Goal: Information Seeking & Learning: Learn about a topic

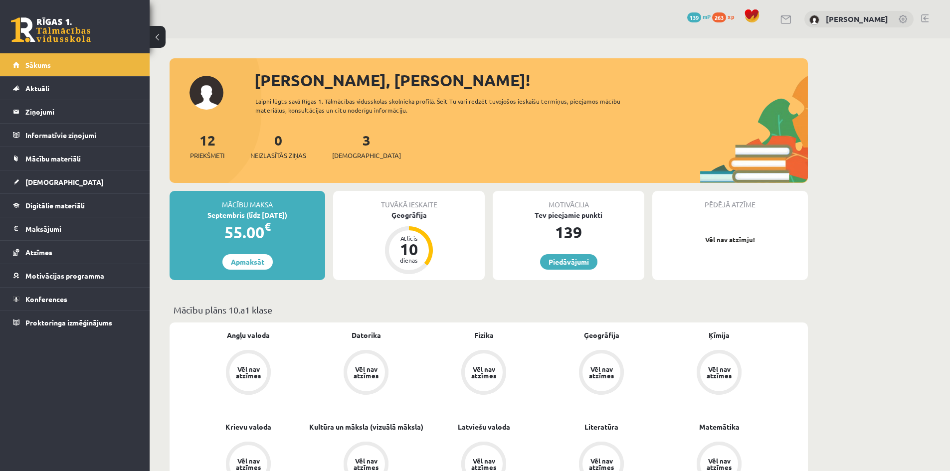
click at [922, 19] on link at bounding box center [924, 18] width 7 height 8
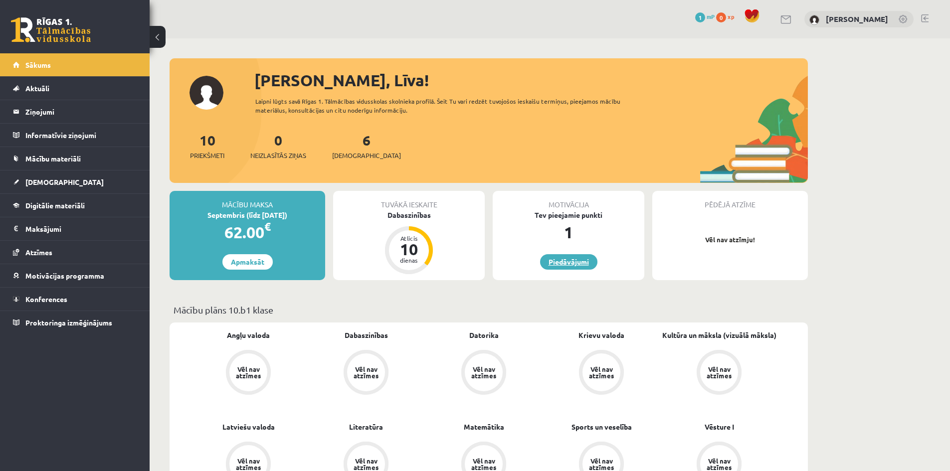
click at [581, 262] on link "Piedāvājumi" at bounding box center [568, 261] width 57 height 15
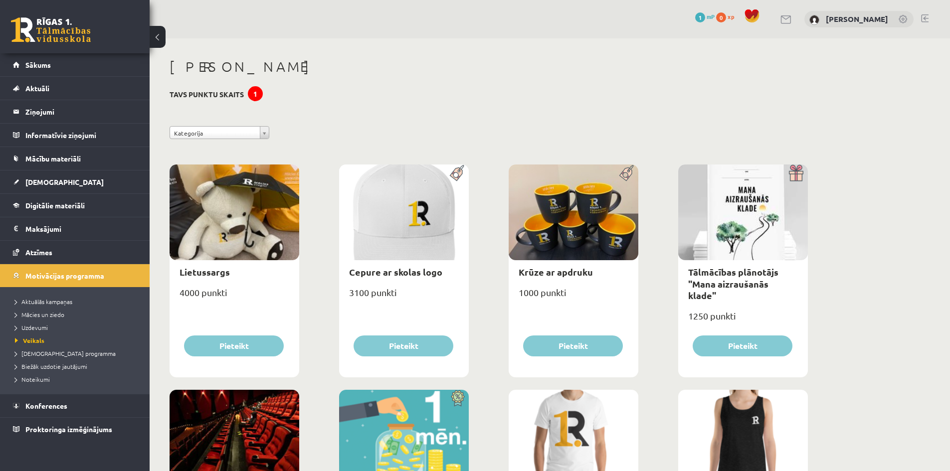
click at [162, 42] on button at bounding box center [158, 37] width 16 height 22
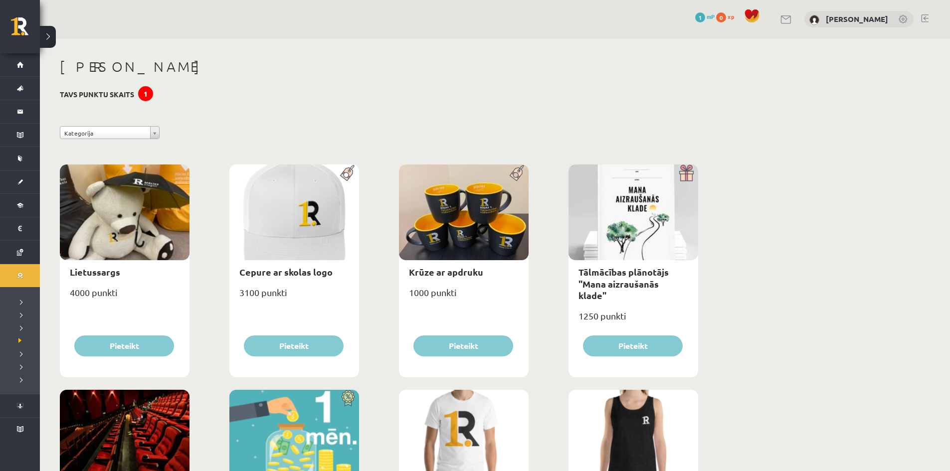
click at [54, 35] on button at bounding box center [48, 37] width 16 height 22
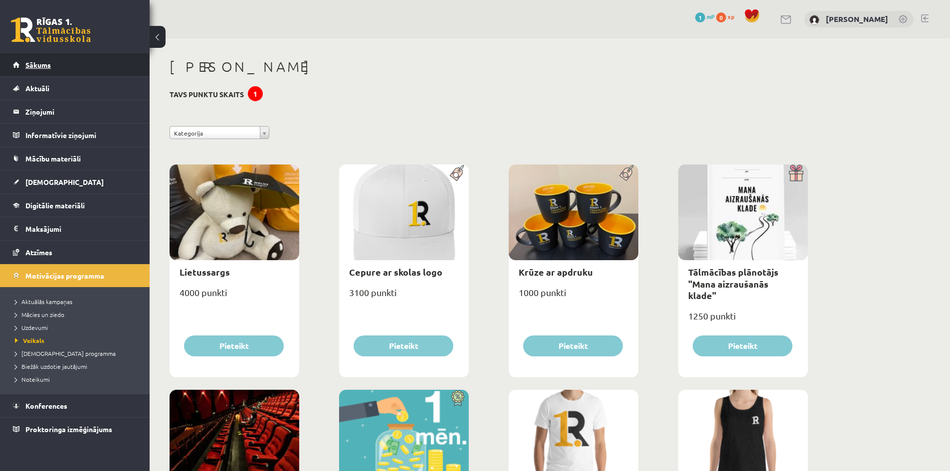
click at [60, 63] on link "Sākums" at bounding box center [75, 64] width 124 height 23
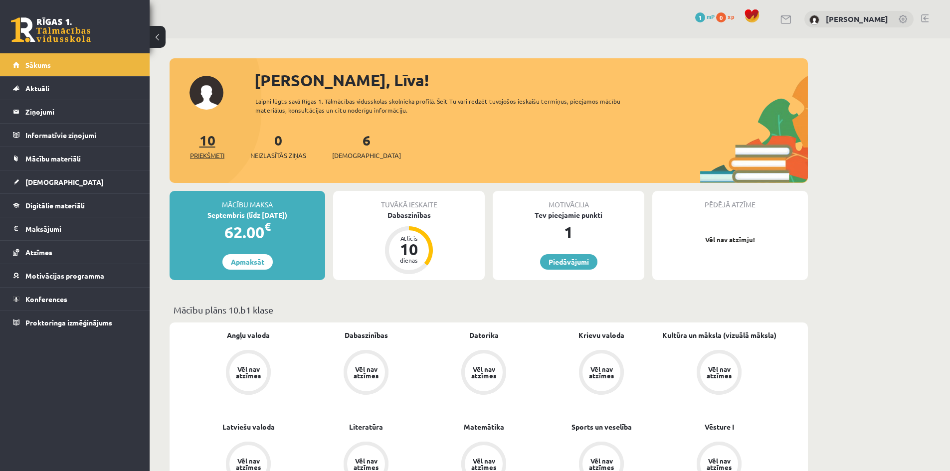
click at [209, 139] on link "10 Priekšmeti" at bounding box center [207, 145] width 34 height 29
click at [209, 154] on span "Priekšmeti" at bounding box center [207, 156] width 34 height 10
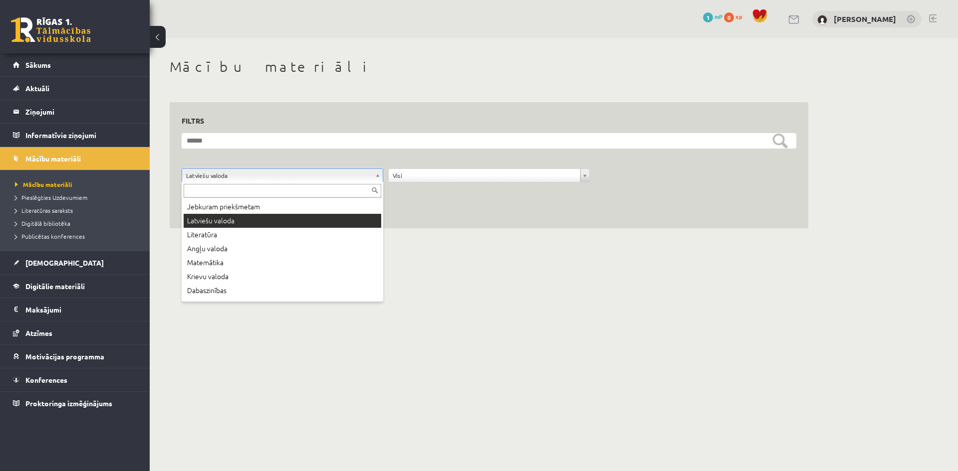
drag, startPoint x: 378, startPoint y: 175, endPoint x: 295, endPoint y: 151, distance: 86.2
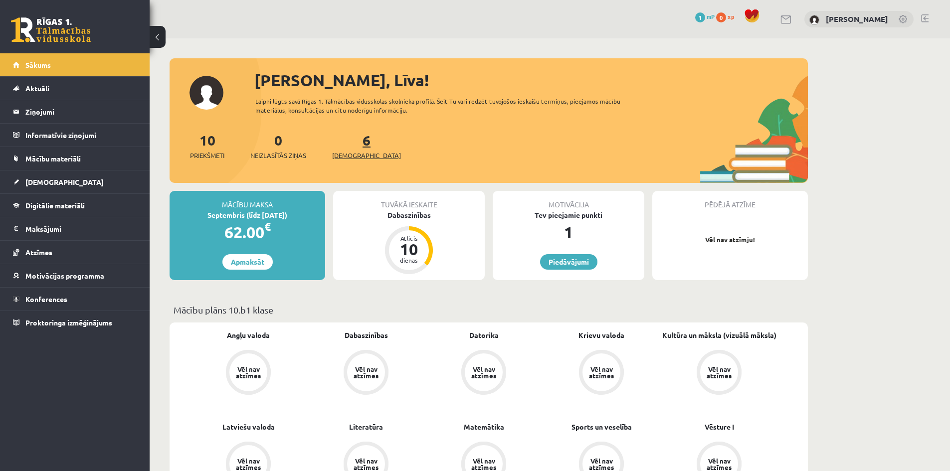
click at [354, 158] on span "[DEMOGRAPHIC_DATA]" at bounding box center [366, 156] width 69 height 10
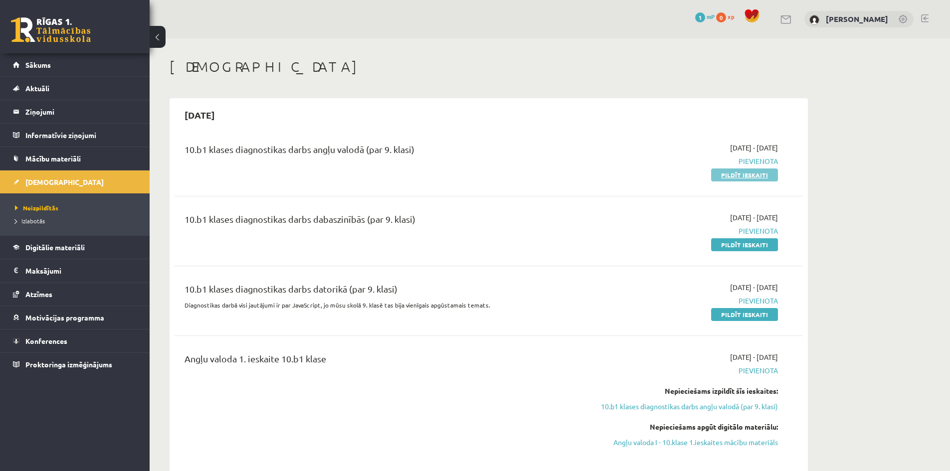
click at [765, 178] on link "Pildīt ieskaiti" at bounding box center [744, 175] width 67 height 13
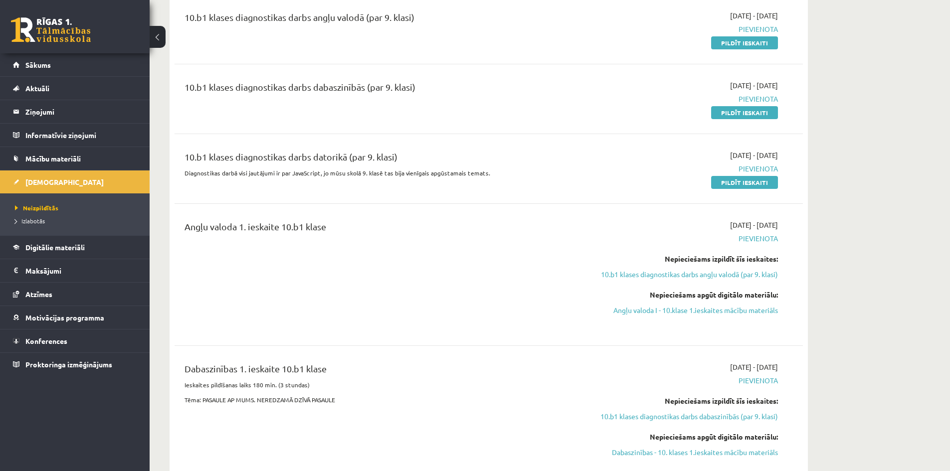
scroll to position [150, 0]
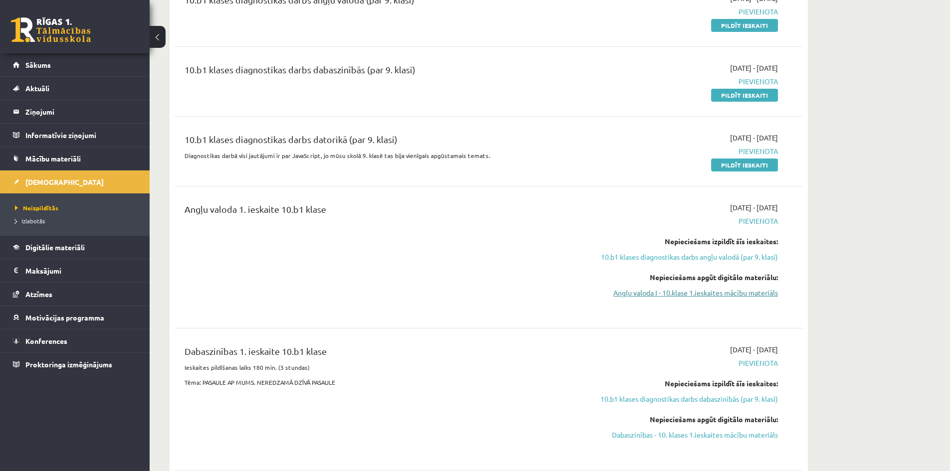
click at [712, 292] on link "Angļu valoda I - 10.klase 1.ieskaites mācību materiāls" at bounding box center [684, 293] width 188 height 10
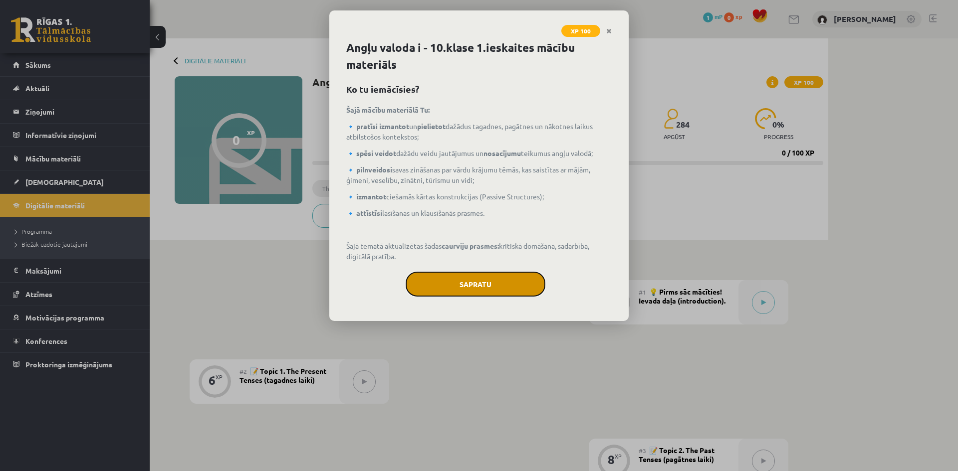
click at [510, 284] on button "Sapratu" at bounding box center [475, 284] width 140 height 25
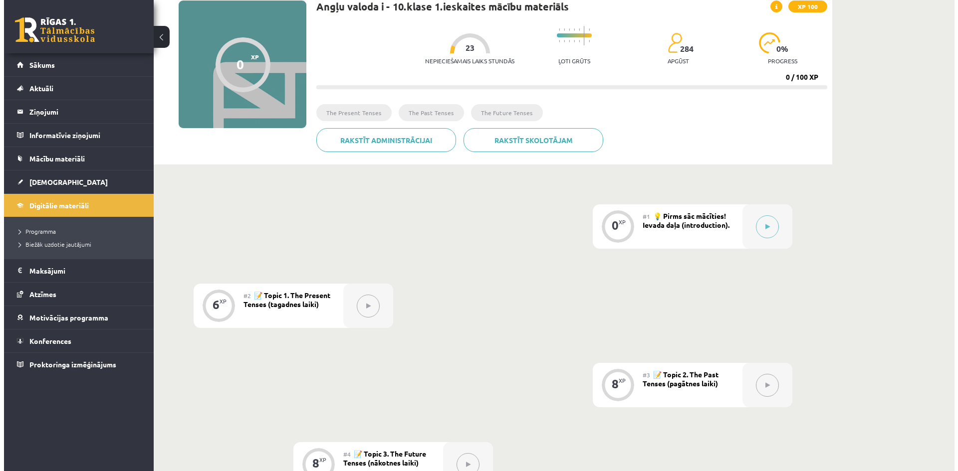
scroll to position [100, 0]
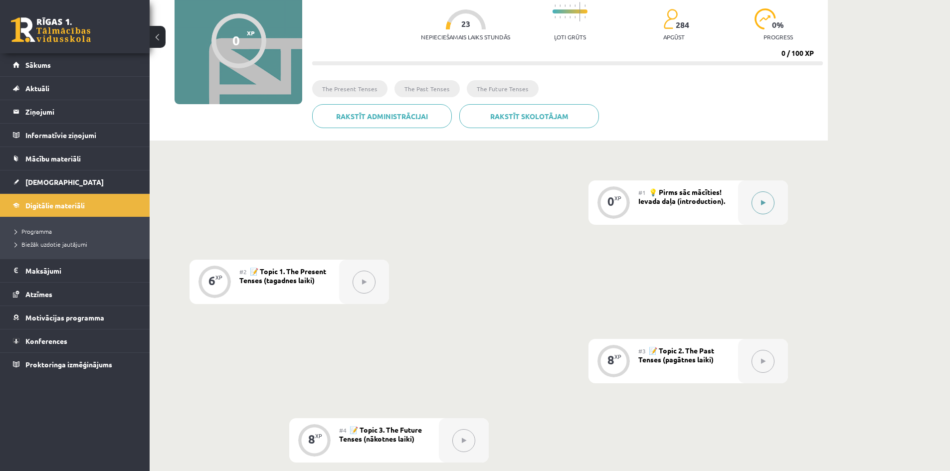
click at [759, 203] on button at bounding box center [763, 203] width 23 height 23
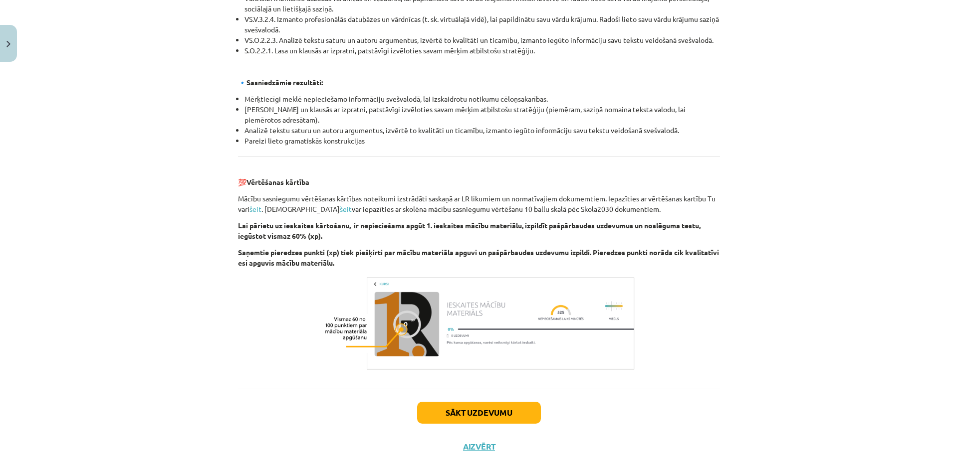
scroll to position [1029, 0]
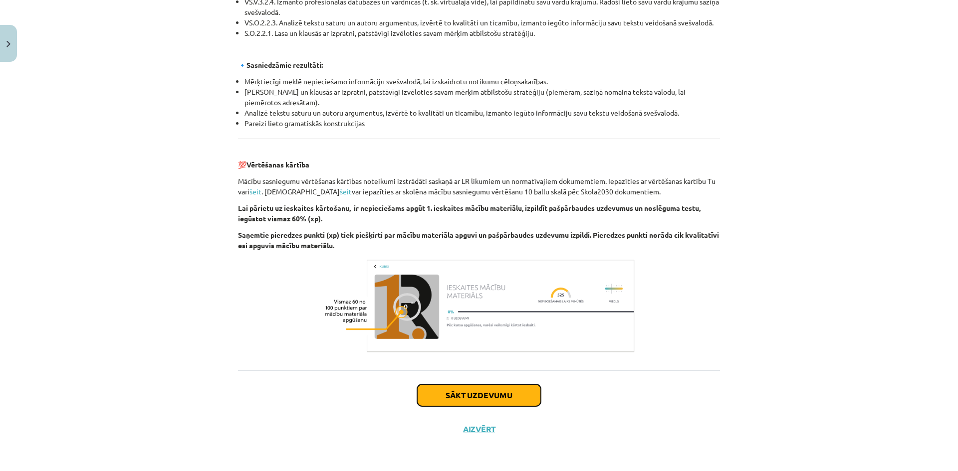
click at [503, 393] on button "Sākt uzdevumu" at bounding box center [479, 396] width 124 height 22
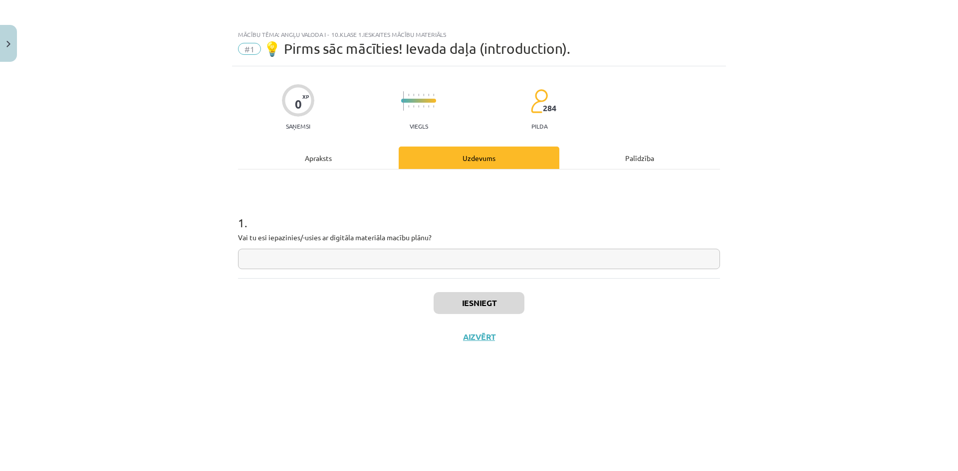
click at [328, 257] on input "text" at bounding box center [479, 259] width 482 height 20
type input "**"
click at [502, 302] on button "Iesniegt" at bounding box center [478, 303] width 91 height 22
click at [456, 343] on button "Nākamā nodarbība" at bounding box center [479, 343] width 98 height 23
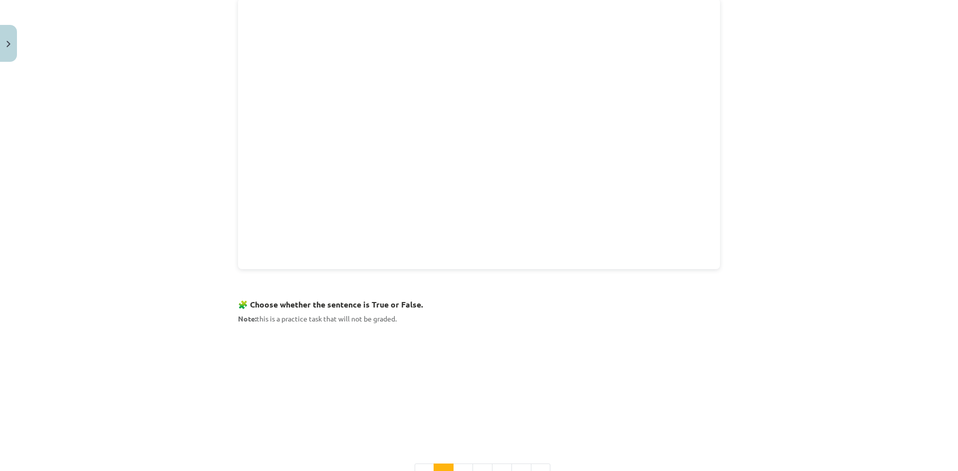
scroll to position [508, 0]
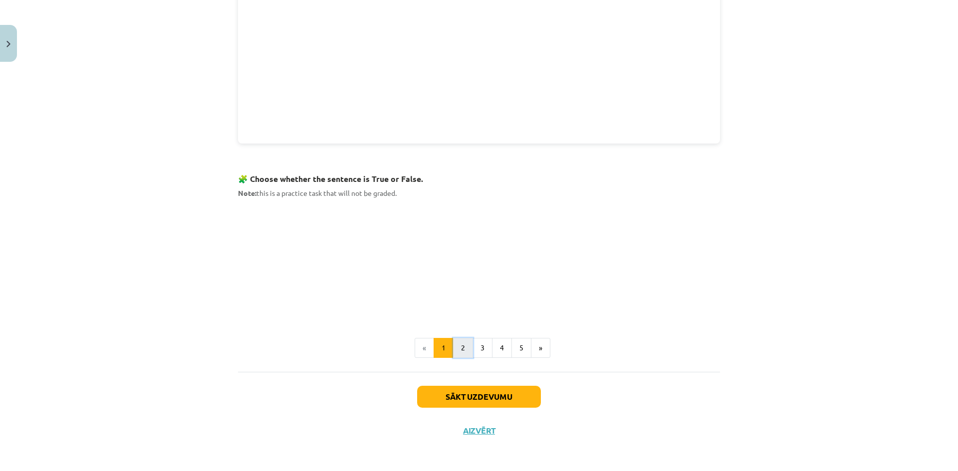
click at [463, 352] on button "2" at bounding box center [463, 348] width 20 height 20
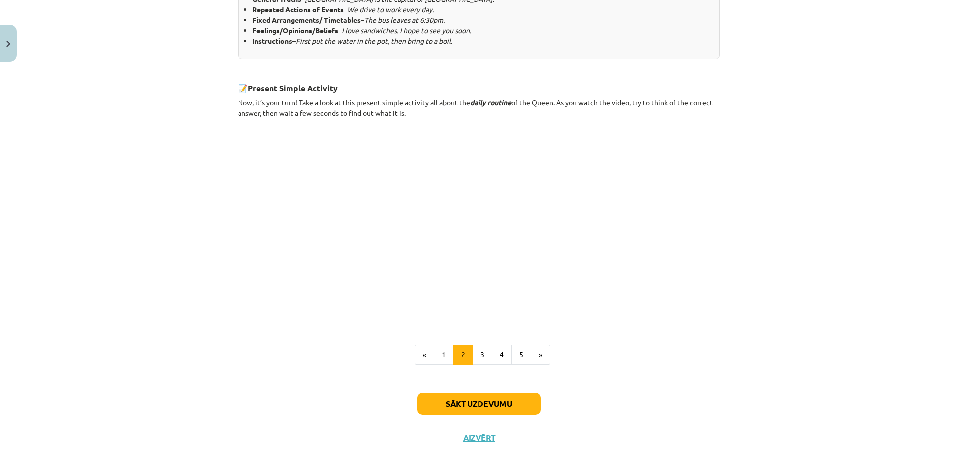
scroll to position [512, 0]
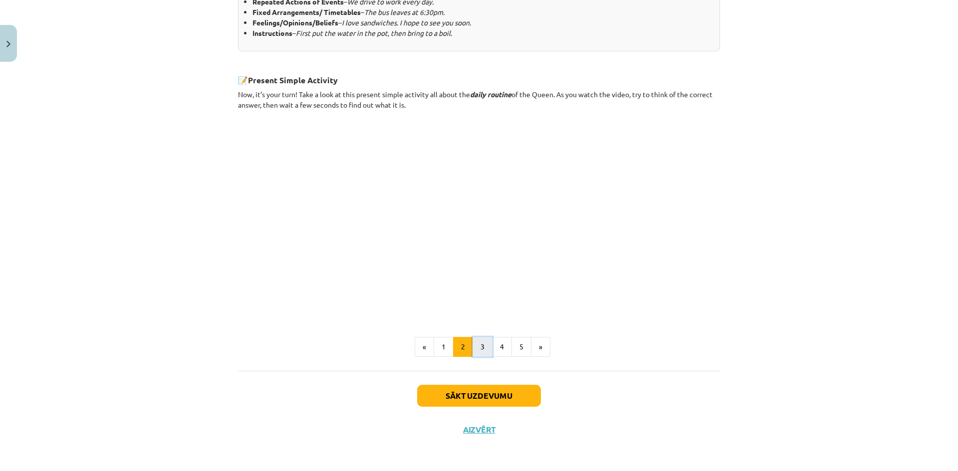
click at [480, 352] on button "3" at bounding box center [482, 347] width 20 height 20
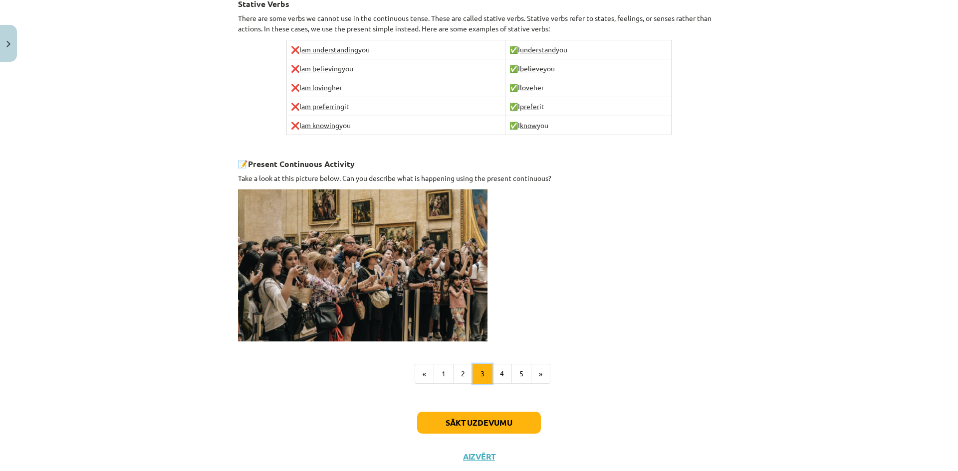
scroll to position [578, 0]
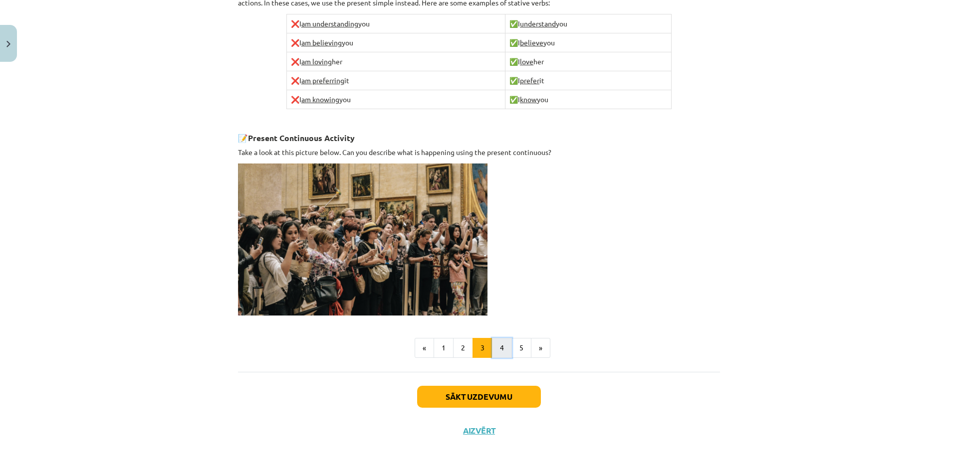
click at [496, 351] on button "4" at bounding box center [502, 348] width 20 height 20
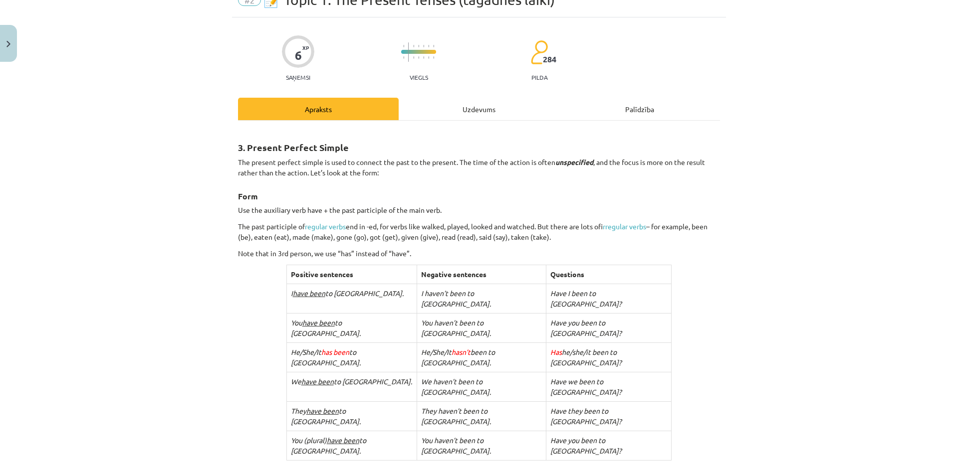
scroll to position [0, 0]
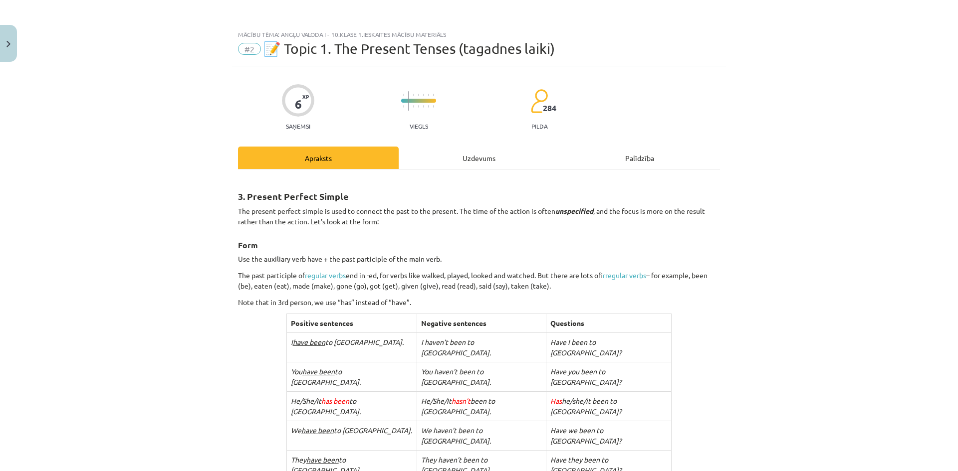
click at [490, 159] on div "Uzdevums" at bounding box center [478, 158] width 161 height 22
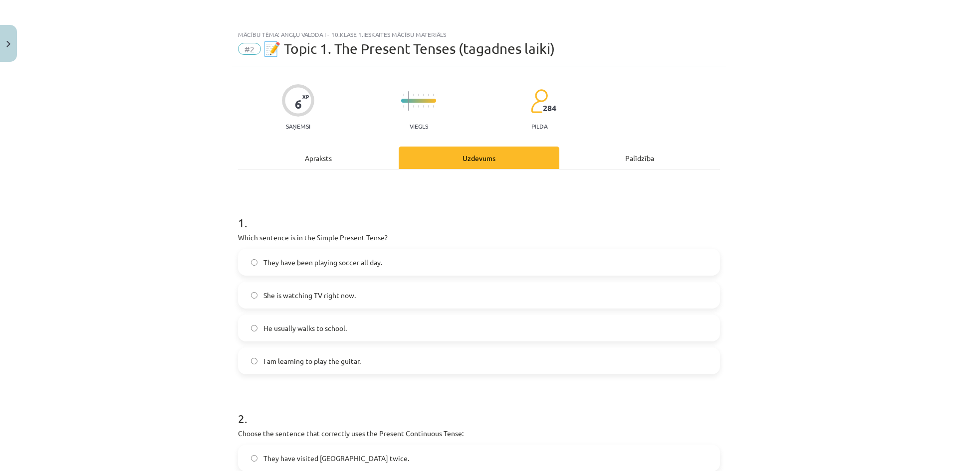
scroll to position [25, 0]
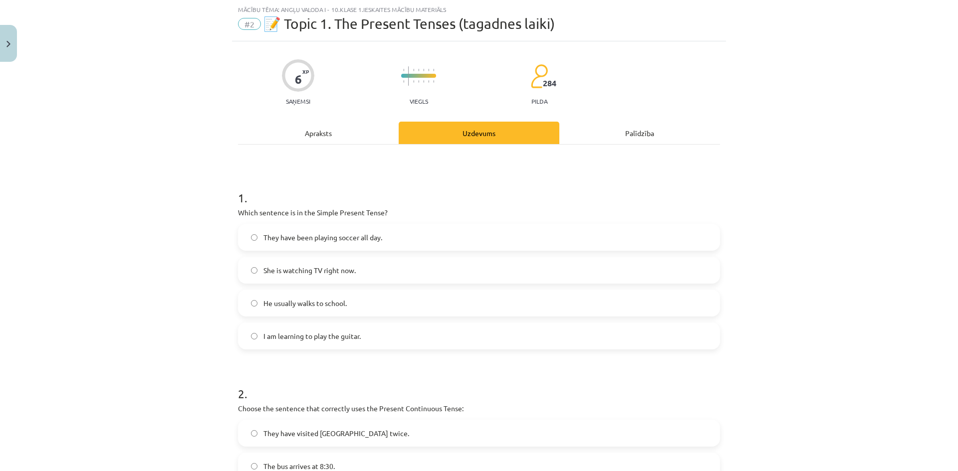
click at [348, 133] on div "Apraksts" at bounding box center [318, 133] width 161 height 22
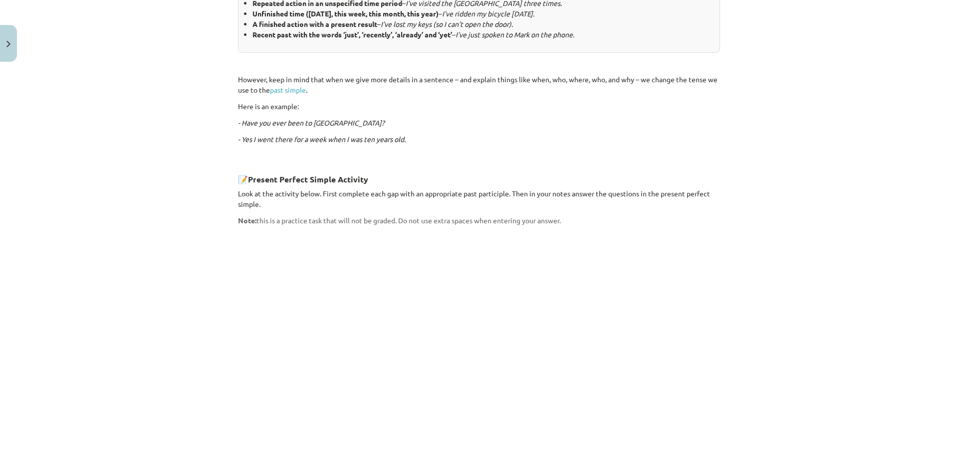
scroll to position [780, 0]
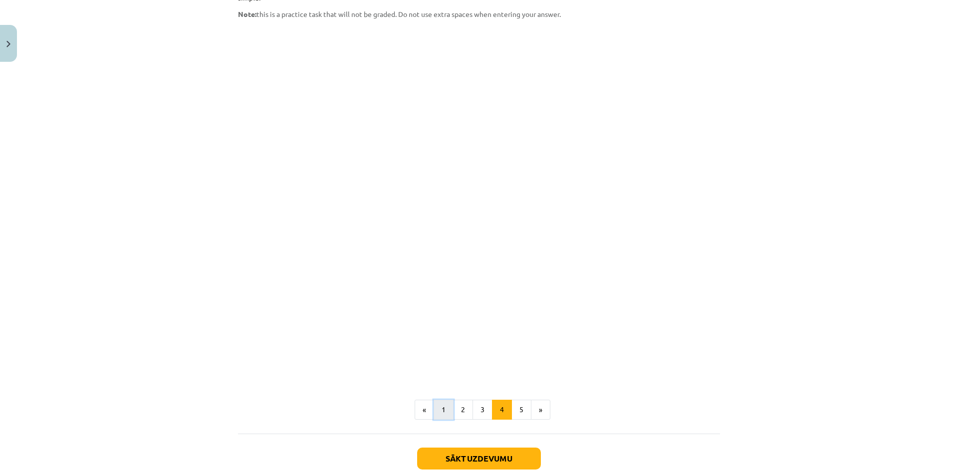
click at [436, 400] on button "1" at bounding box center [443, 410] width 20 height 20
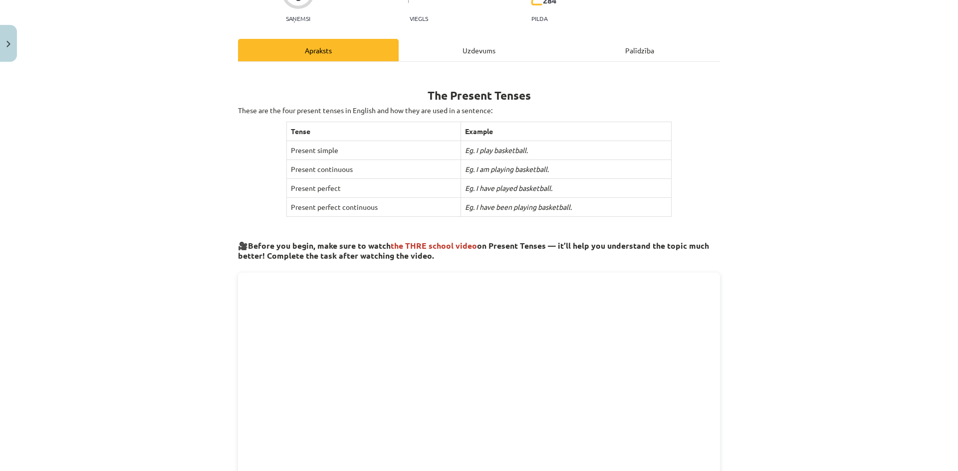
scroll to position [0, 0]
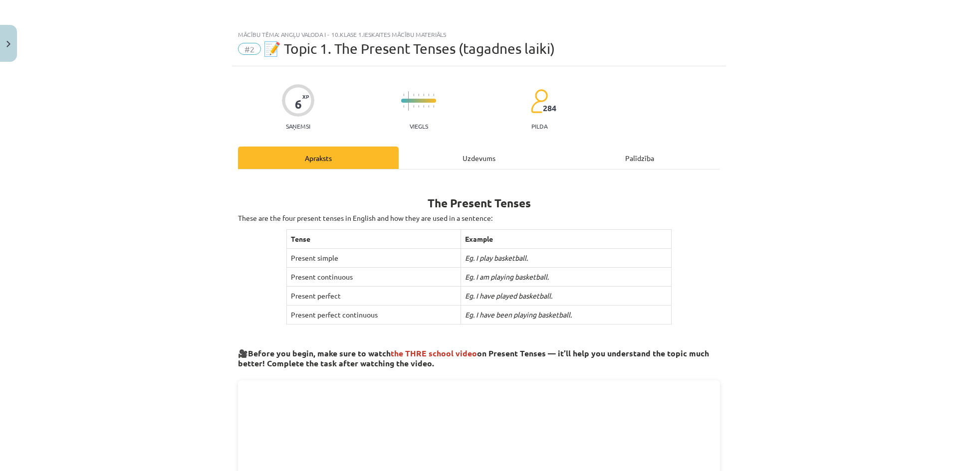
click at [474, 154] on div "Uzdevums" at bounding box center [478, 158] width 161 height 22
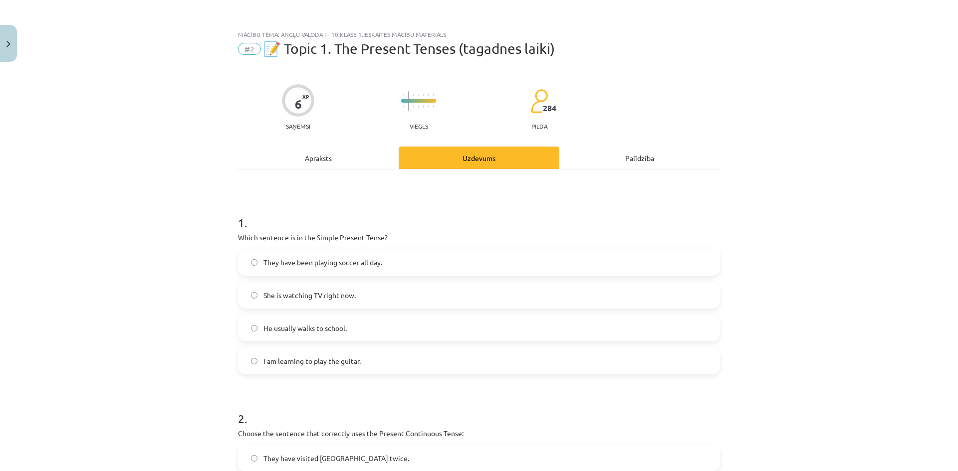
click at [360, 326] on label "He usually walks to school." at bounding box center [479, 328] width 480 height 25
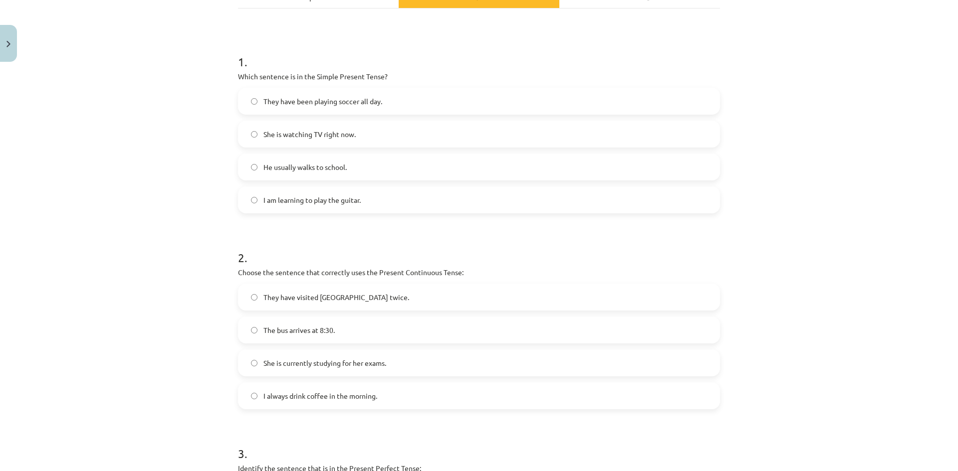
scroll to position [199, 0]
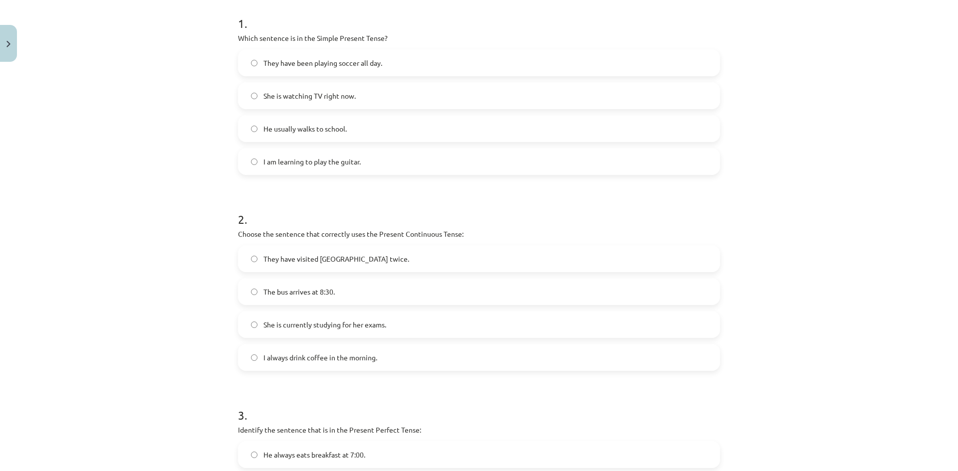
click at [388, 327] on label "She is currently studying for her exams." at bounding box center [479, 324] width 480 height 25
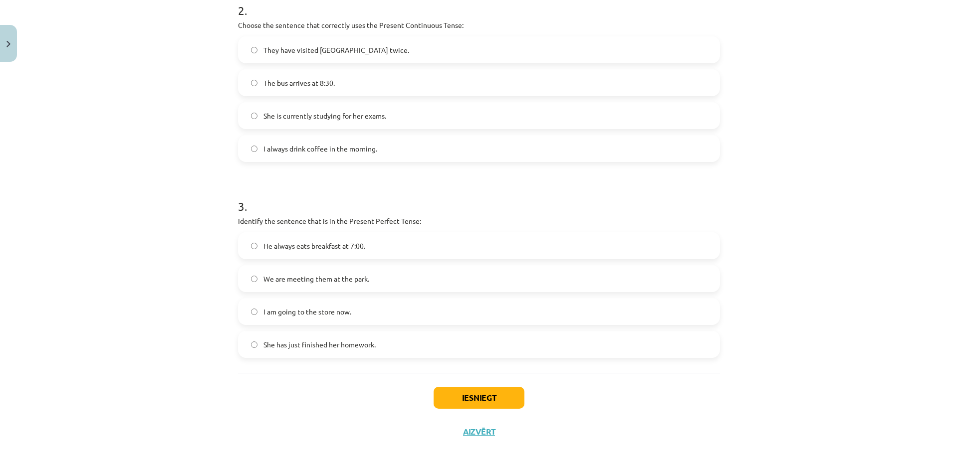
scroll to position [411, 0]
click at [488, 396] on button "Iesniegt" at bounding box center [478, 396] width 91 height 22
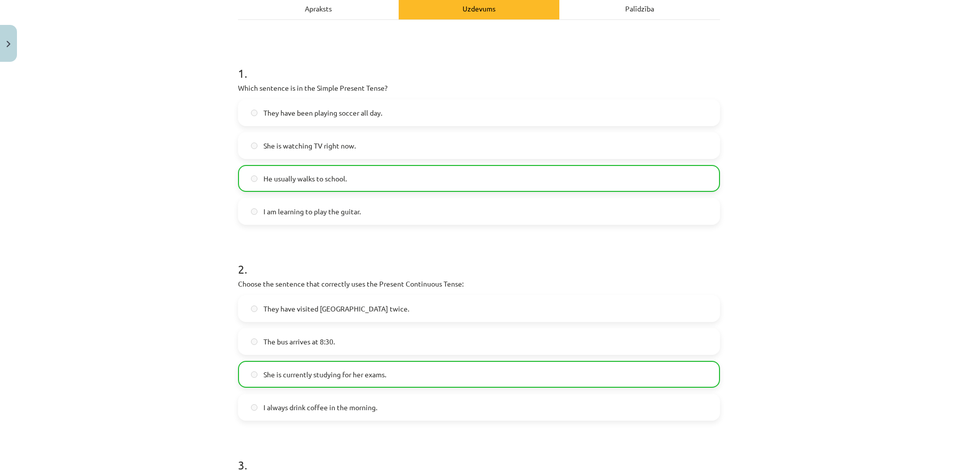
scroll to position [443, 0]
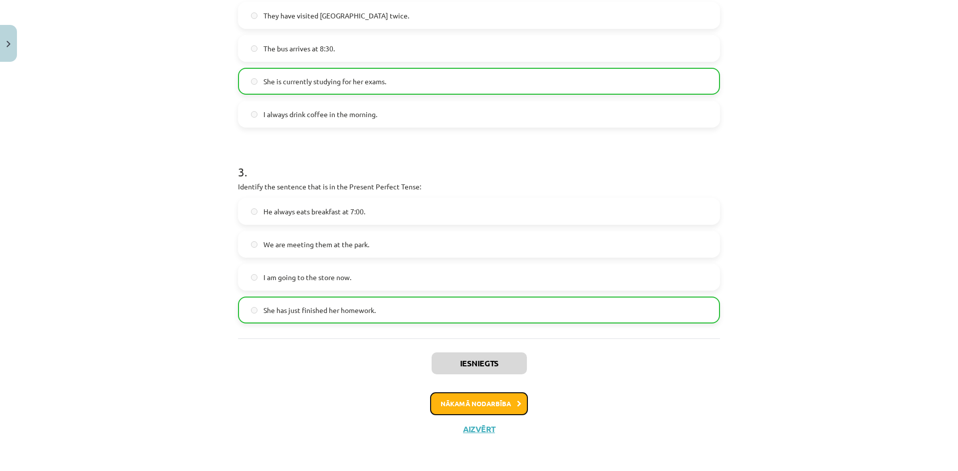
click at [506, 406] on button "Nākamā nodarbība" at bounding box center [479, 403] width 98 height 23
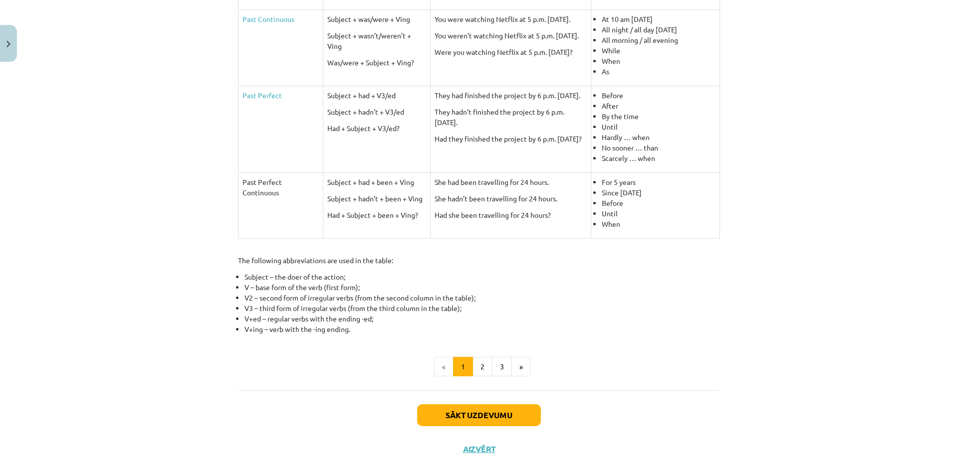
scroll to position [374, 0]
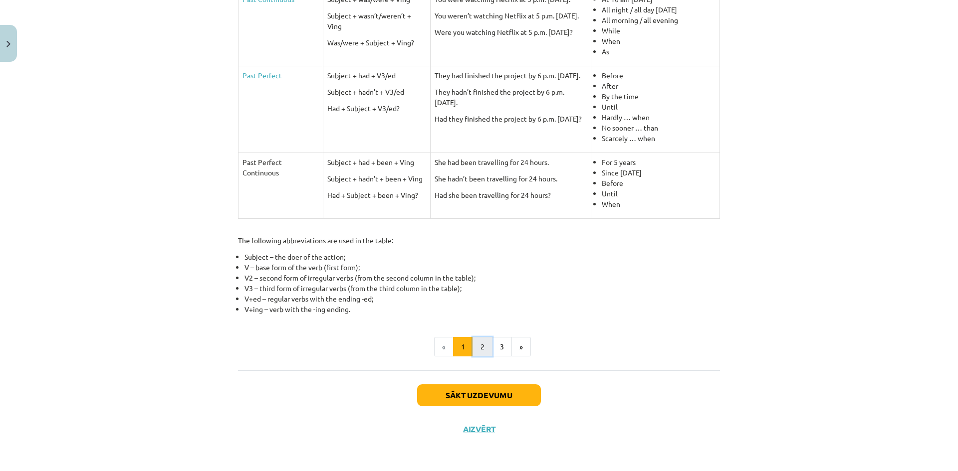
click at [484, 347] on button "2" at bounding box center [482, 347] width 20 height 20
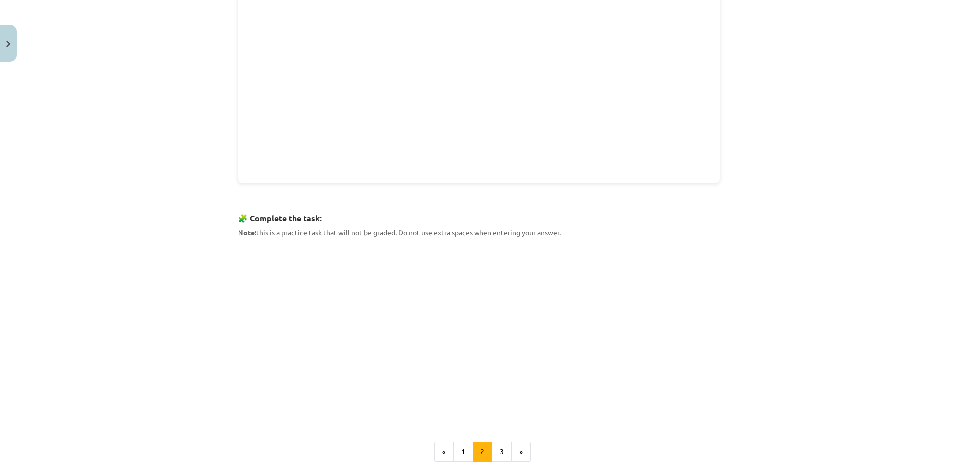
scroll to position [328, 0]
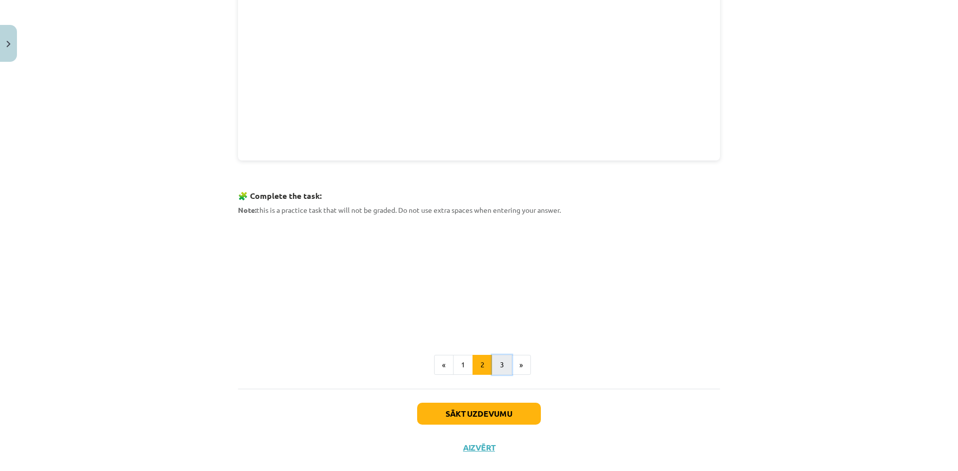
click at [499, 365] on button "3" at bounding box center [502, 365] width 20 height 20
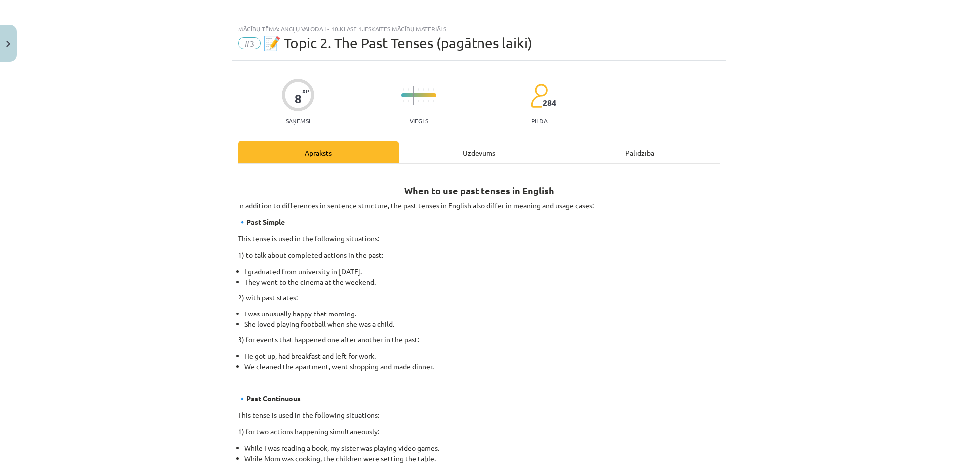
scroll to position [0, 0]
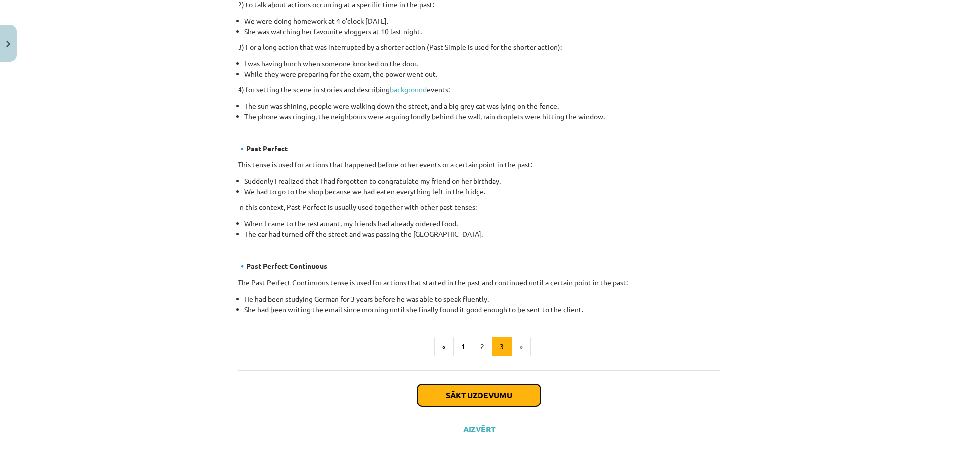
click at [478, 391] on button "Sākt uzdevumu" at bounding box center [479, 396] width 124 height 22
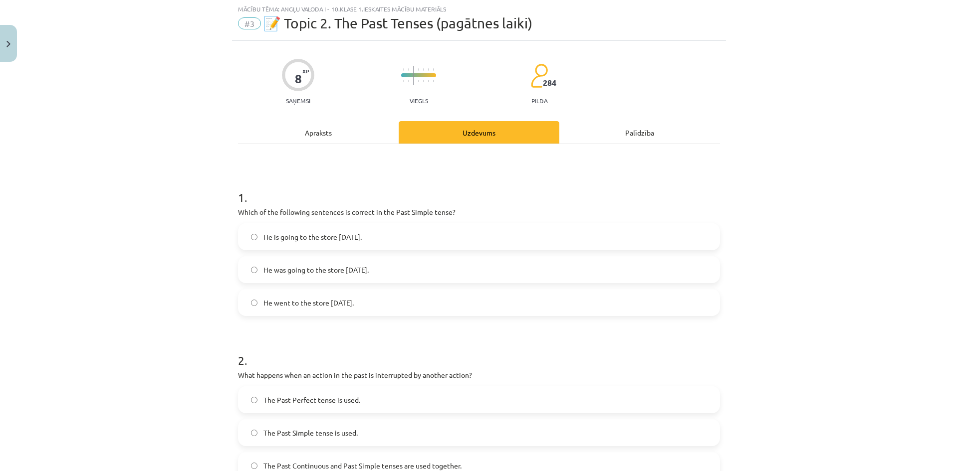
scroll to position [25, 0]
click at [371, 305] on label "He went to the store yesterday." at bounding box center [479, 303] width 480 height 25
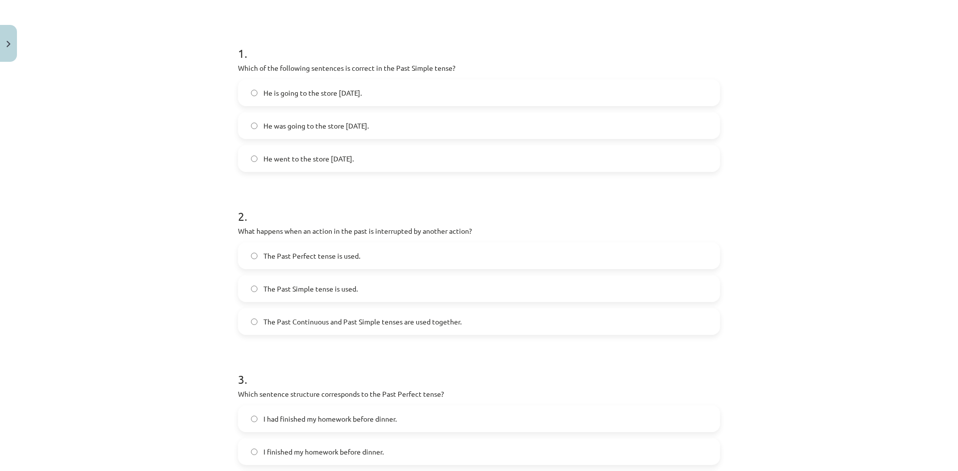
scroll to position [175, 0]
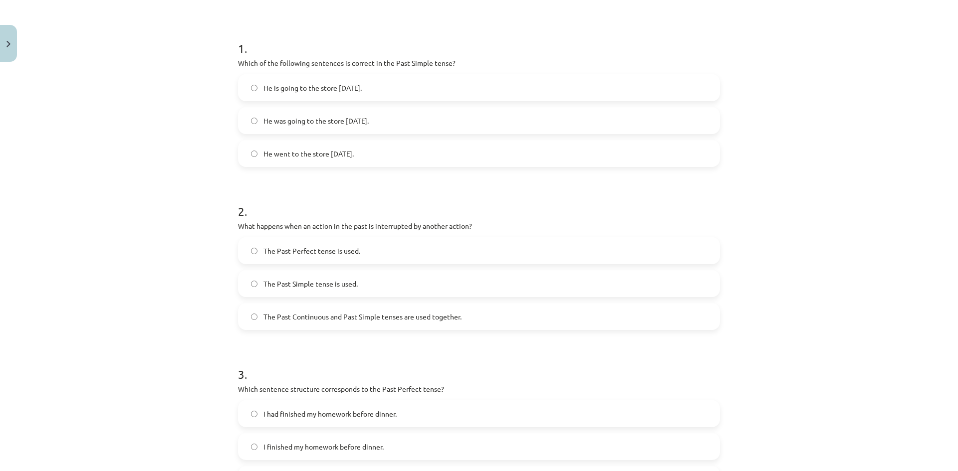
click at [376, 319] on span "The Past Continuous and Past Simple tenses are used together." at bounding box center [362, 317] width 198 height 10
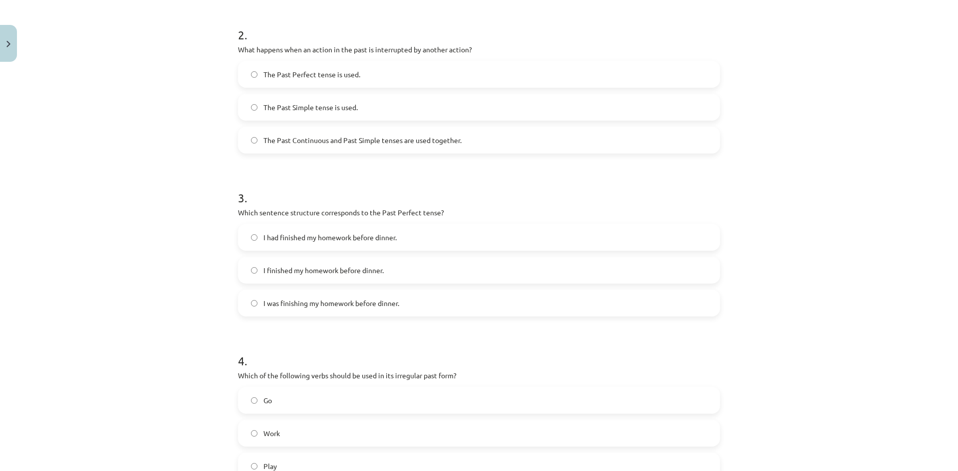
scroll to position [374, 0]
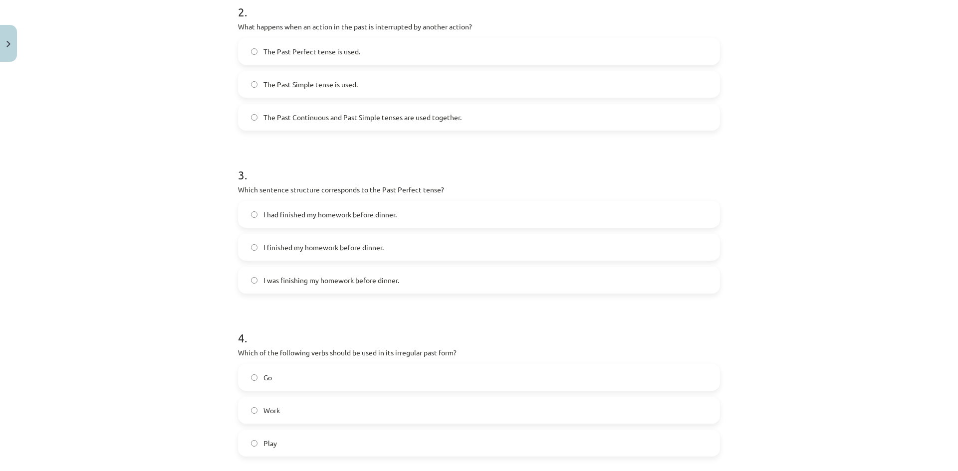
click at [399, 216] on label "I had finished my homework before dinner." at bounding box center [479, 214] width 480 height 25
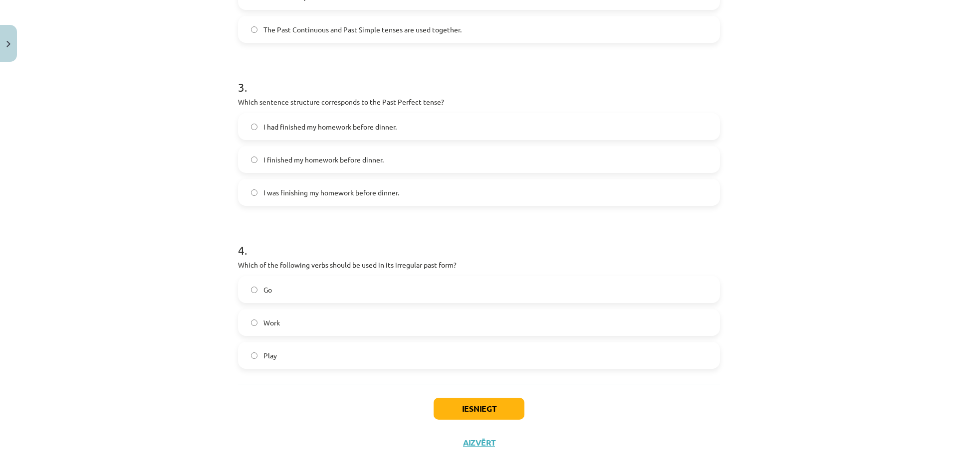
scroll to position [475, 0]
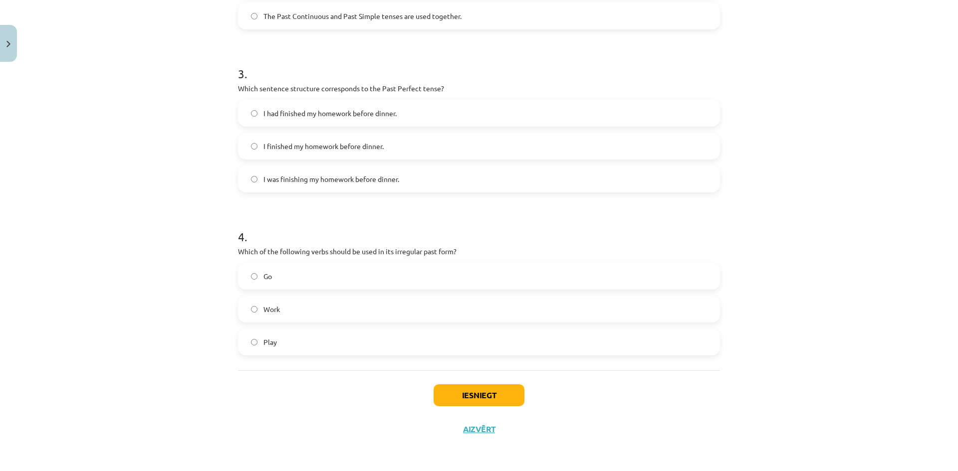
click at [303, 274] on label "Go" at bounding box center [479, 276] width 480 height 25
click at [483, 394] on button "Iesniegt" at bounding box center [478, 396] width 91 height 22
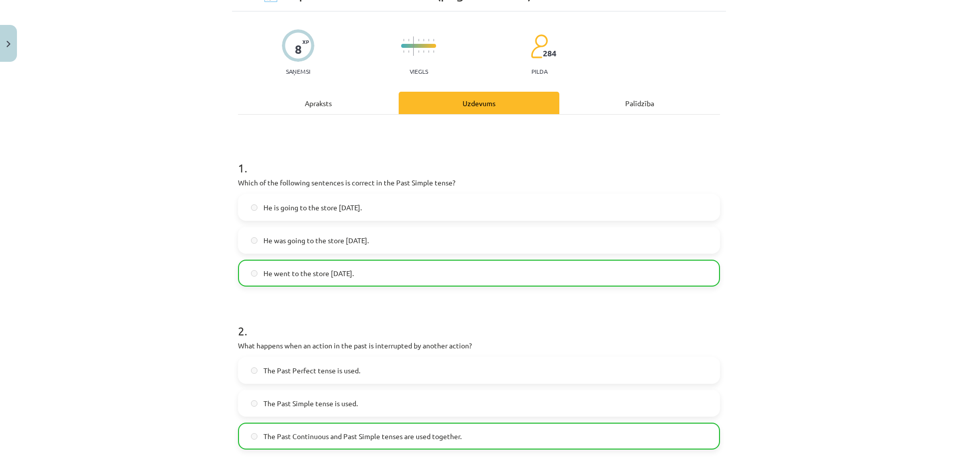
scroll to position [0, 0]
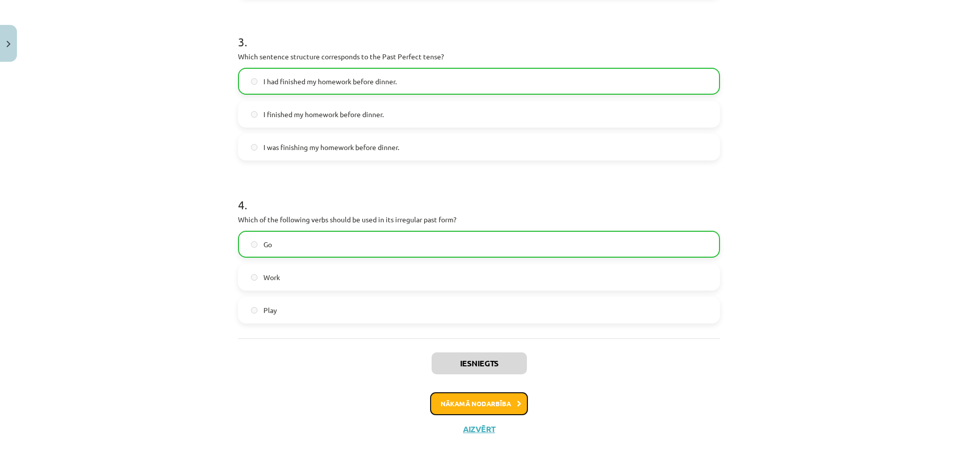
click at [507, 404] on button "Nākamā nodarbība" at bounding box center [479, 403] width 98 height 23
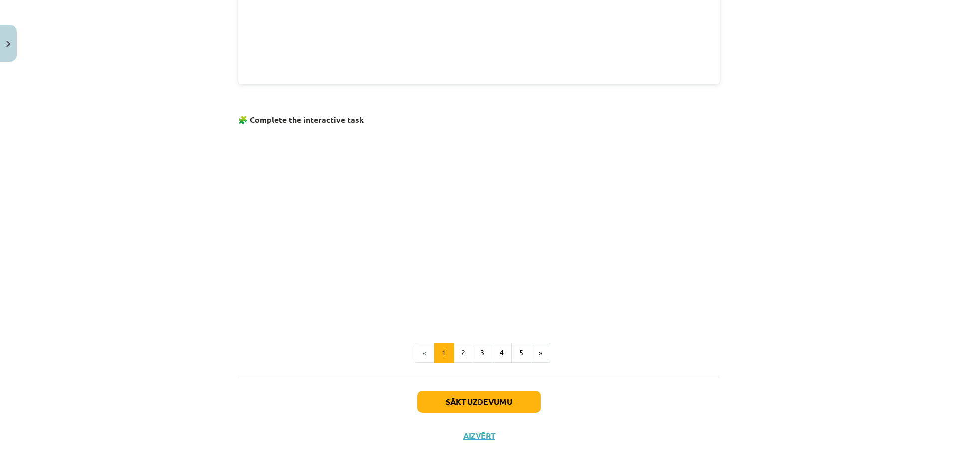
scroll to position [540, 0]
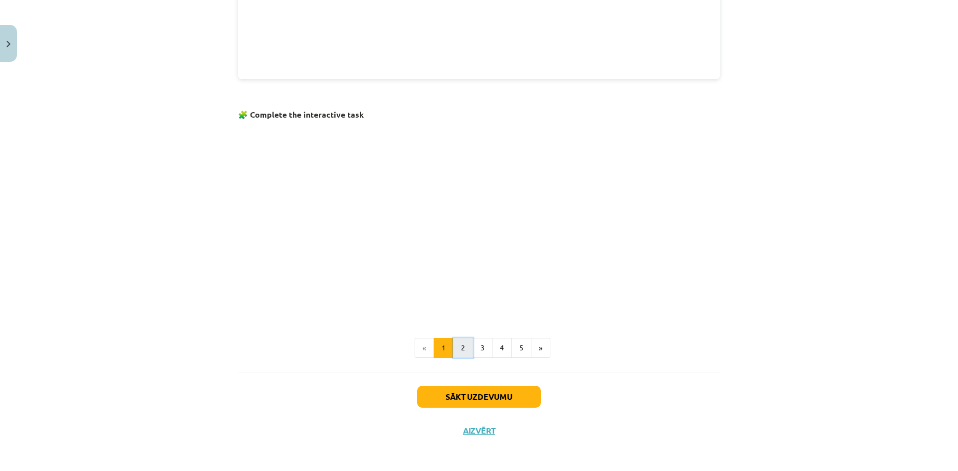
click at [464, 348] on button "2" at bounding box center [463, 348] width 20 height 20
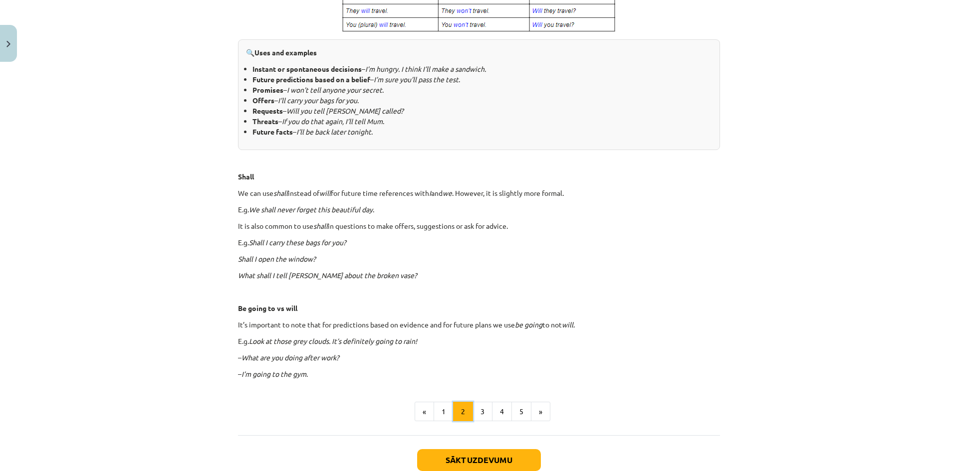
scroll to position [433, 0]
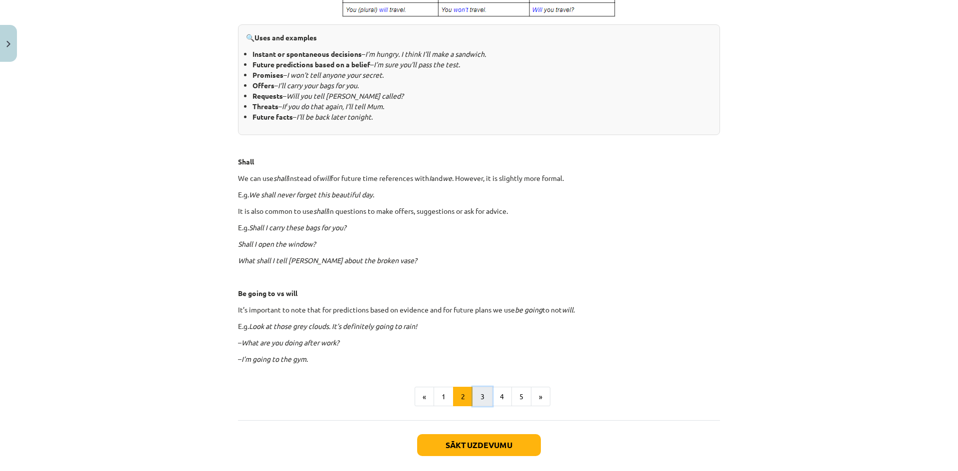
click at [478, 401] on button "3" at bounding box center [482, 397] width 20 height 20
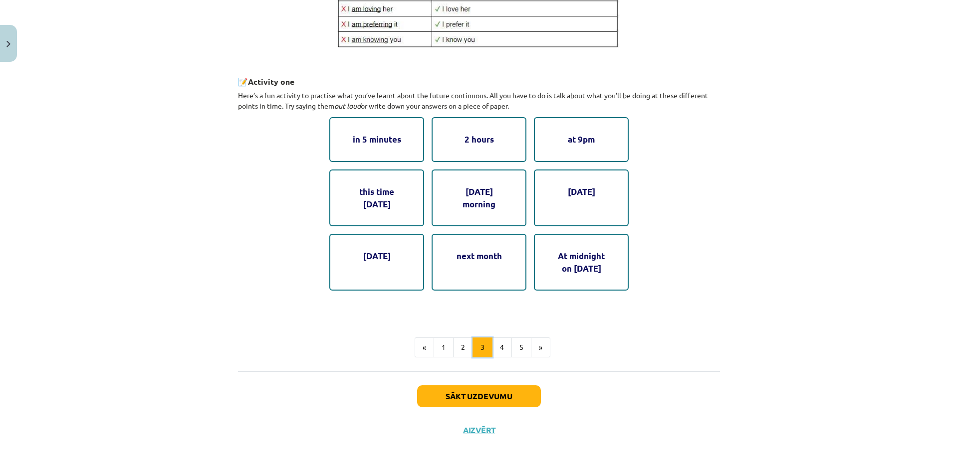
scroll to position [469, 0]
click at [549, 260] on div "At midnight on New Year's Eve" at bounding box center [581, 261] width 95 height 57
click at [502, 345] on button "4" at bounding box center [502, 347] width 20 height 20
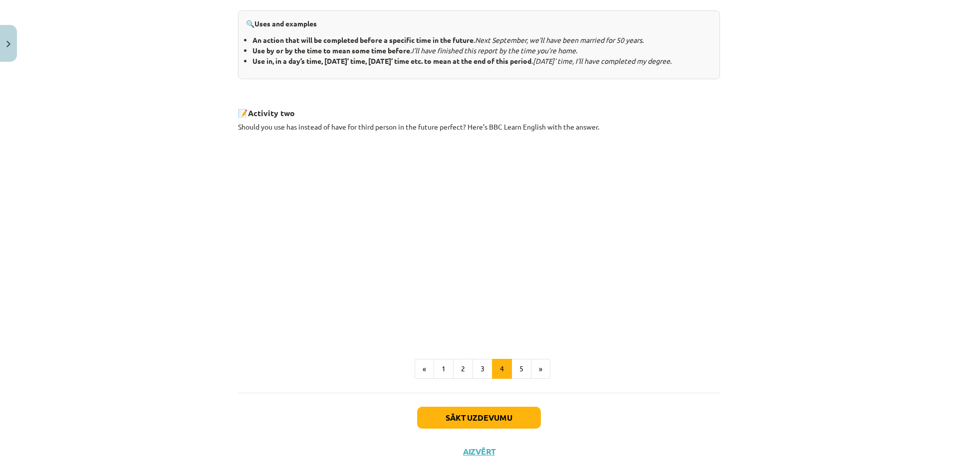
scroll to position [428, 0]
click at [520, 378] on button "5" at bounding box center [521, 369] width 20 height 20
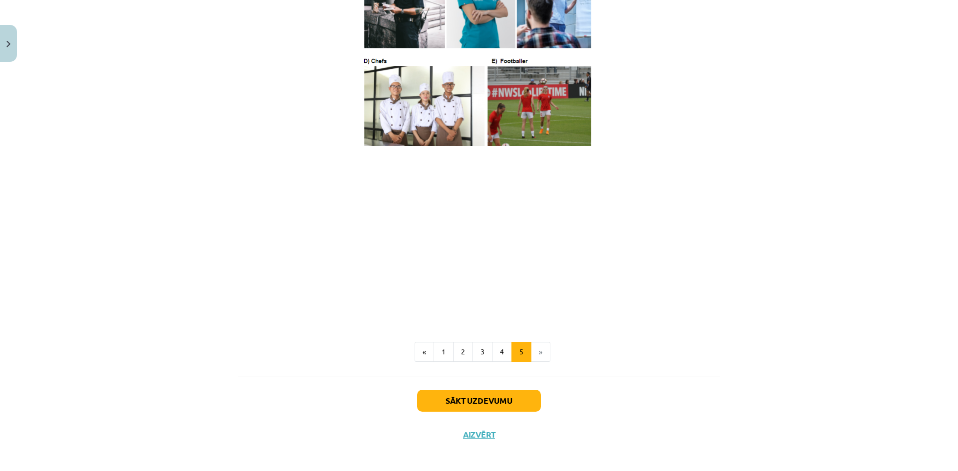
scroll to position [624, 0]
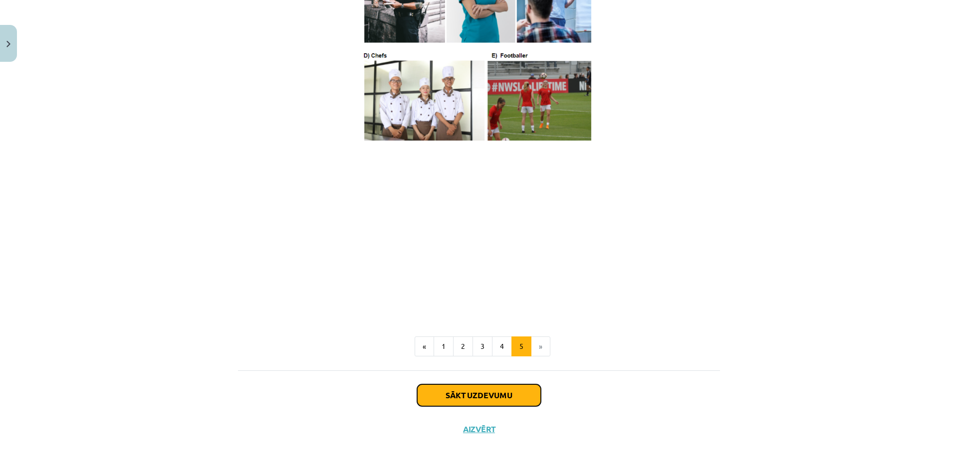
click at [488, 395] on button "Sākt uzdevumu" at bounding box center [479, 396] width 124 height 22
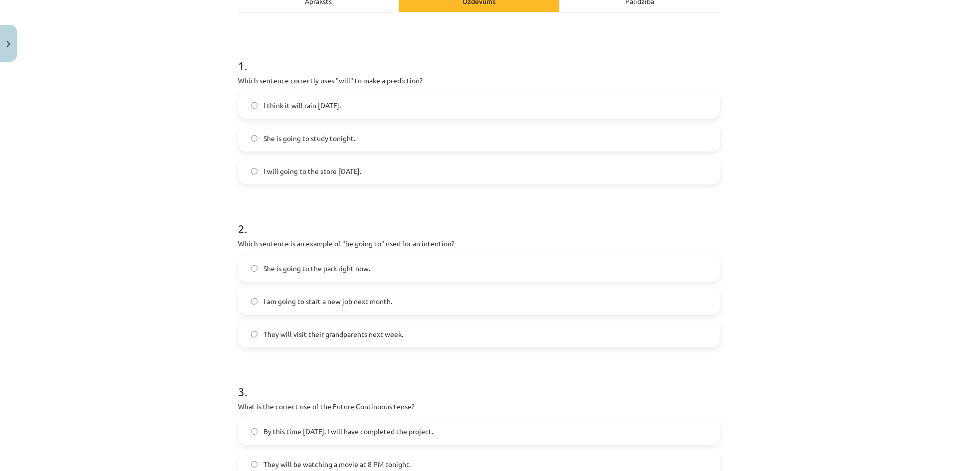
scroll to position [175, 0]
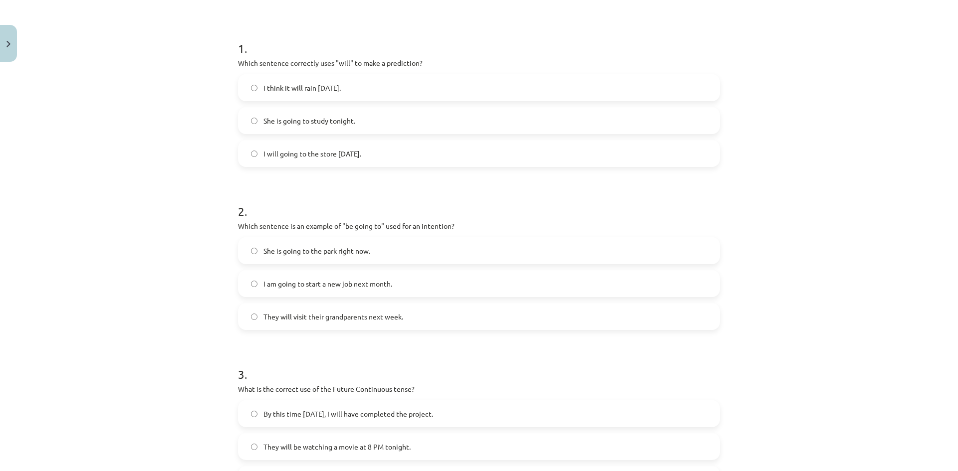
click at [409, 286] on label "I am going to start a new job next month." at bounding box center [479, 283] width 480 height 25
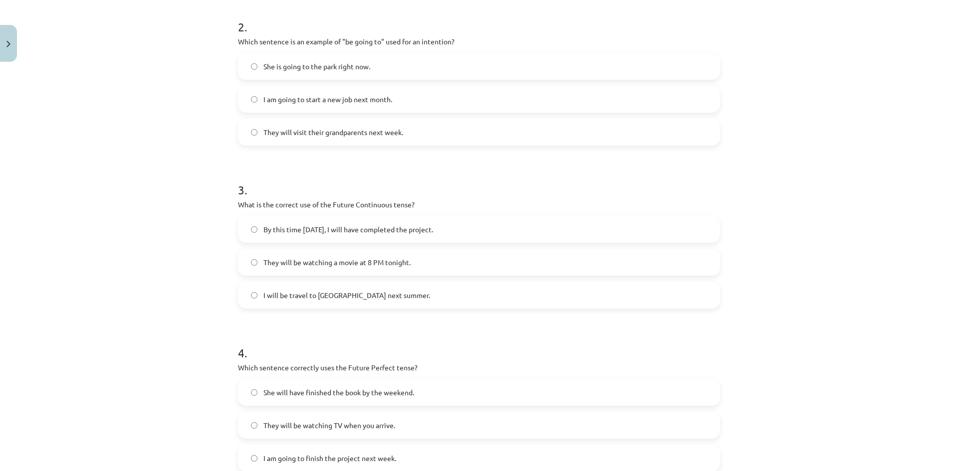
scroll to position [374, 0]
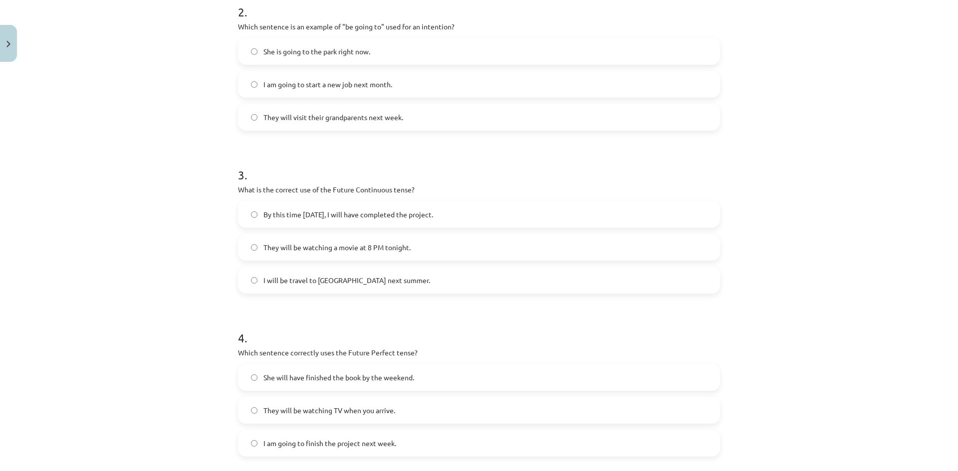
click at [423, 248] on label "They will be watching a movie at 8 PM tonight." at bounding box center [479, 247] width 480 height 25
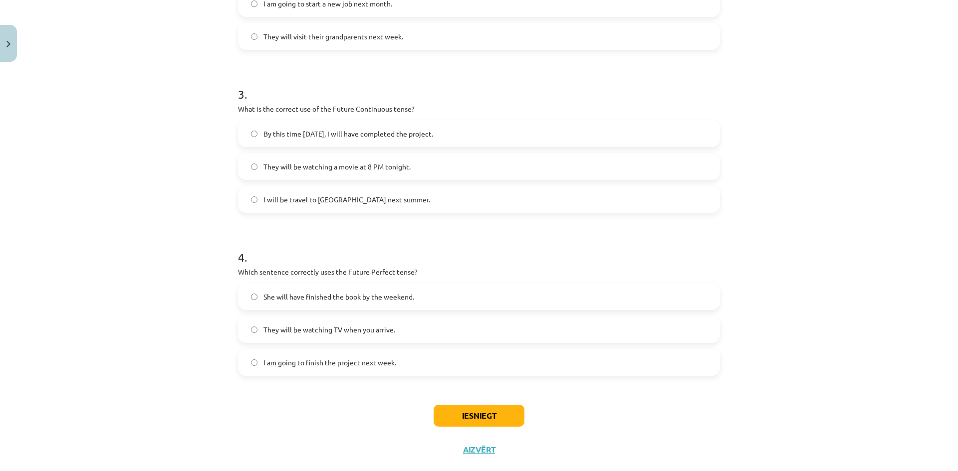
scroll to position [475, 0]
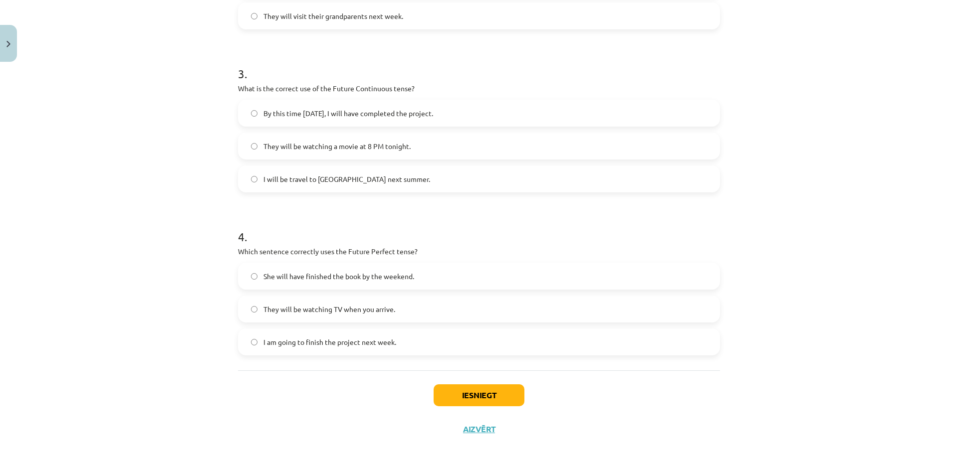
click at [424, 274] on label "She will have finished the book by the weekend." at bounding box center [479, 276] width 480 height 25
click at [466, 396] on button "Iesniegt" at bounding box center [478, 396] width 91 height 22
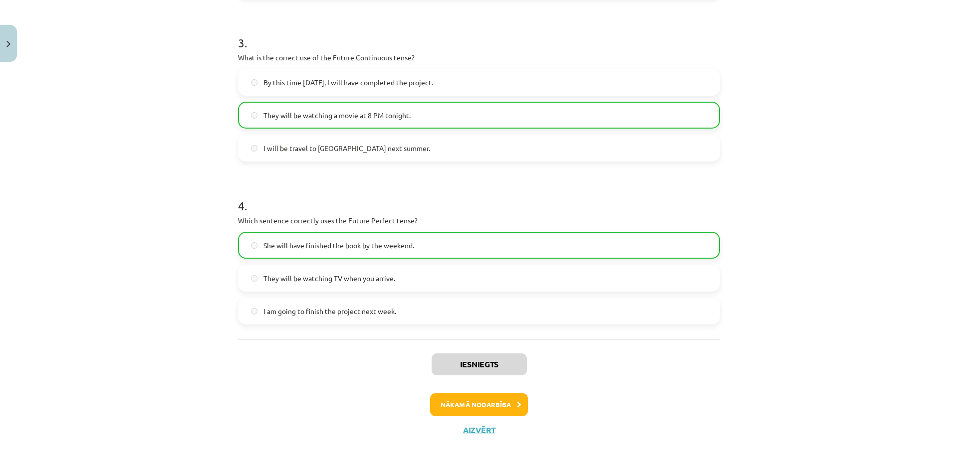
scroll to position [507, 0]
click at [491, 409] on button "Nākamā nodarbība" at bounding box center [479, 403] width 98 height 23
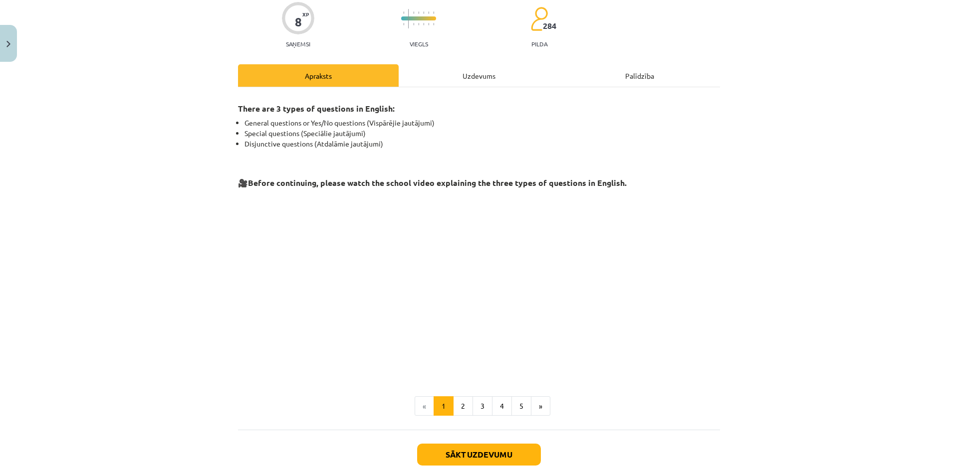
scroll to position [141, 0]
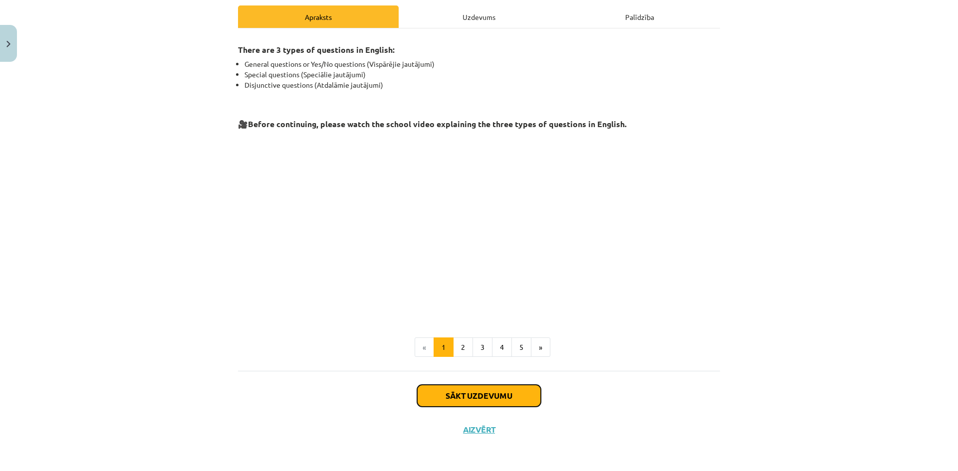
click at [505, 395] on button "Sākt uzdevumu" at bounding box center [479, 396] width 124 height 22
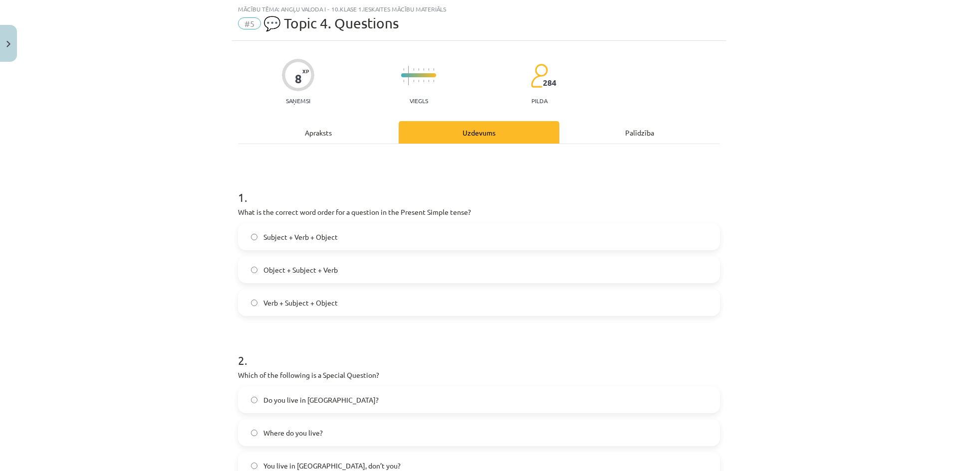
scroll to position [25, 0]
click at [311, 141] on div "Apraksts" at bounding box center [318, 133] width 161 height 22
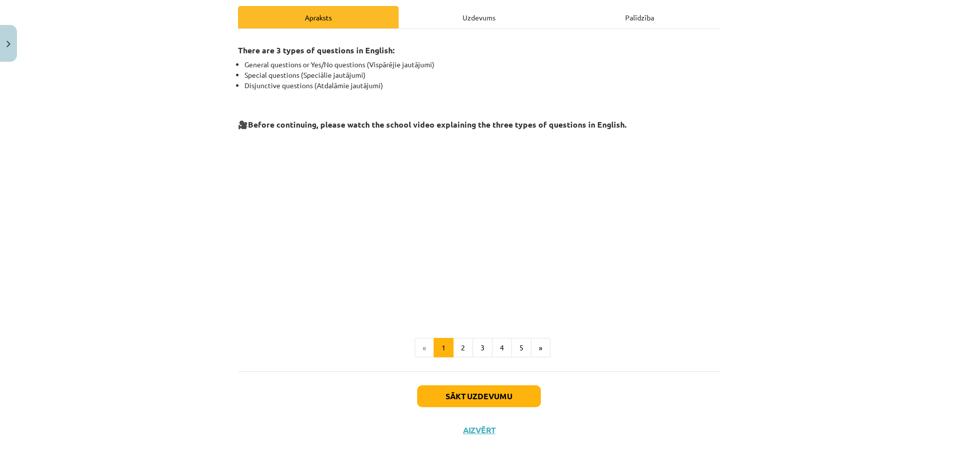
scroll to position [141, 0]
click at [460, 347] on button "2" at bounding box center [463, 348] width 20 height 20
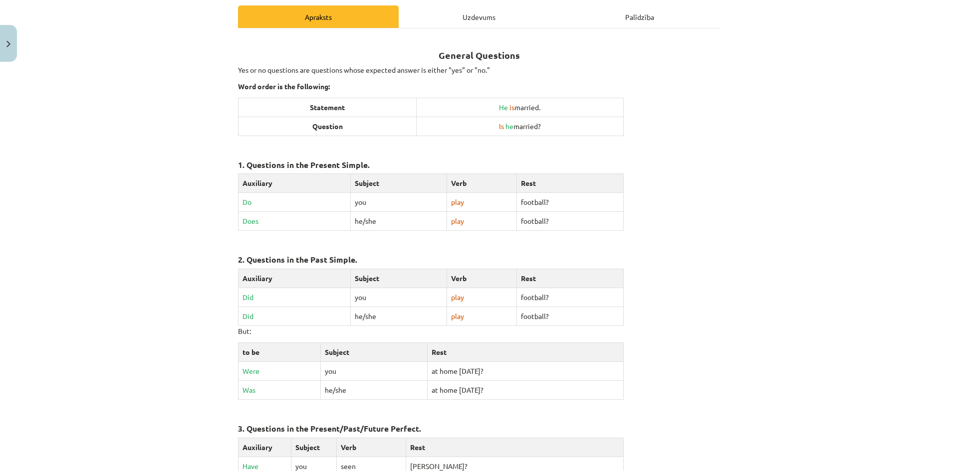
click at [438, 22] on div "Uzdevums" at bounding box center [478, 16] width 161 height 22
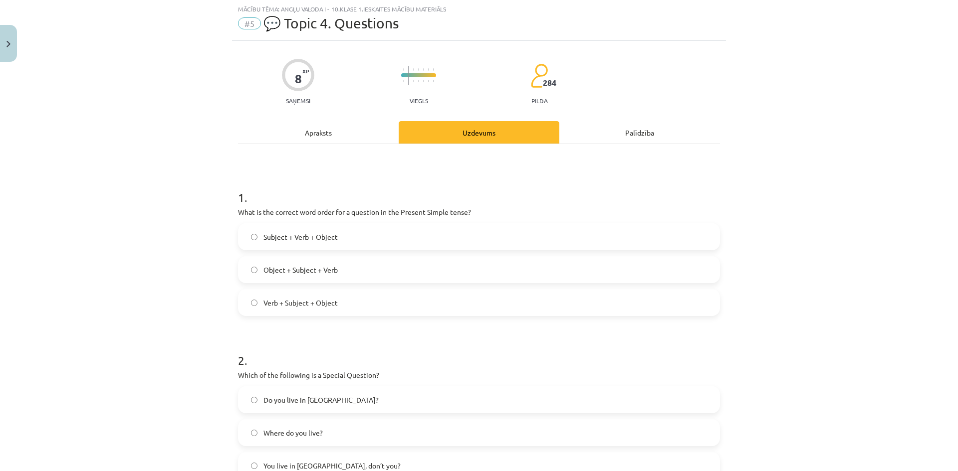
scroll to position [25, 0]
click at [330, 138] on div "Apraksts" at bounding box center [318, 133] width 161 height 22
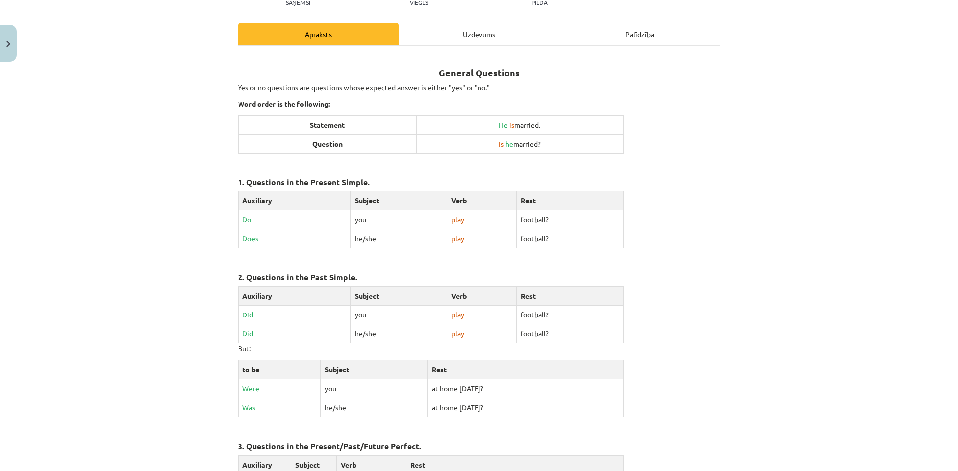
scroll to position [125, 0]
click at [471, 33] on div "Uzdevums" at bounding box center [478, 33] width 161 height 22
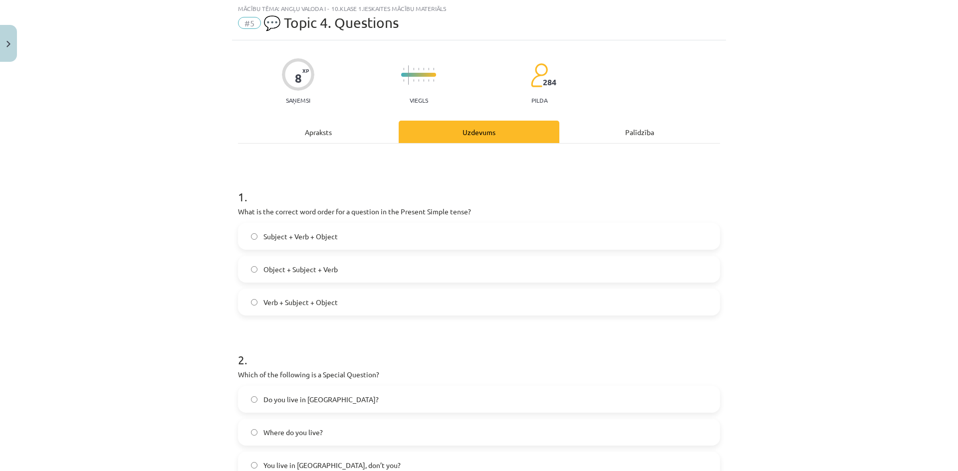
scroll to position [25, 0]
click at [345, 130] on div "Apraksts" at bounding box center [318, 133] width 161 height 22
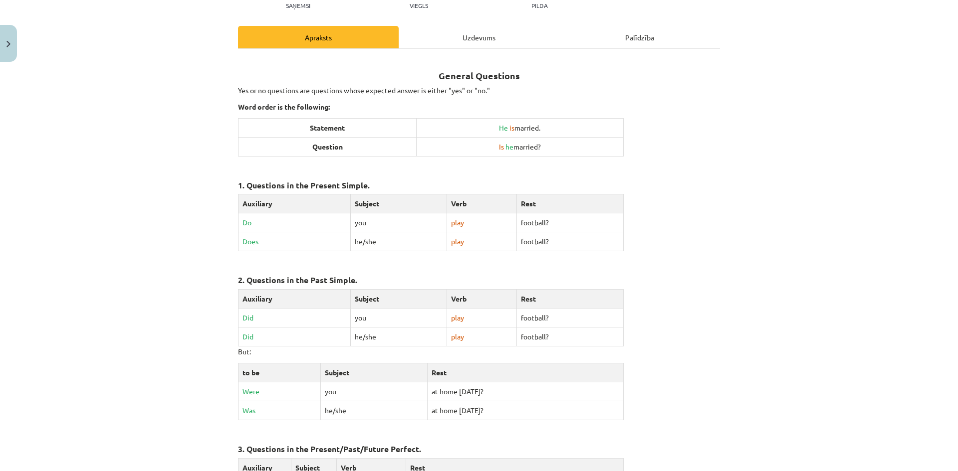
scroll to position [125, 0]
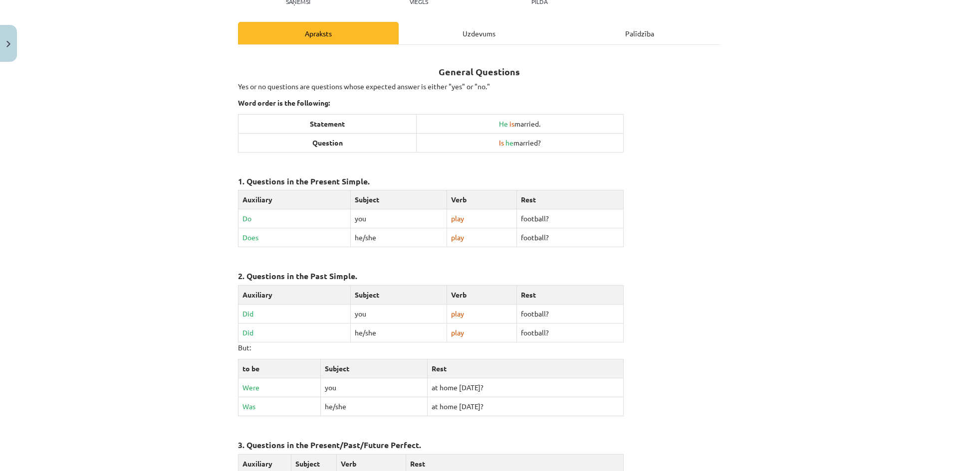
click at [456, 39] on div "Uzdevums" at bounding box center [478, 33] width 161 height 22
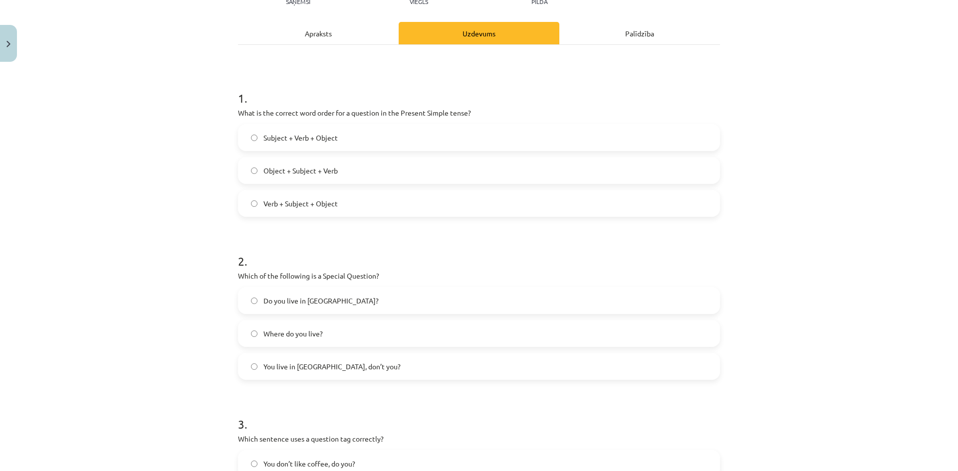
scroll to position [25, 0]
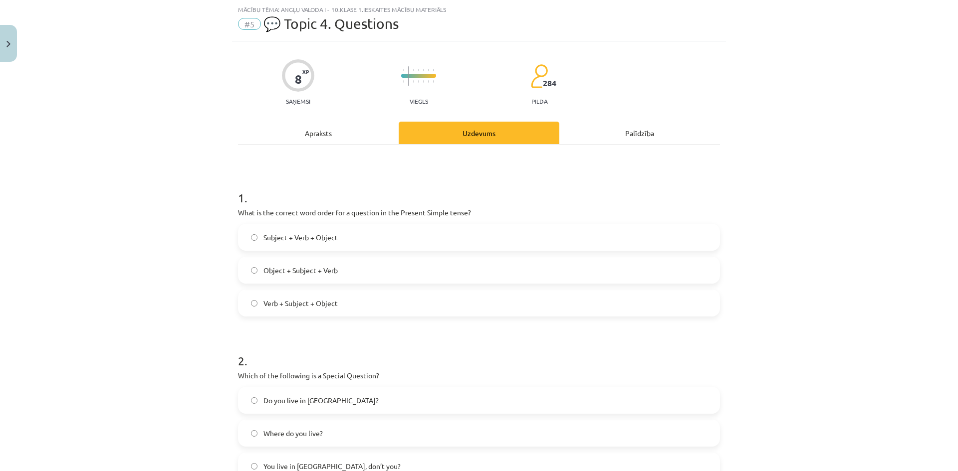
click at [312, 141] on div "Apraksts" at bounding box center [318, 133] width 161 height 22
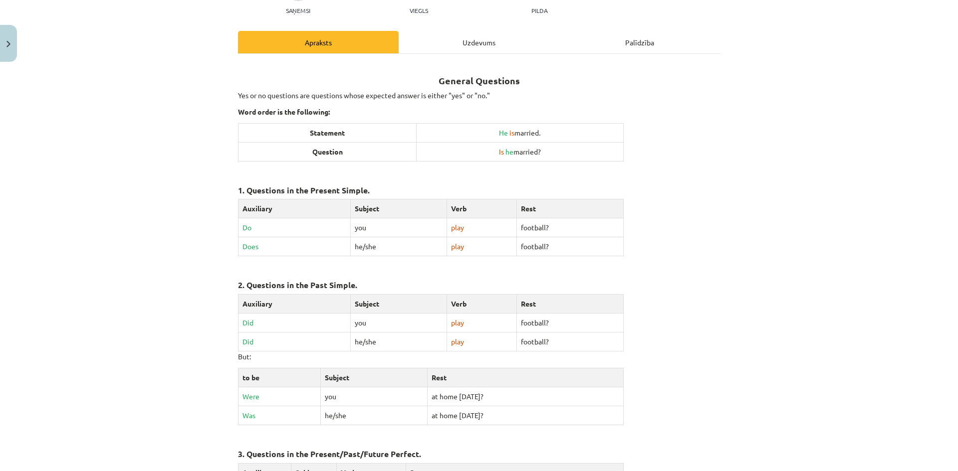
scroll to position [0, 0]
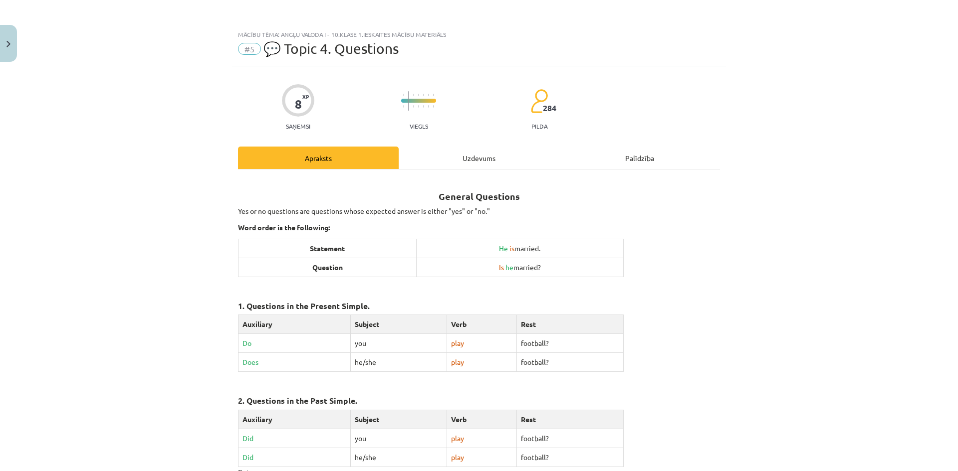
click at [458, 155] on div "Uzdevums" at bounding box center [478, 158] width 161 height 22
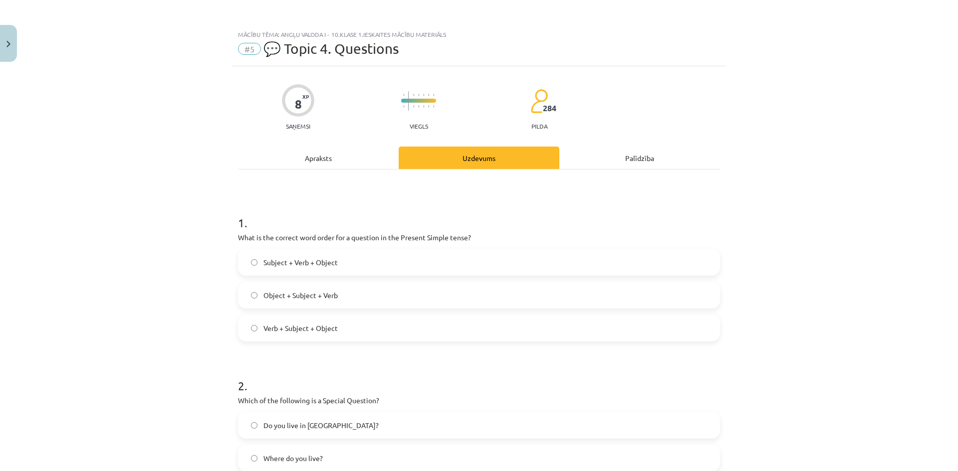
scroll to position [25, 0]
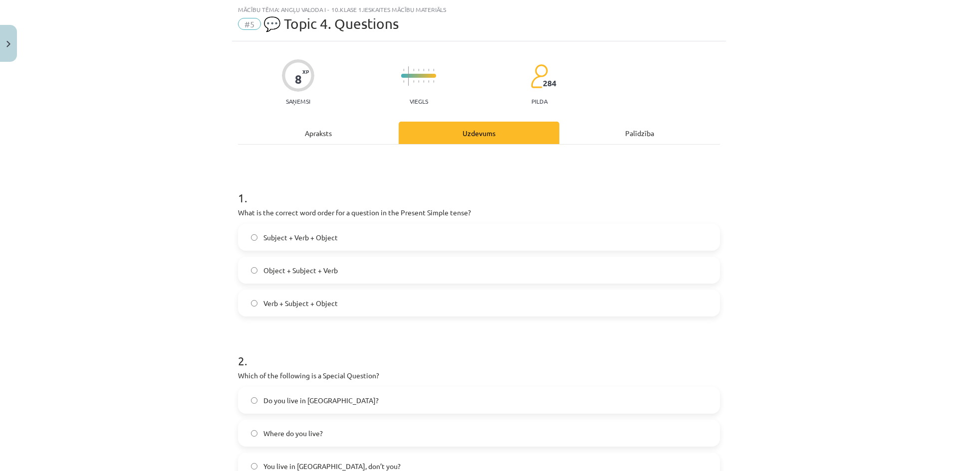
click at [345, 244] on label "Subject + Verb + Object" at bounding box center [479, 237] width 480 height 25
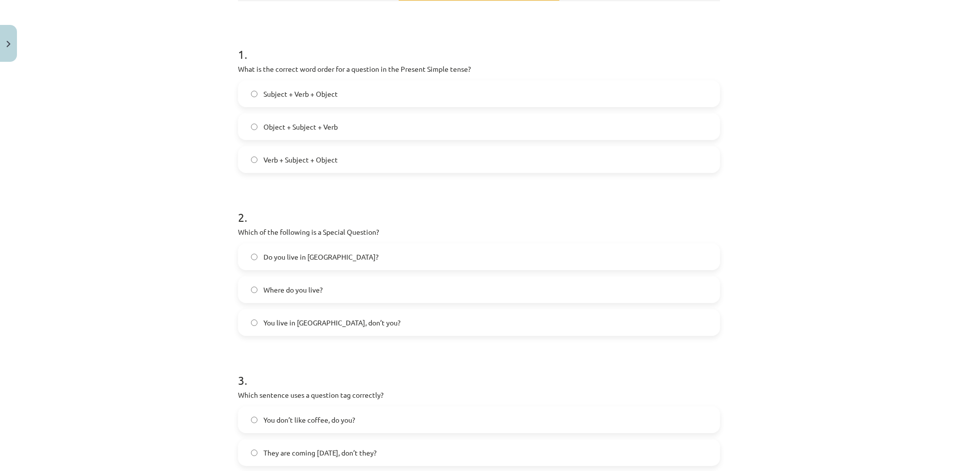
scroll to position [175, 0]
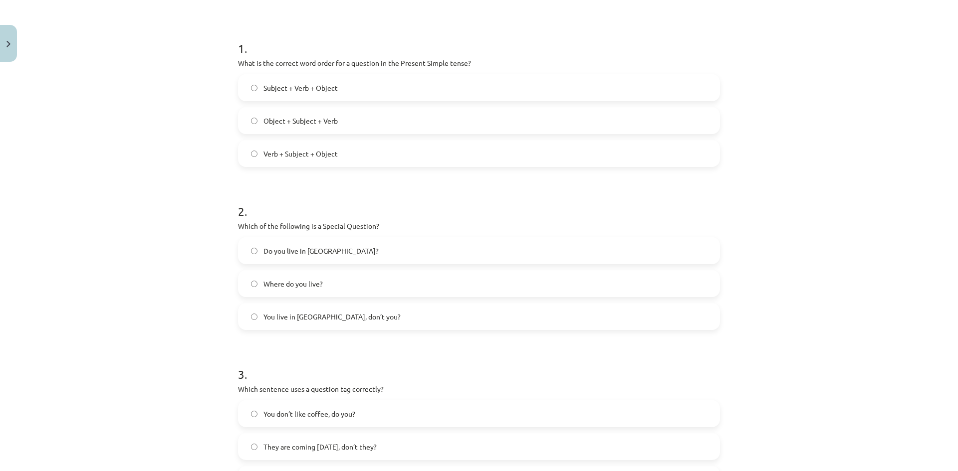
click at [353, 320] on label "You live in Riga, don’t you?" at bounding box center [479, 316] width 480 height 25
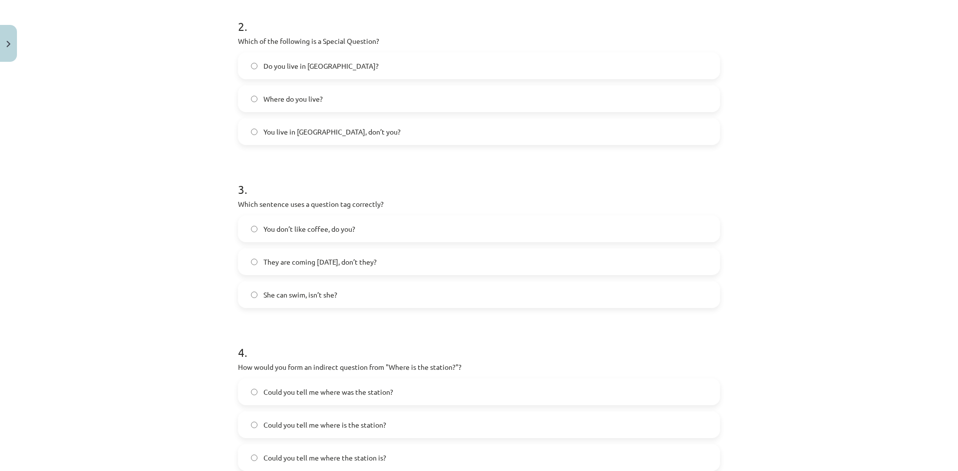
scroll to position [374, 0]
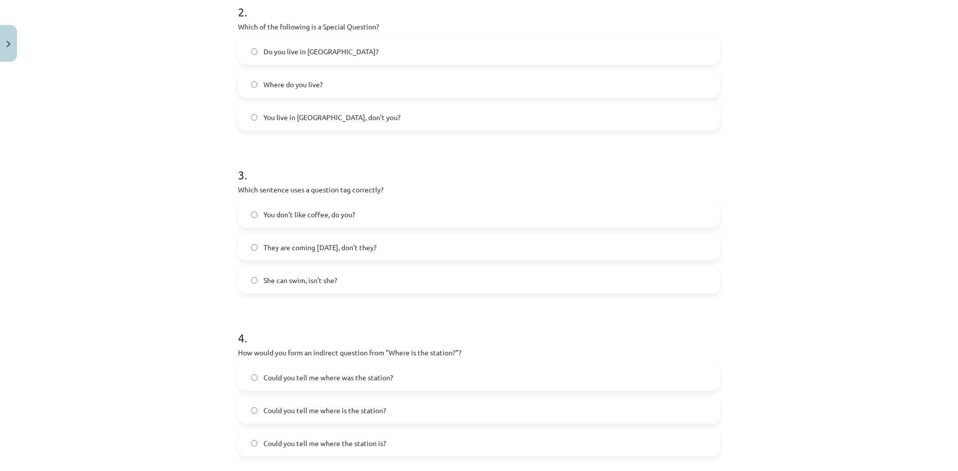
click at [373, 213] on label "You don’t like coffee, do you?" at bounding box center [479, 214] width 480 height 25
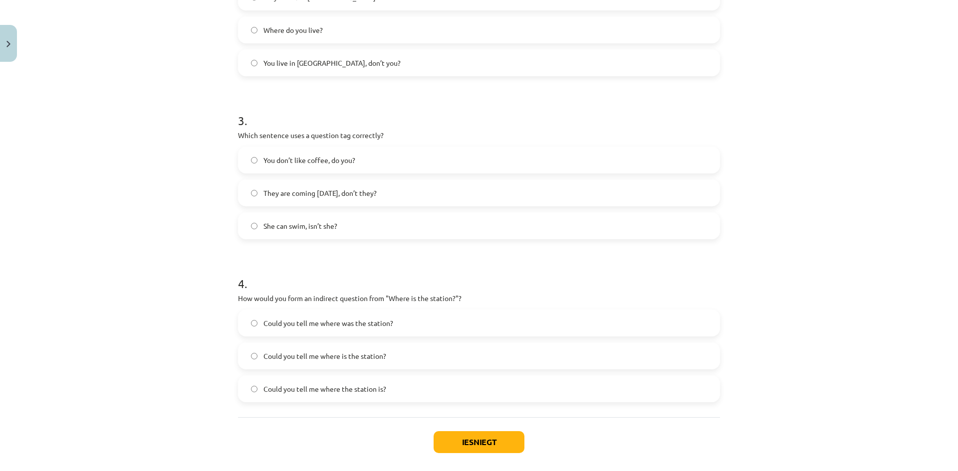
scroll to position [474, 0]
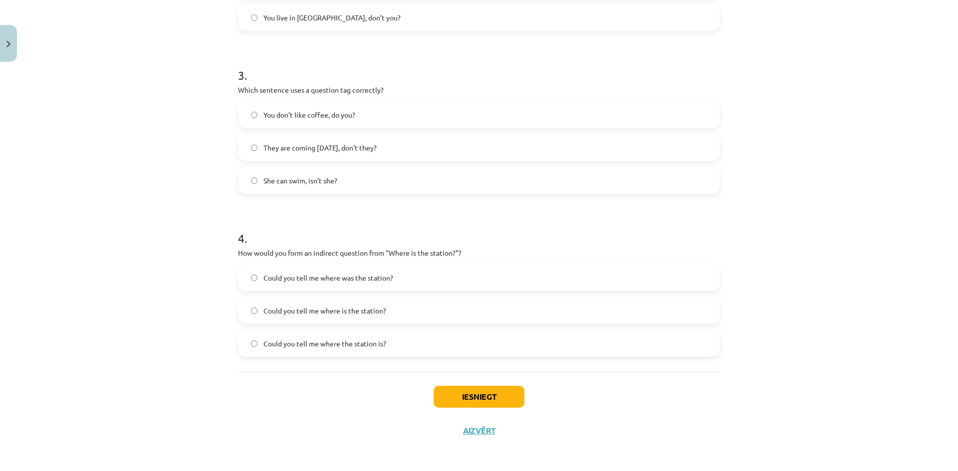
click at [399, 276] on label "Could you tell me where was the station?" at bounding box center [479, 277] width 480 height 25
click at [485, 396] on button "Iesniegt" at bounding box center [478, 397] width 91 height 22
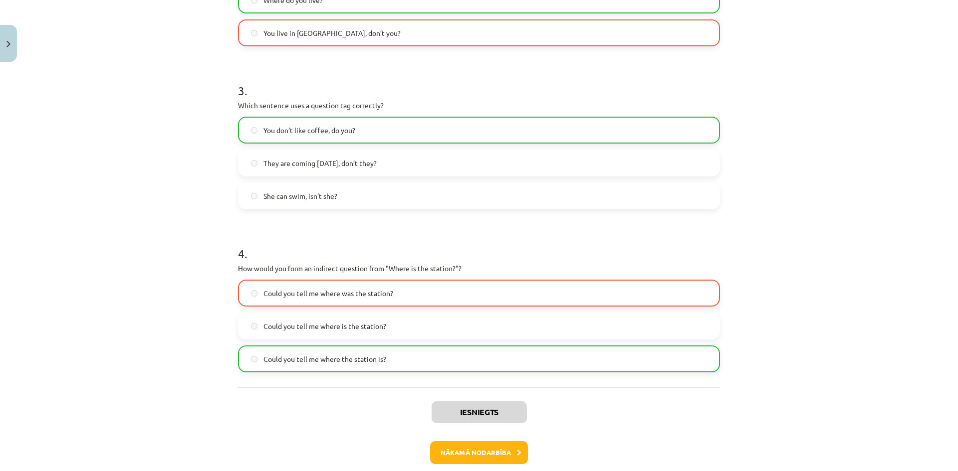
scroll to position [507, 0]
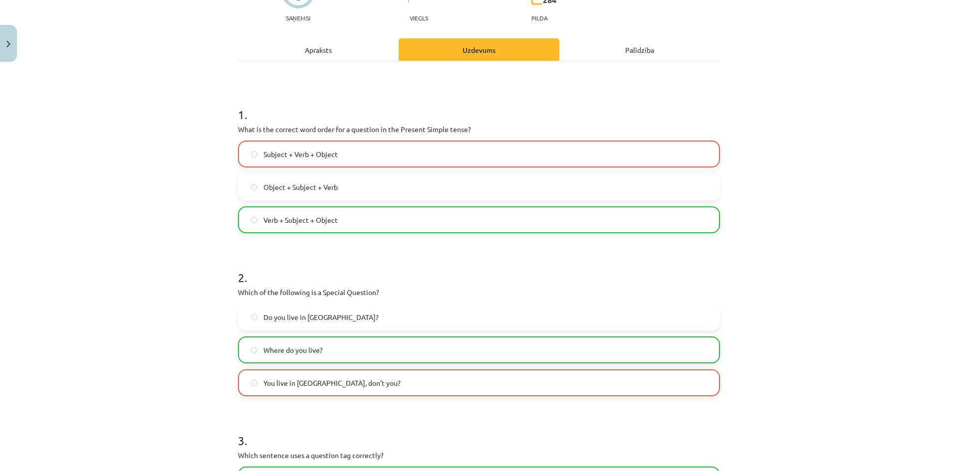
click at [324, 46] on div "Apraksts" at bounding box center [318, 49] width 161 height 22
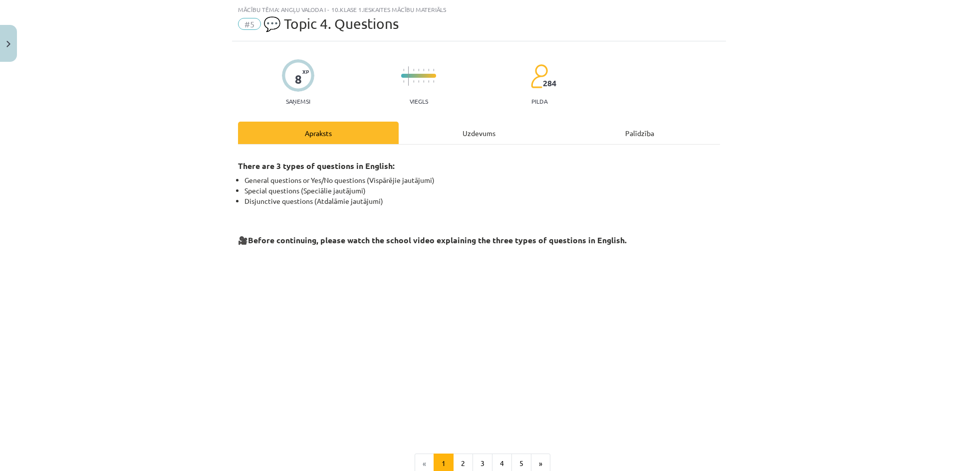
scroll to position [173, 0]
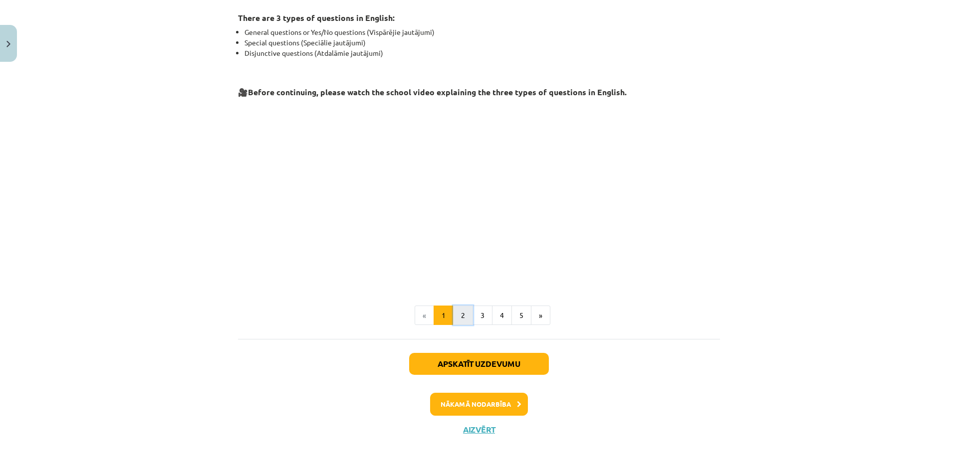
click at [462, 309] on button "2" at bounding box center [463, 316] width 20 height 20
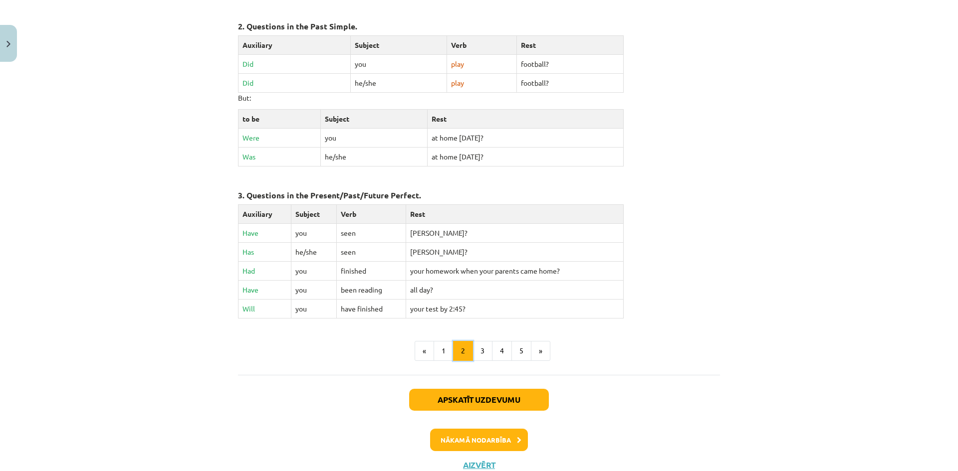
scroll to position [409, 0]
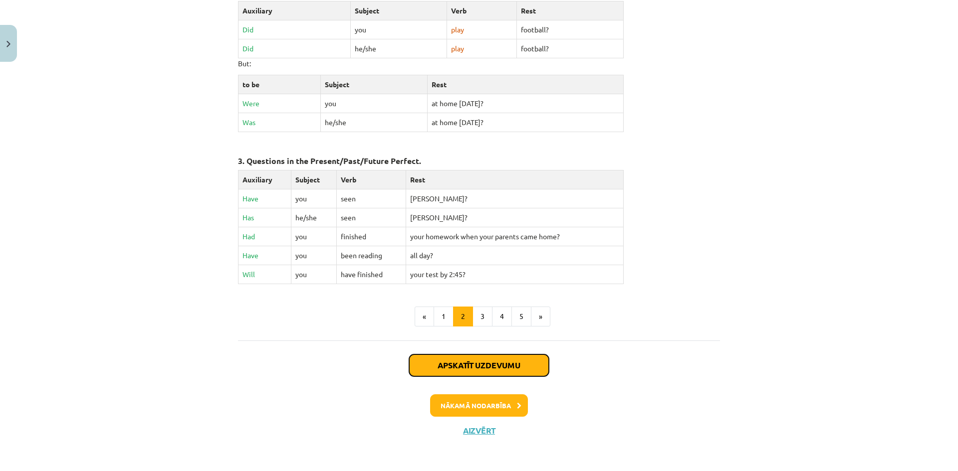
click at [493, 368] on button "Apskatīt uzdevumu" at bounding box center [479, 366] width 140 height 22
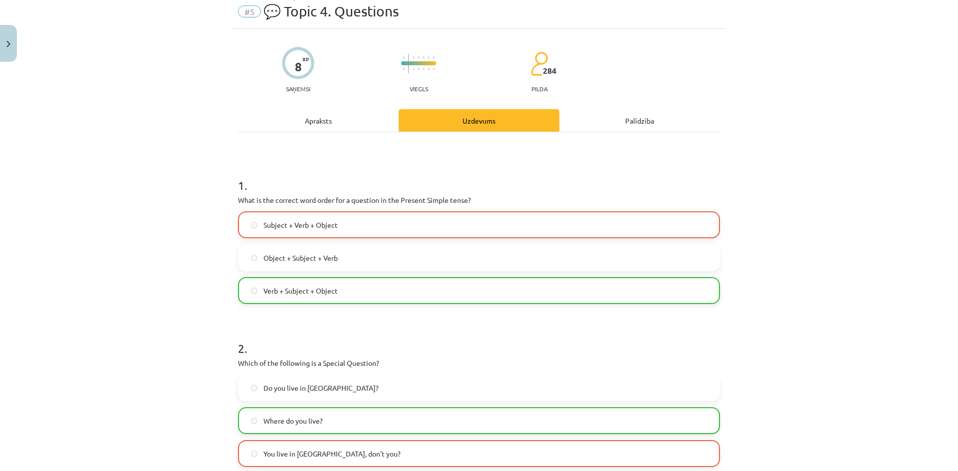
scroll to position [25, 0]
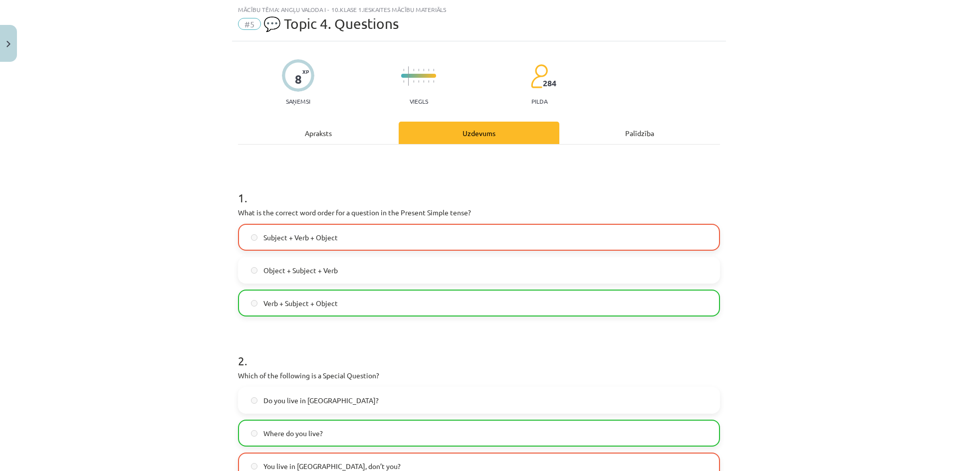
click at [284, 239] on span "Subject + Verb + Object" at bounding box center [300, 237] width 74 height 10
click at [340, 139] on div "Apraksts" at bounding box center [318, 133] width 161 height 22
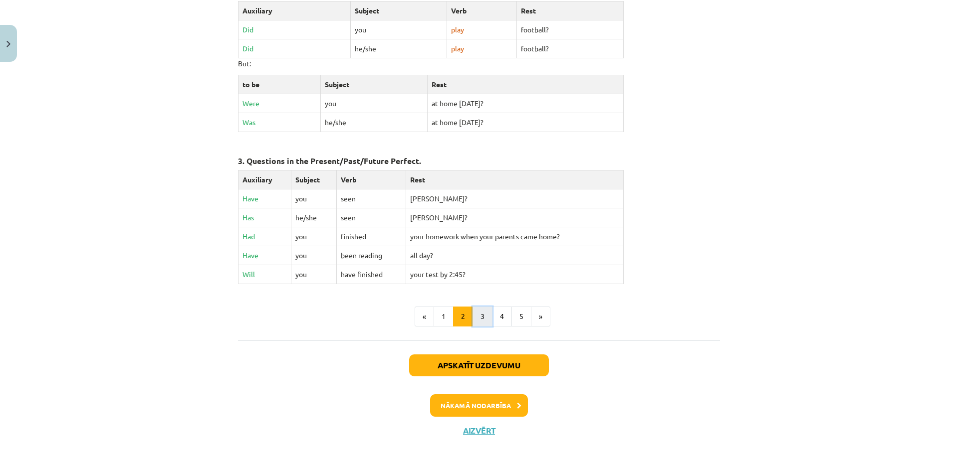
click at [483, 318] on button "3" at bounding box center [482, 317] width 20 height 20
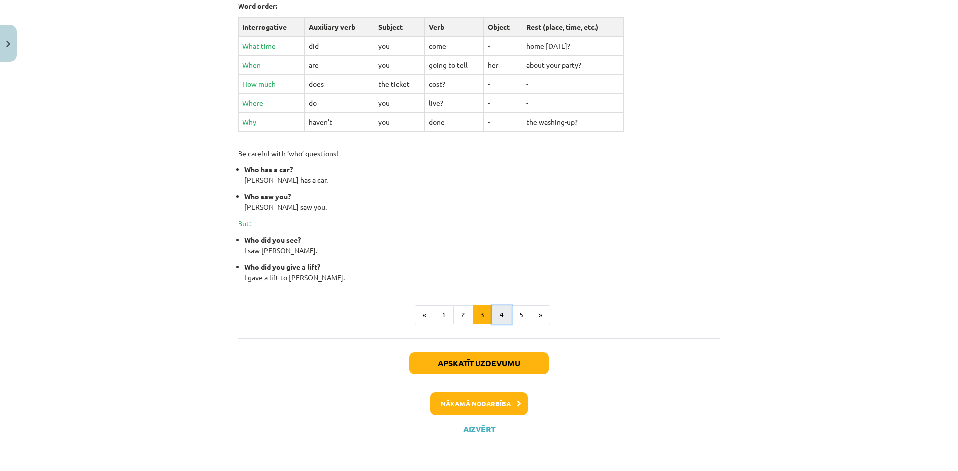
click at [505, 311] on button "4" at bounding box center [502, 315] width 20 height 20
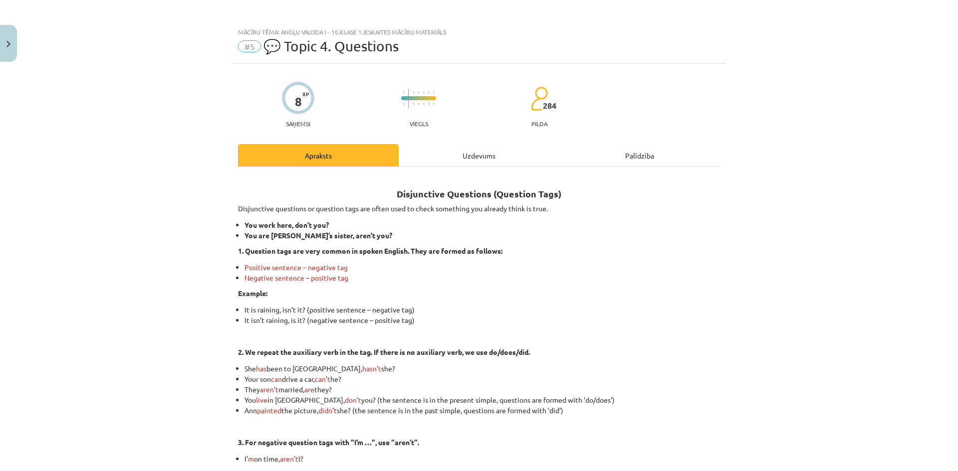
scroll to position [0, 0]
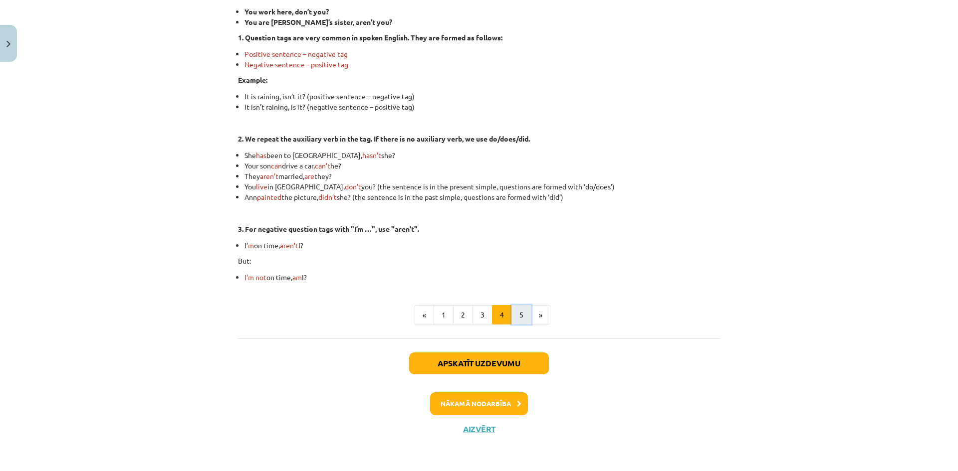
click at [515, 310] on button "5" at bounding box center [521, 315] width 20 height 20
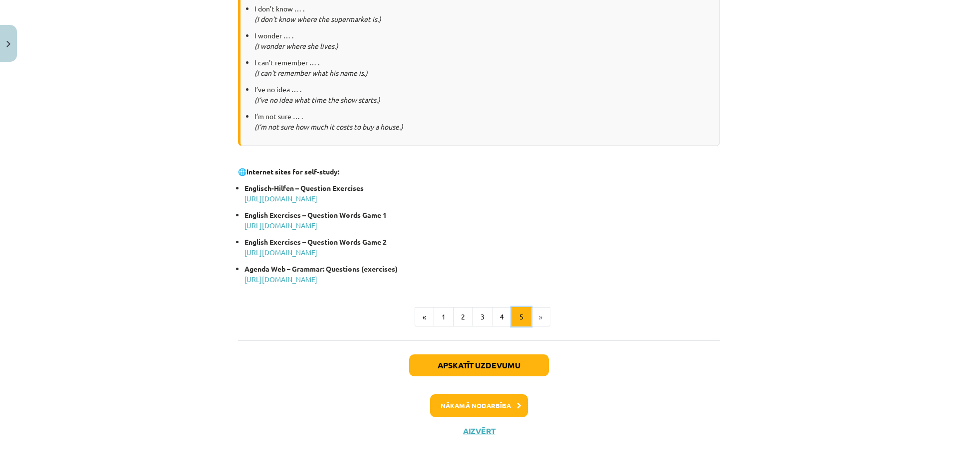
scroll to position [455, 0]
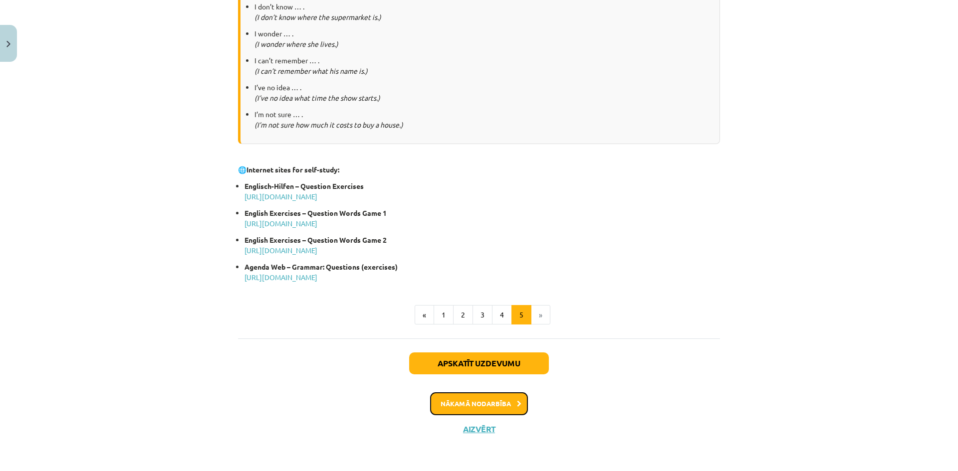
click at [472, 409] on button "Nākamā nodarbība" at bounding box center [479, 403] width 98 height 23
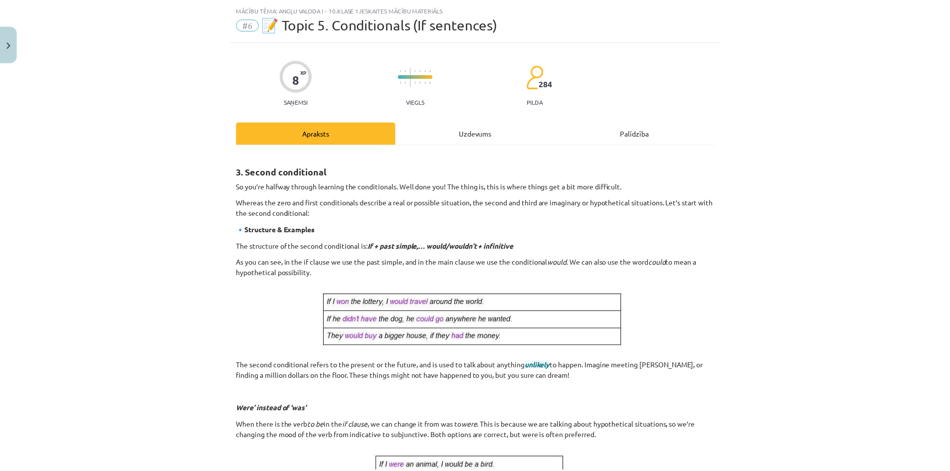
scroll to position [0, 0]
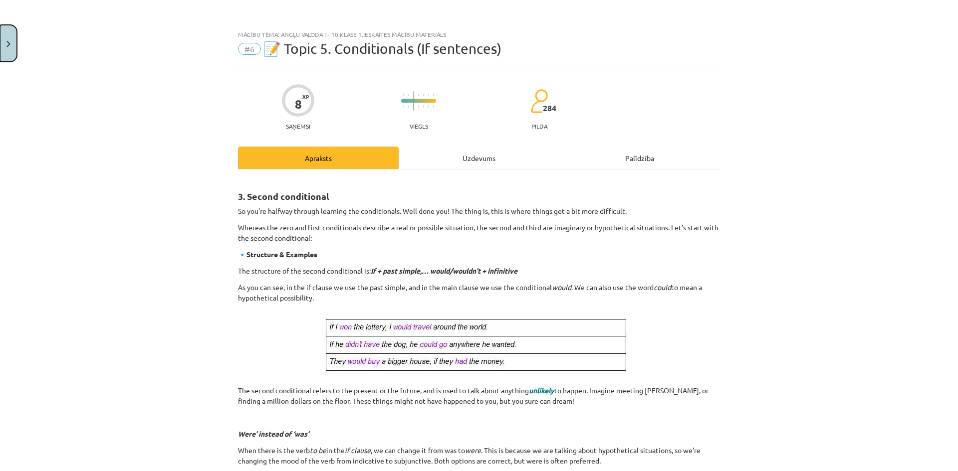
click at [12, 37] on button "Close" at bounding box center [8, 43] width 17 height 37
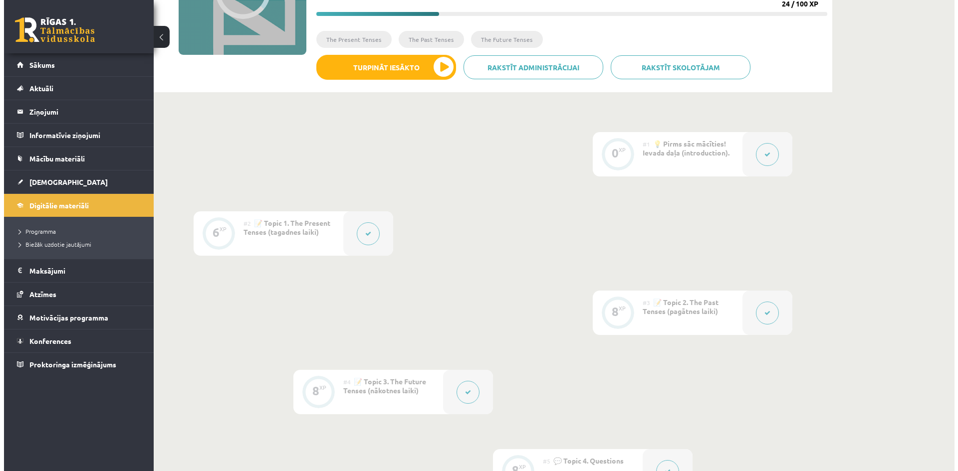
scroll to position [112, 0]
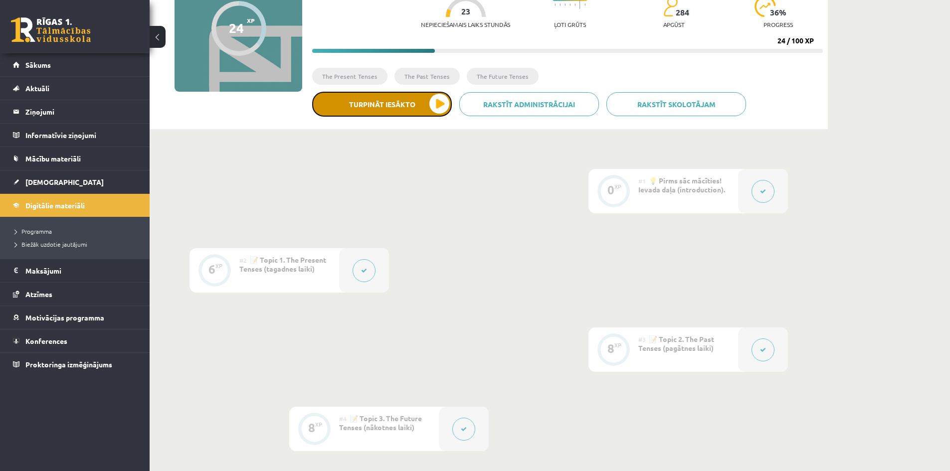
click at [399, 112] on button "Turpināt iesākto" at bounding box center [382, 104] width 140 height 25
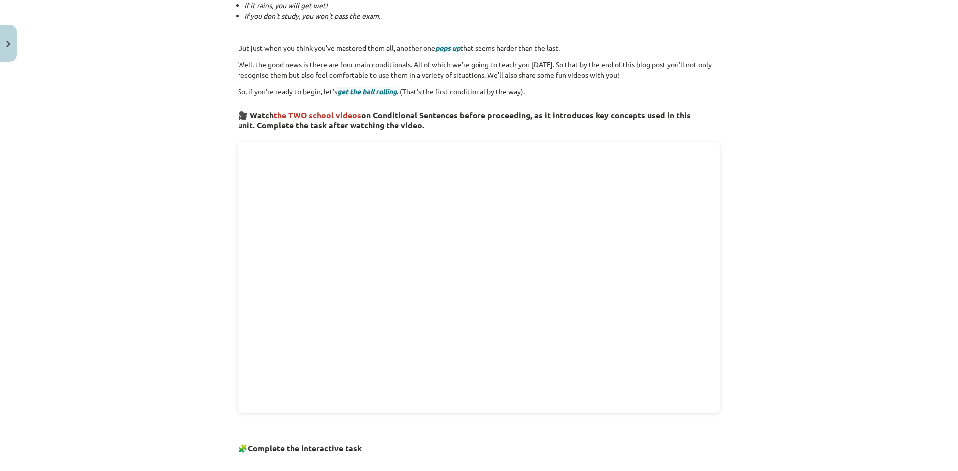
scroll to position [299, 0]
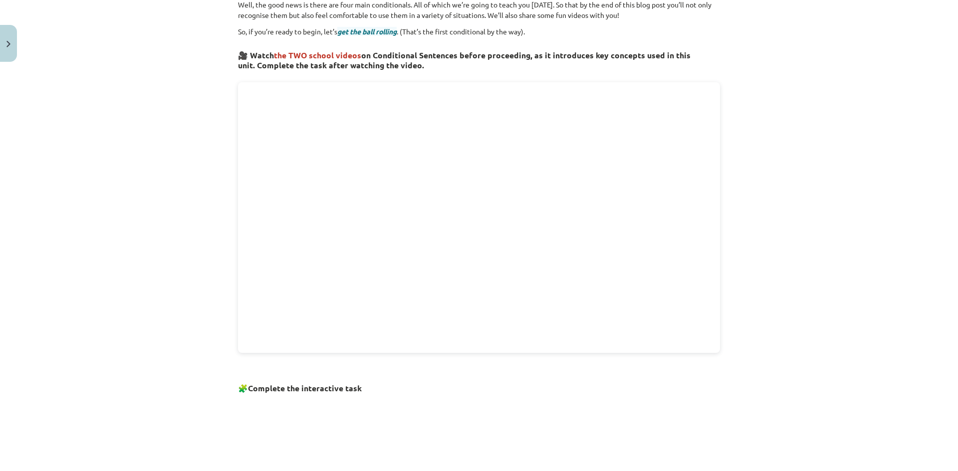
click at [232, 272] on div "8 XP Saņemsi Viegls 284 pilda Apraksts Uzdevums Palīdzība Conditionals Is that …" at bounding box center [479, 244] width 494 height 955
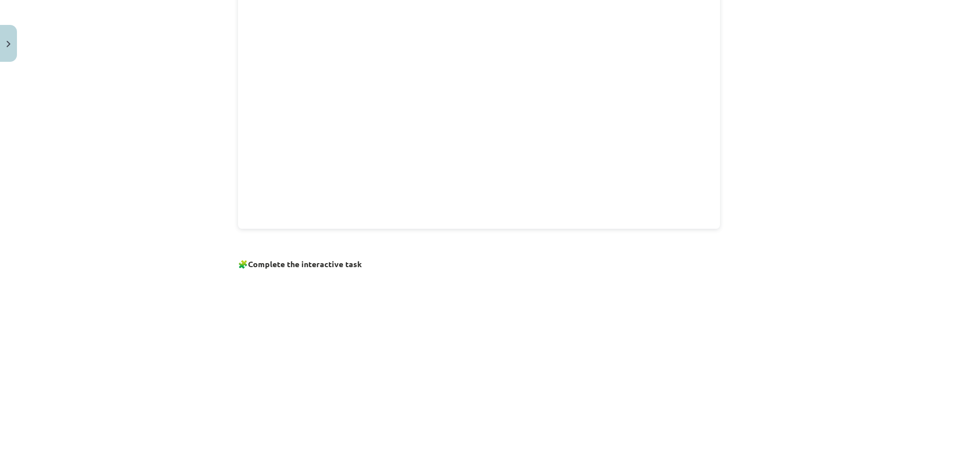
scroll to position [523, 0]
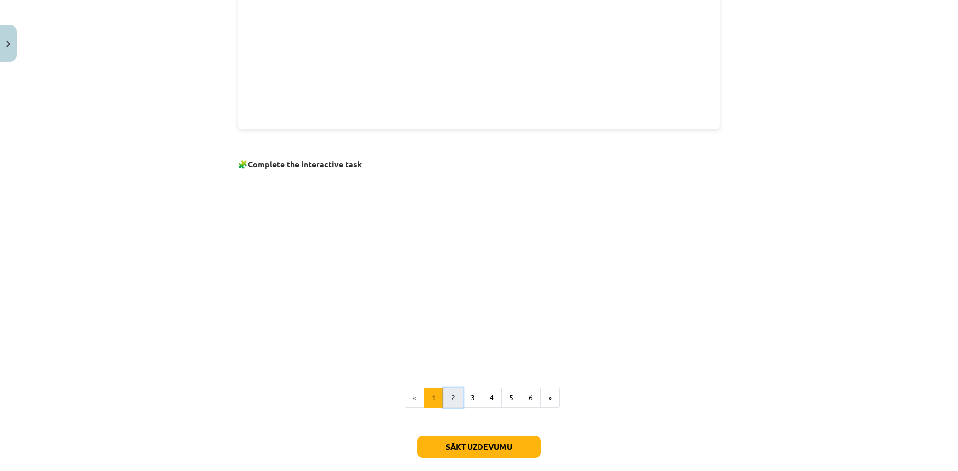
click at [452, 402] on button "2" at bounding box center [453, 398] width 20 height 20
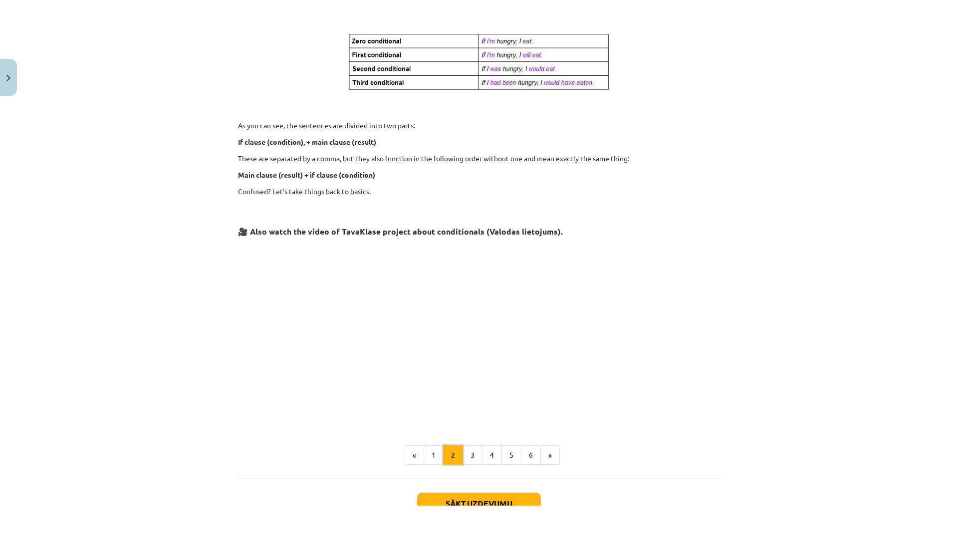
scroll to position [278, 0]
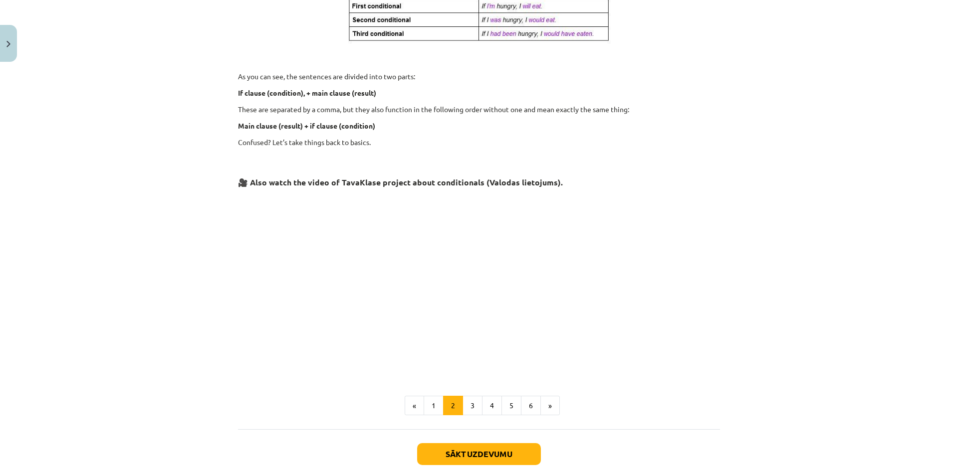
click at [686, 282] on p at bounding box center [479, 283] width 482 height 182
click at [791, 300] on div "Mācību tēma: Angļu valoda i - 10.klase 1.ieskaites mācību materiāls #6 📝 Topic …" at bounding box center [479, 235] width 958 height 471
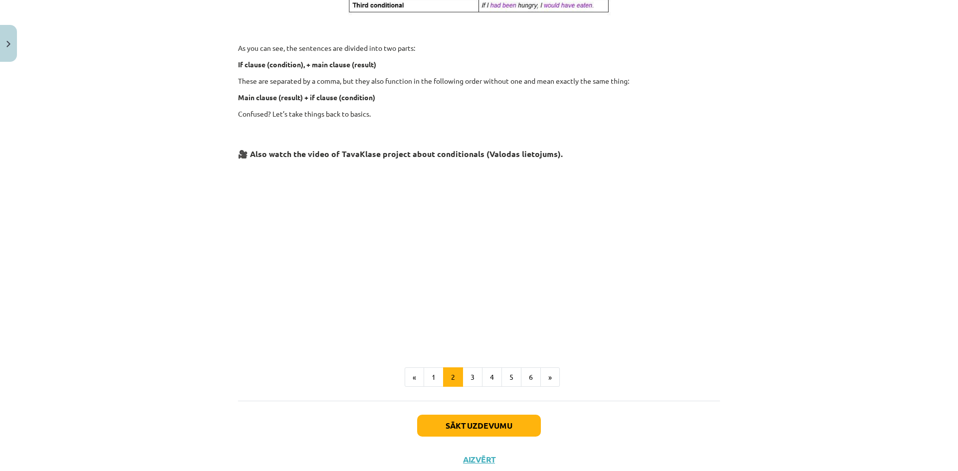
scroll to position [333, 0]
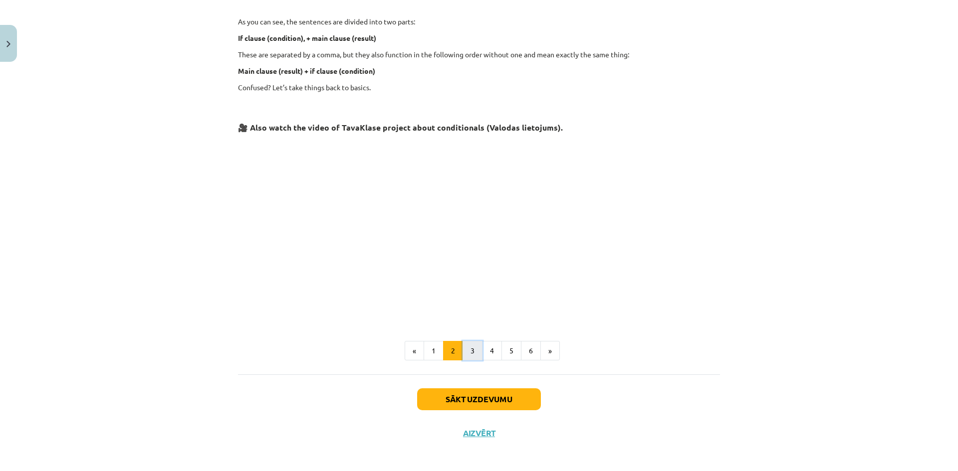
click at [465, 347] on button "3" at bounding box center [472, 351] width 20 height 20
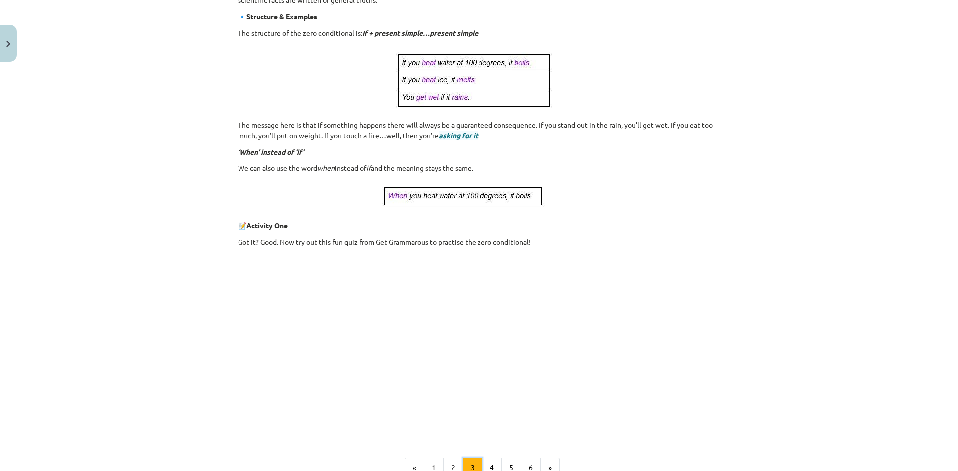
scroll to position [278, 0]
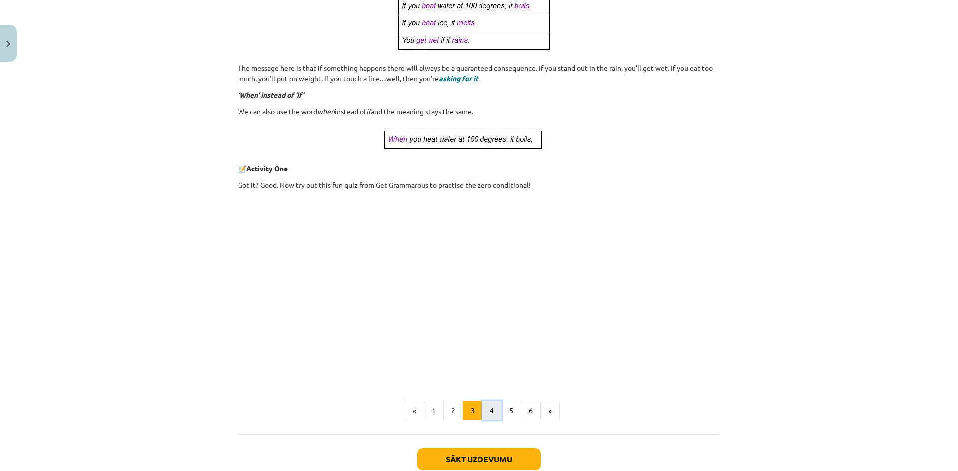
click at [491, 410] on button "4" at bounding box center [492, 411] width 20 height 20
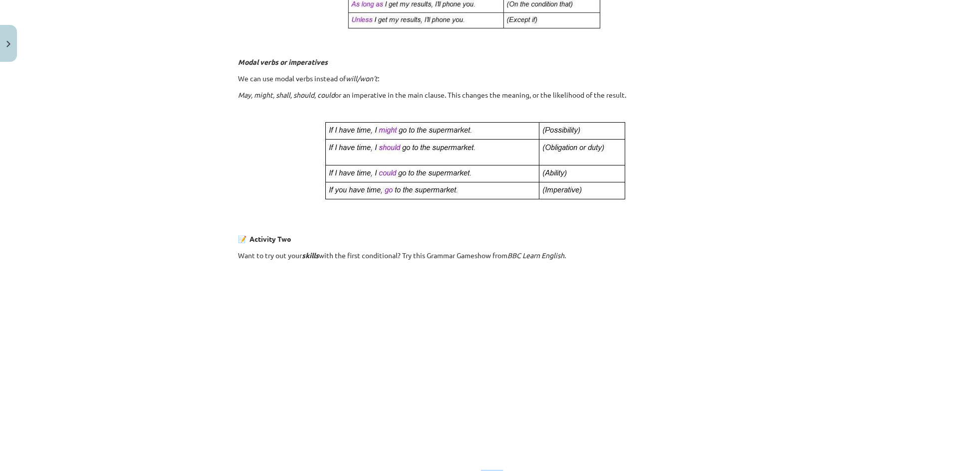
scroll to position [528, 0]
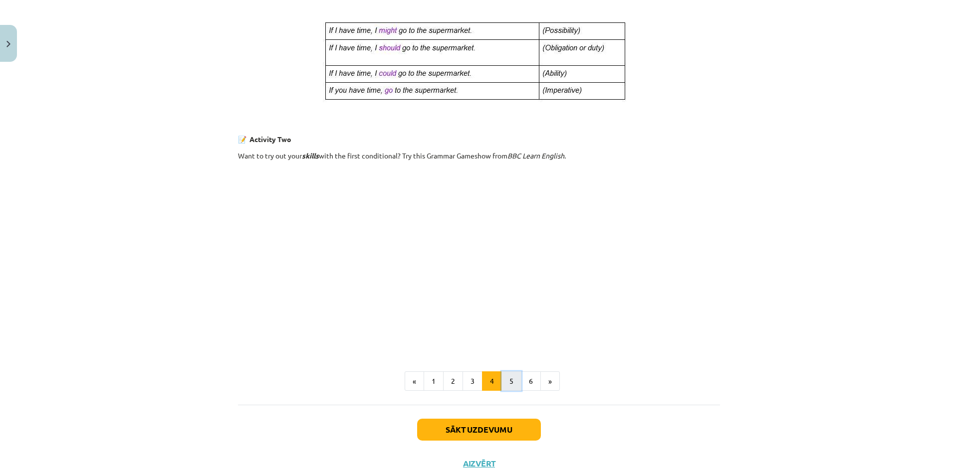
click at [506, 384] on button "5" at bounding box center [511, 382] width 20 height 20
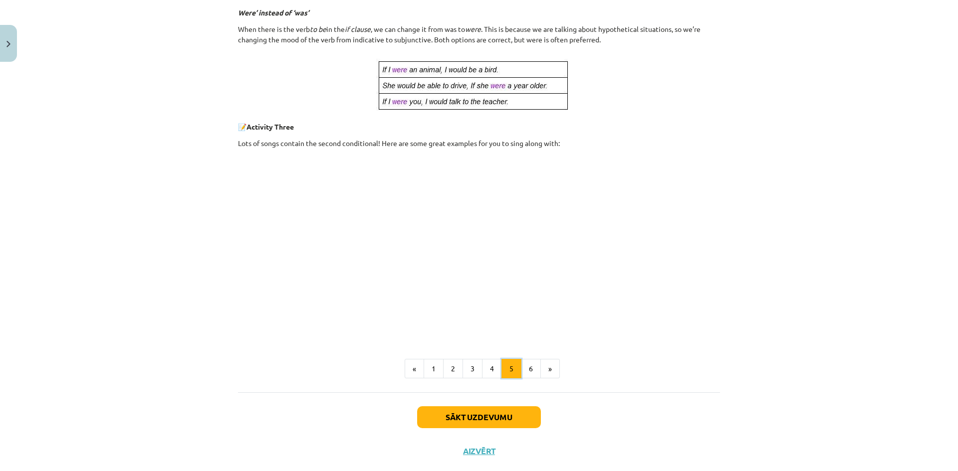
scroll to position [444, 0]
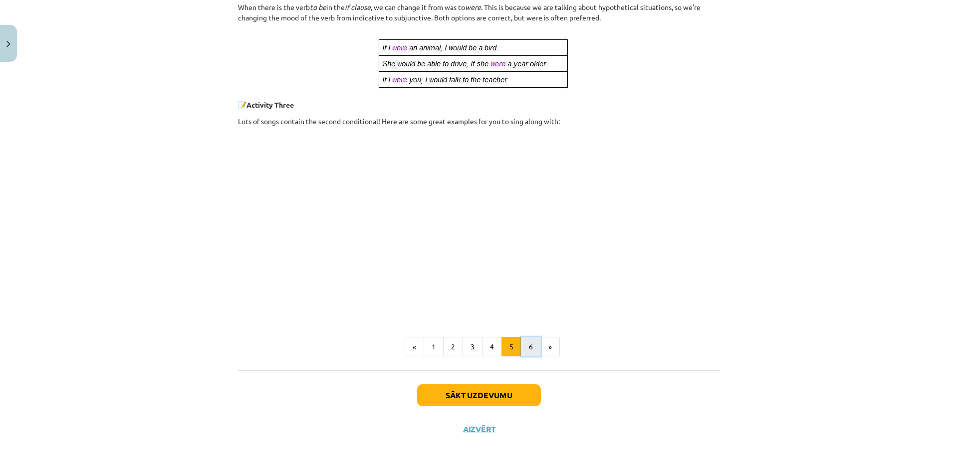
click at [533, 350] on button "6" at bounding box center [531, 347] width 20 height 20
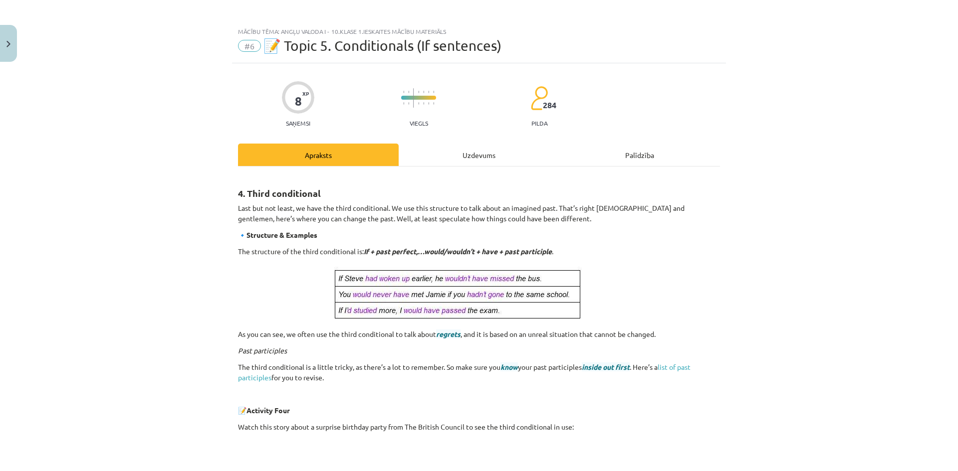
scroll to position [0, 0]
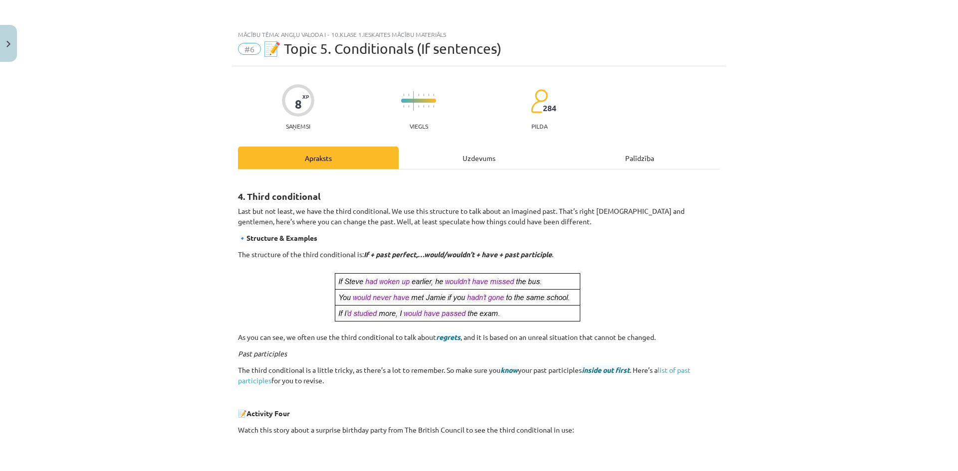
click at [465, 159] on div "Uzdevums" at bounding box center [478, 158] width 161 height 22
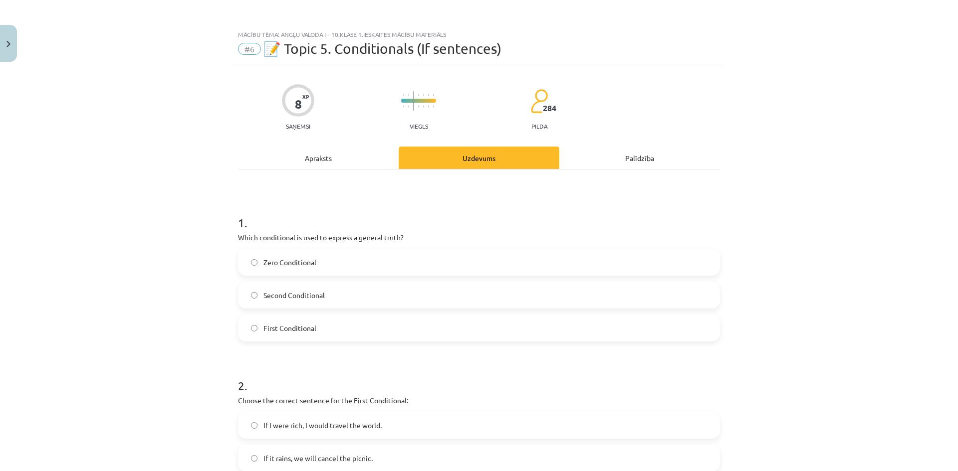
scroll to position [25, 0]
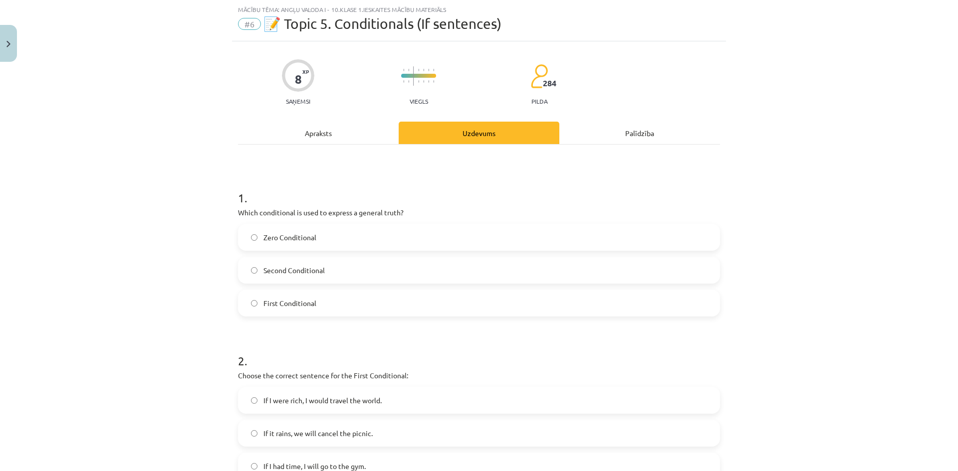
click at [370, 240] on label "Zero Conditional" at bounding box center [479, 237] width 480 height 25
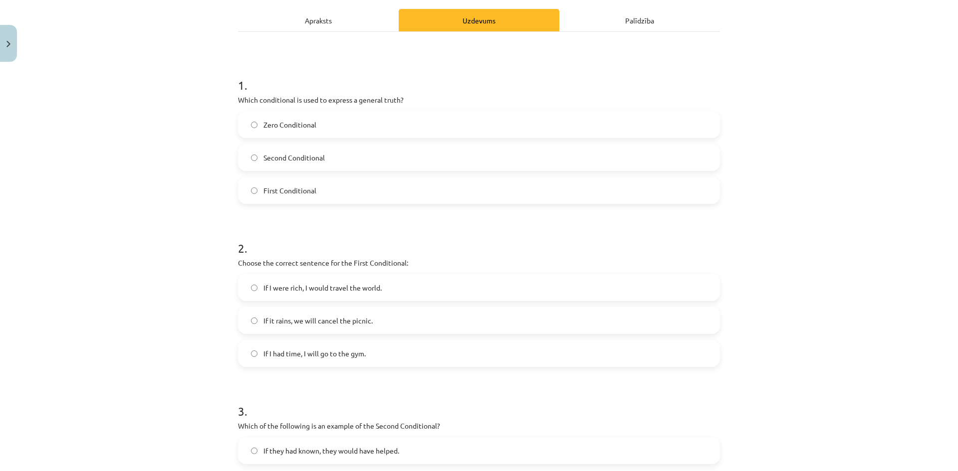
scroll to position [175, 0]
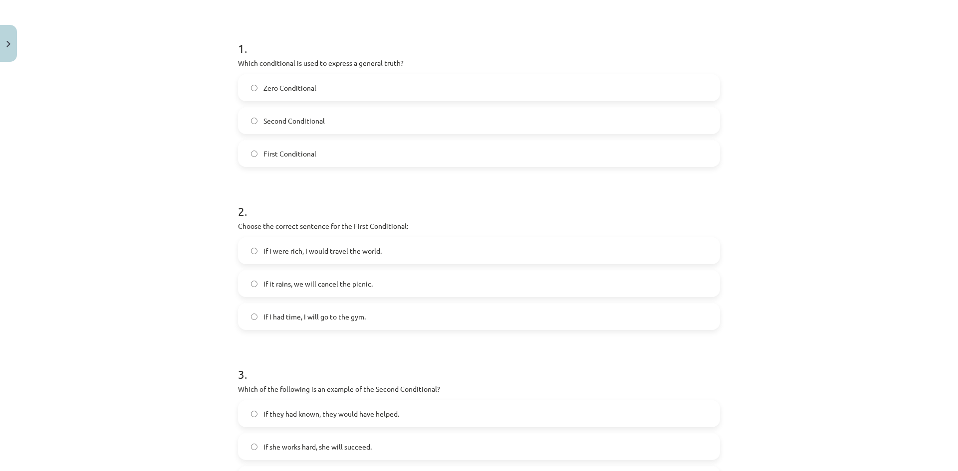
click at [376, 285] on label "If it rains, we will cancel the picnic." at bounding box center [479, 283] width 480 height 25
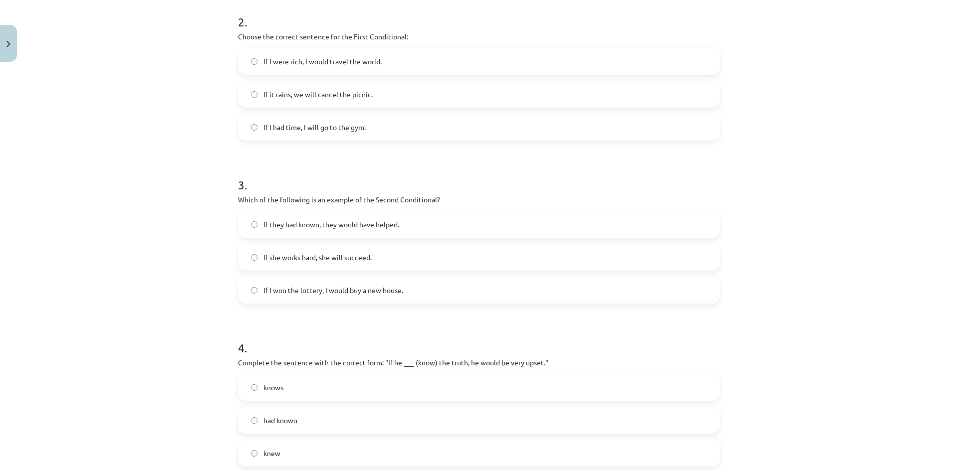
scroll to position [424, 0]
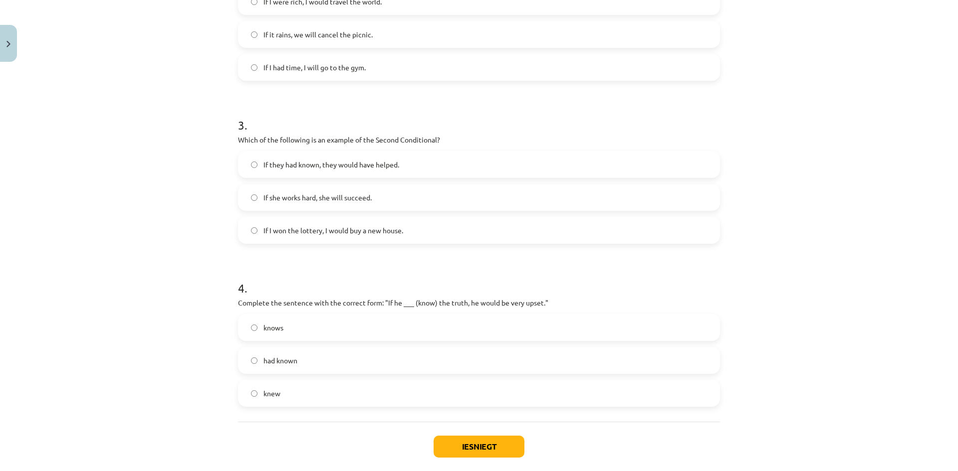
click at [423, 163] on label "If they had known, they would have helped." at bounding box center [479, 164] width 480 height 25
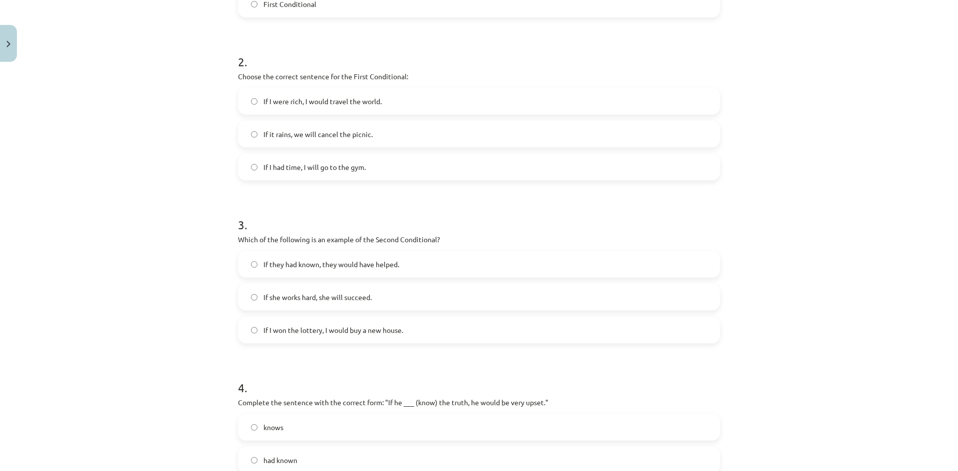
scroll to position [374, 0]
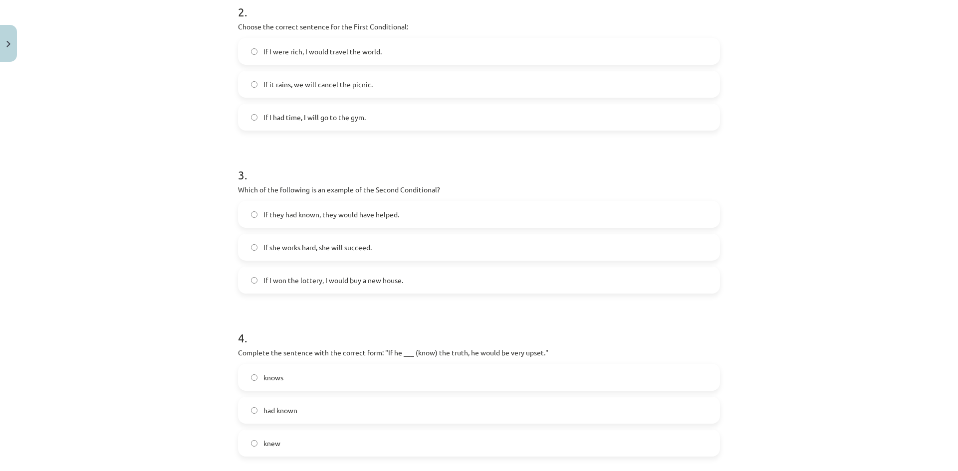
click at [425, 277] on label "If I won the lottery, I would buy a new house." at bounding box center [479, 280] width 480 height 25
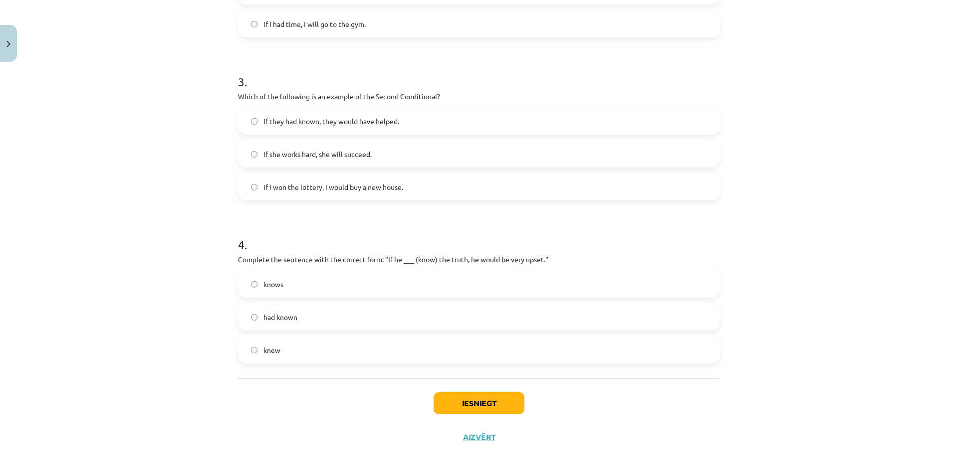
scroll to position [475, 0]
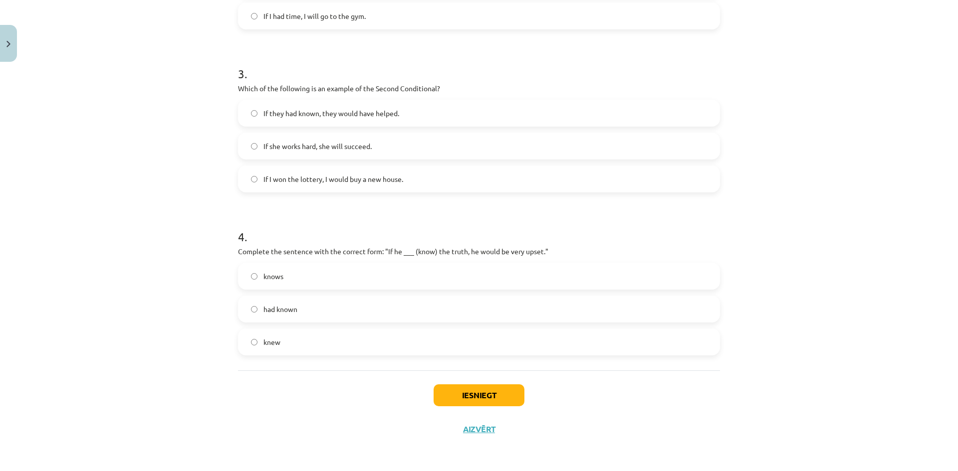
click at [313, 343] on label "knew" at bounding box center [479, 342] width 480 height 25
click at [494, 397] on button "Iesniegt" at bounding box center [478, 396] width 91 height 22
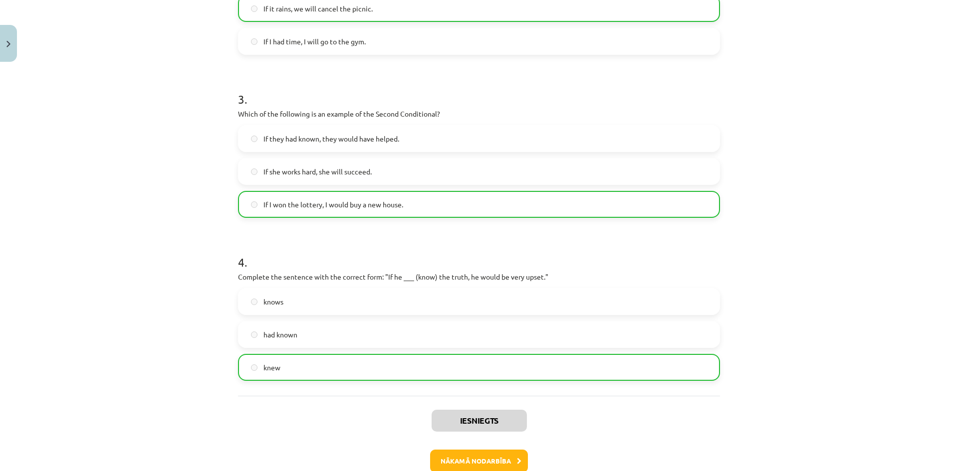
scroll to position [507, 0]
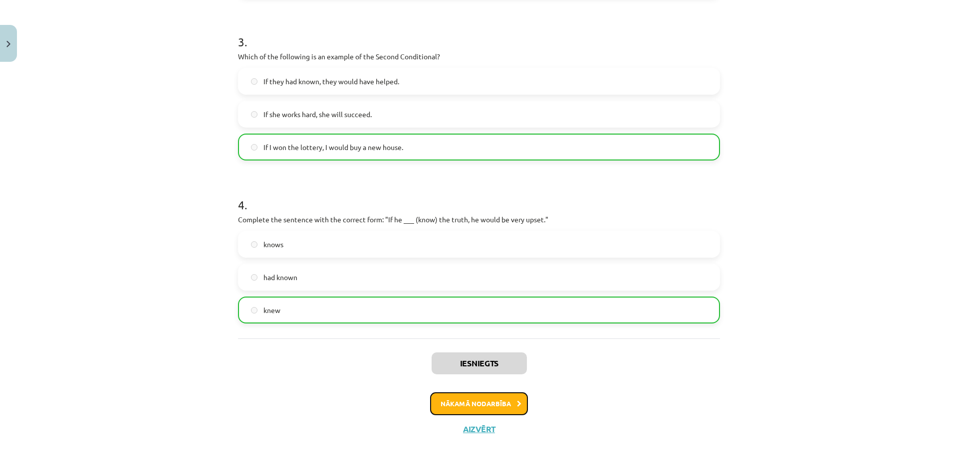
click at [493, 406] on button "Nākamā nodarbība" at bounding box center [479, 403] width 98 height 23
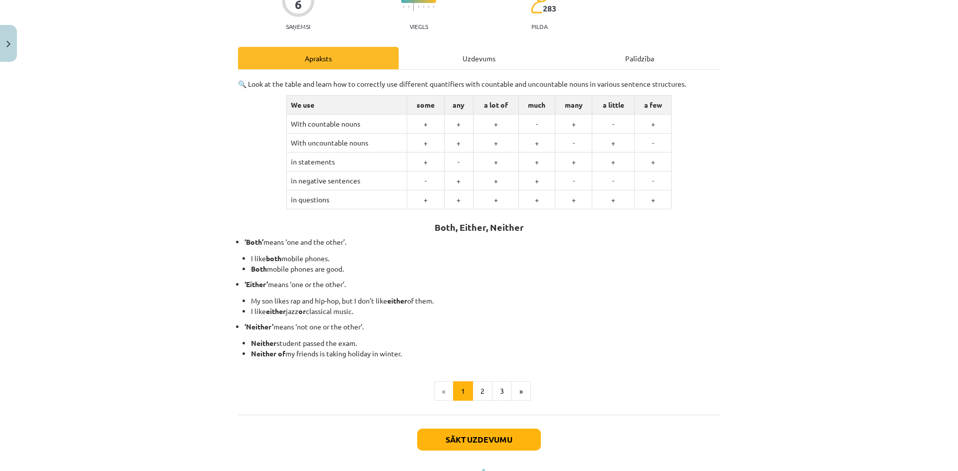
scroll to position [144, 0]
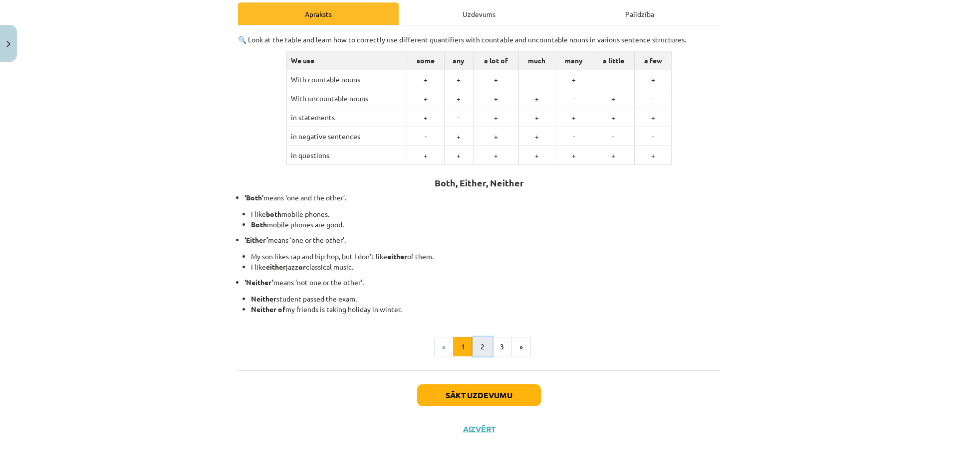
click at [479, 348] on button "2" at bounding box center [482, 347] width 20 height 20
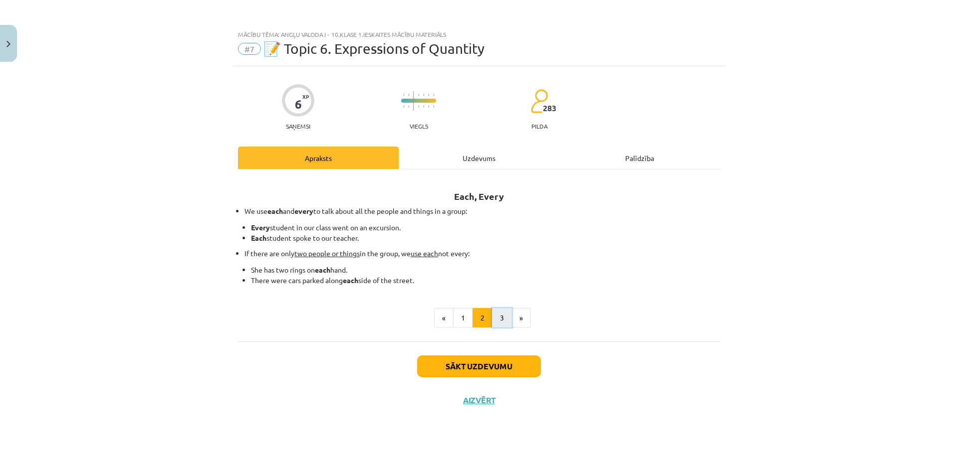
click at [497, 319] on button "3" at bounding box center [502, 318] width 20 height 20
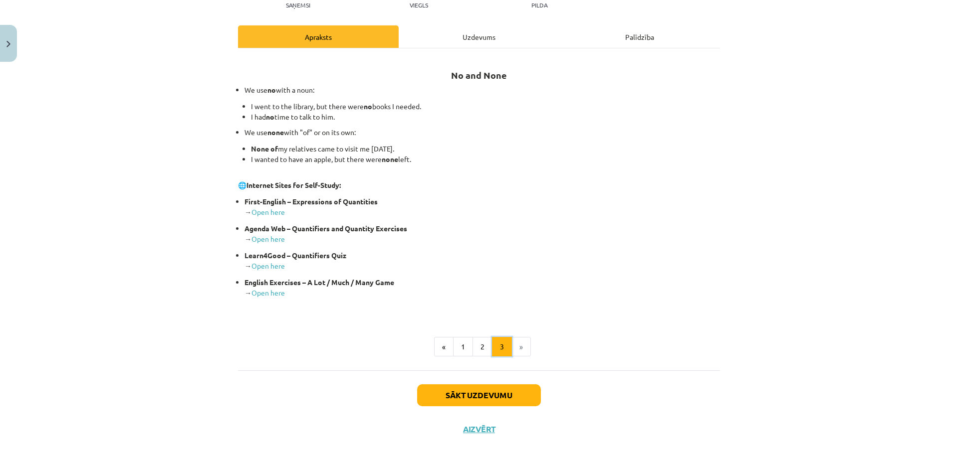
scroll to position [71, 0]
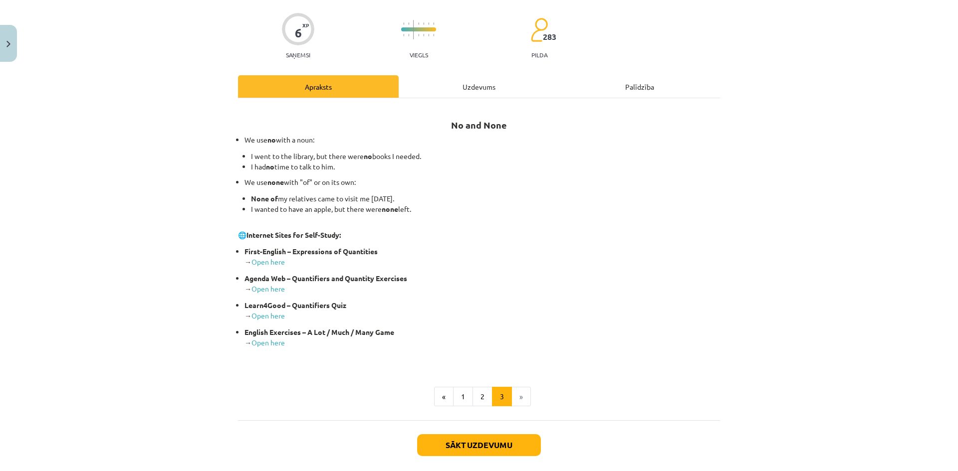
click at [493, 91] on div "Uzdevums" at bounding box center [478, 86] width 161 height 22
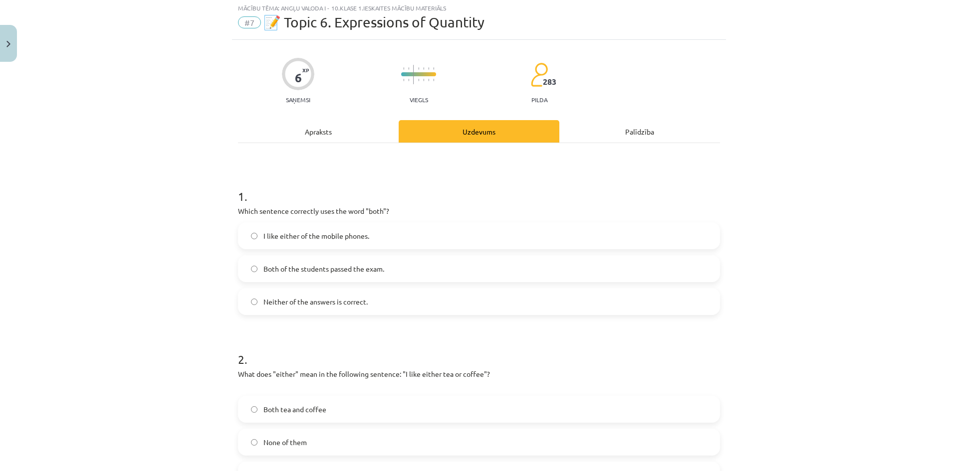
scroll to position [25, 0]
click at [353, 144] on div "Apraksts" at bounding box center [318, 133] width 161 height 22
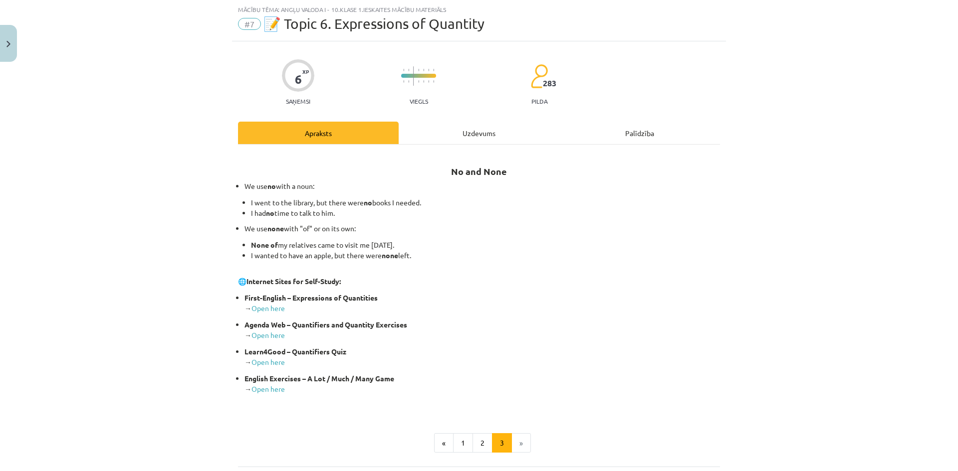
scroll to position [75, 0]
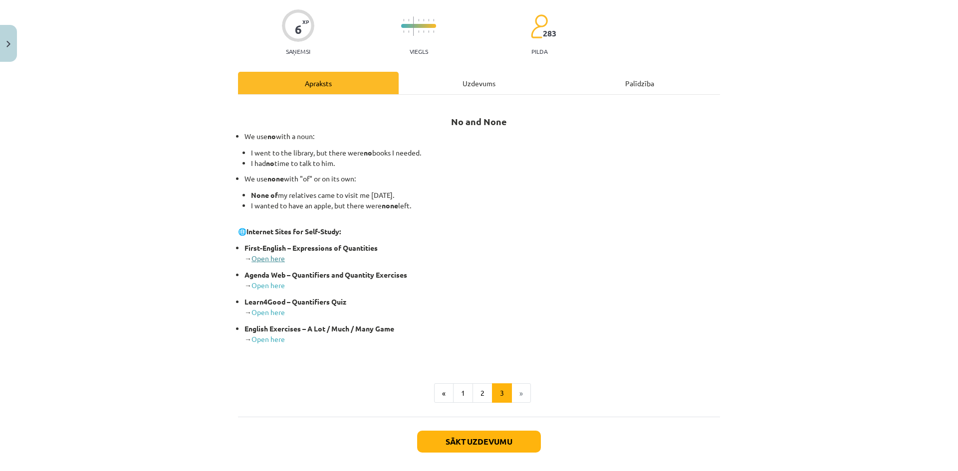
click at [272, 261] on link "Open here" at bounding box center [267, 258] width 33 height 9
click at [496, 83] on div "Uzdevums" at bounding box center [478, 83] width 161 height 22
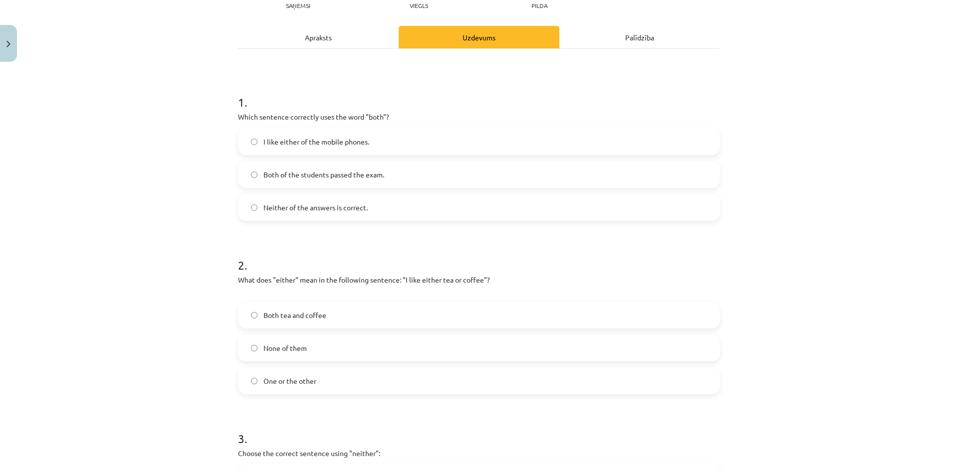
scroll to position [125, 0]
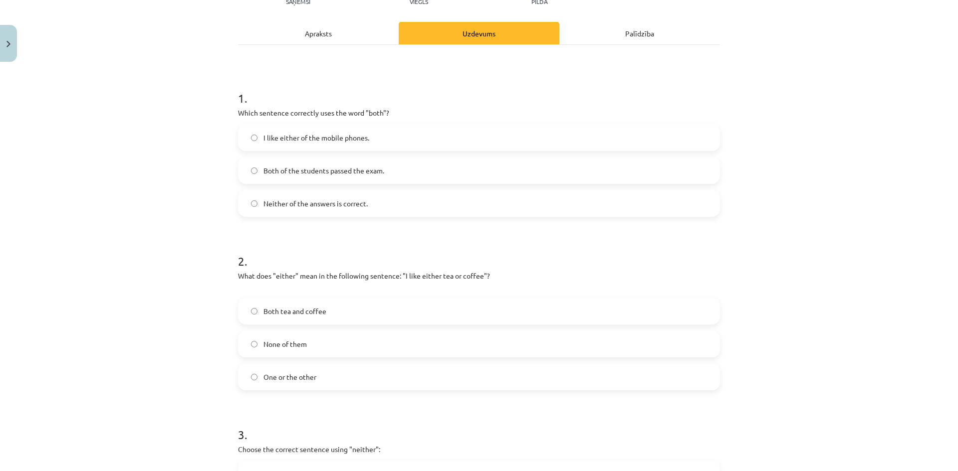
click at [308, 173] on span "Both of the students passed the exam." at bounding box center [323, 171] width 121 height 10
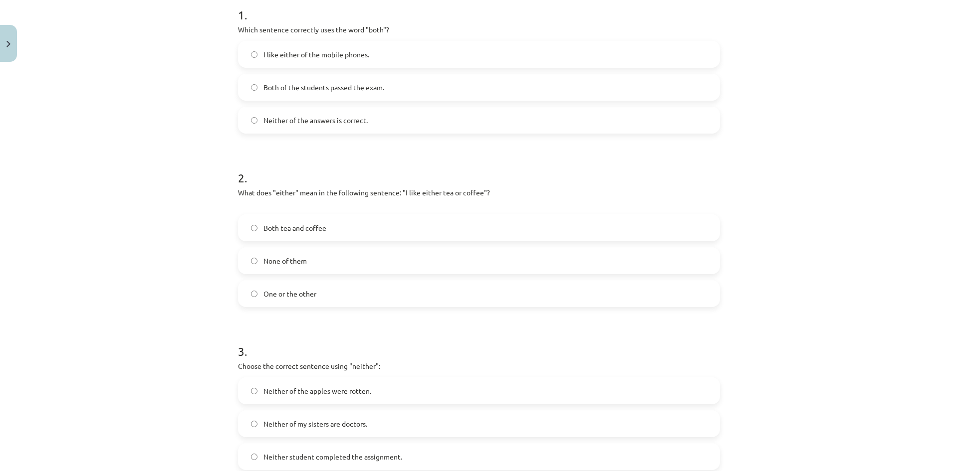
scroll to position [224, 0]
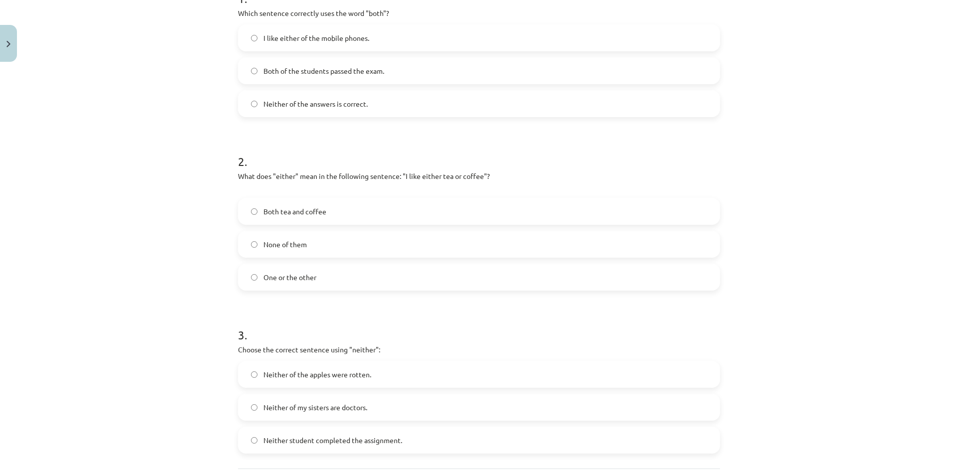
click at [351, 215] on label "Both tea and coffee" at bounding box center [479, 211] width 480 height 25
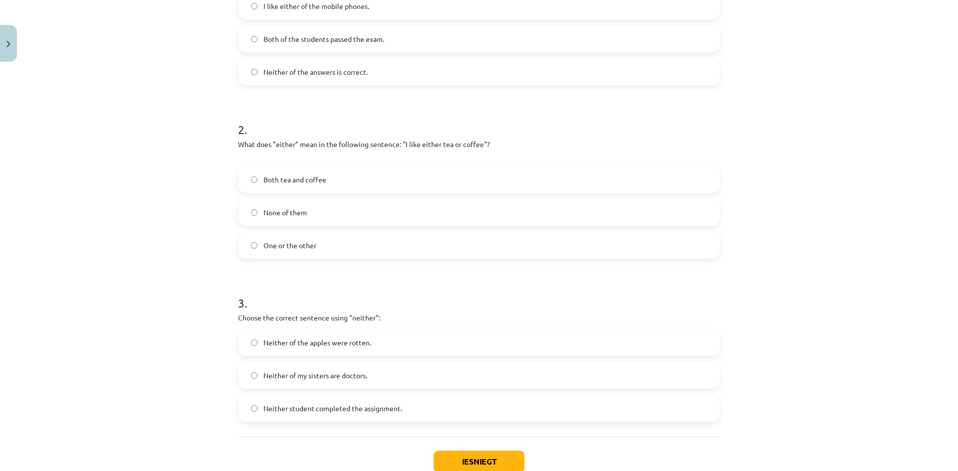
scroll to position [274, 0]
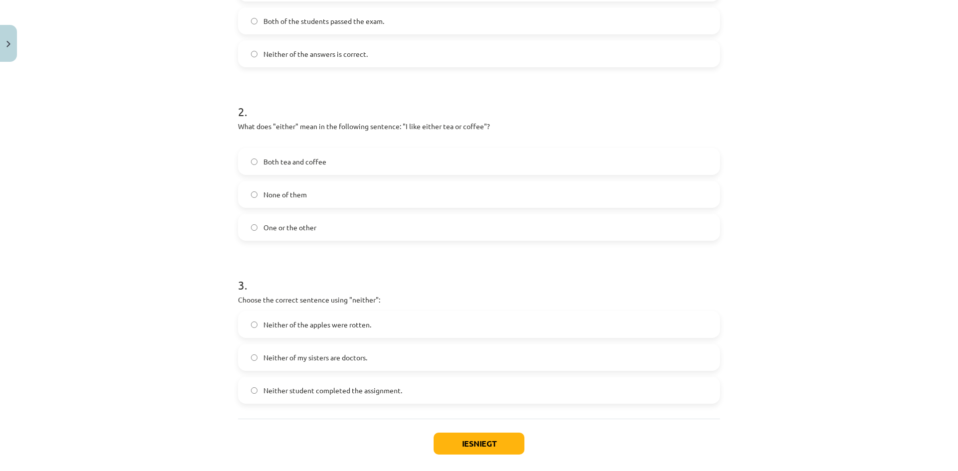
click at [328, 226] on label "One or the other" at bounding box center [479, 227] width 480 height 25
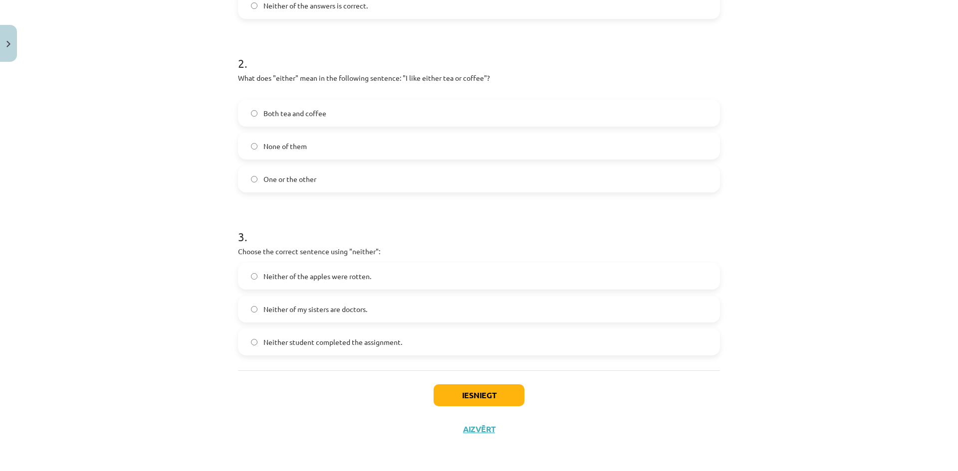
click at [386, 309] on label "Neither of my sisters are doctors." at bounding box center [479, 309] width 480 height 25
click at [478, 398] on button "Iesniegt" at bounding box center [478, 396] width 91 height 22
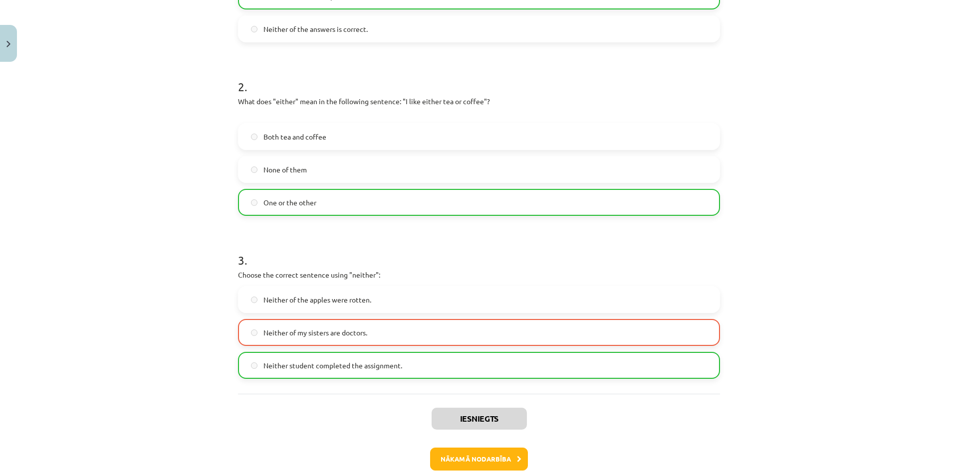
scroll to position [355, 0]
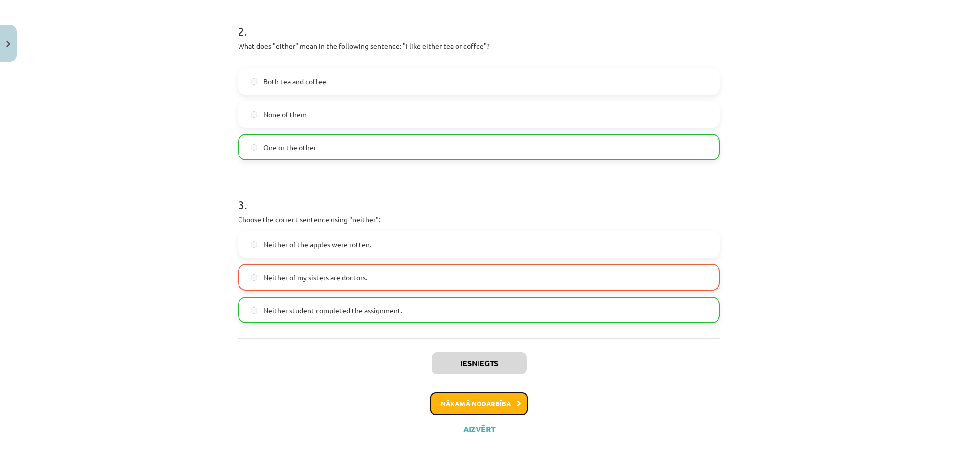
click at [497, 405] on button "Nākamā nodarbība" at bounding box center [479, 403] width 98 height 23
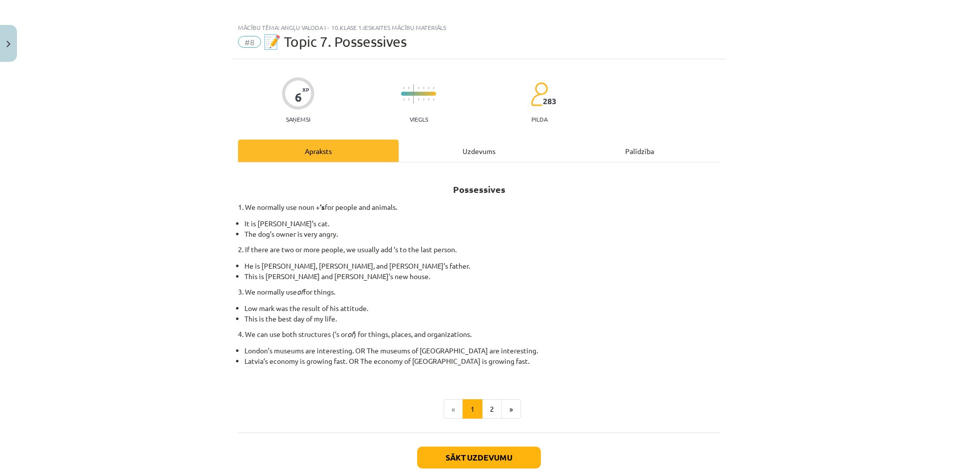
scroll to position [0, 0]
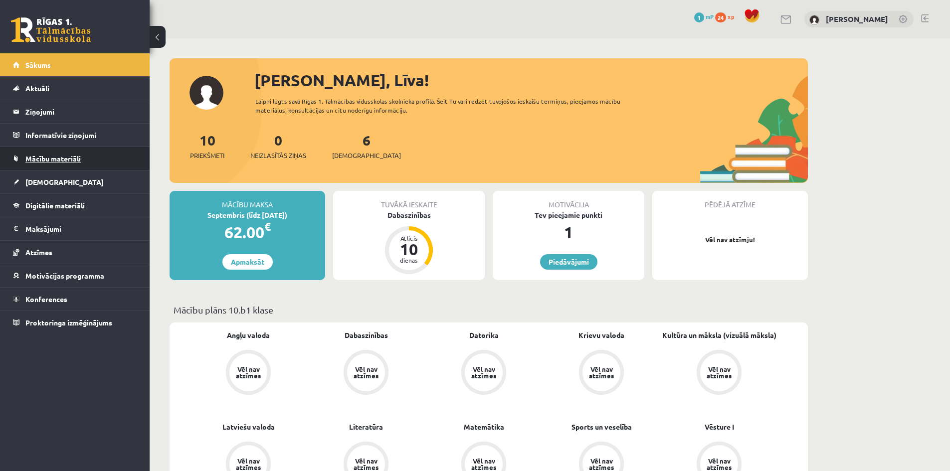
click at [76, 158] on span "Mācību materiāli" at bounding box center [52, 158] width 55 height 9
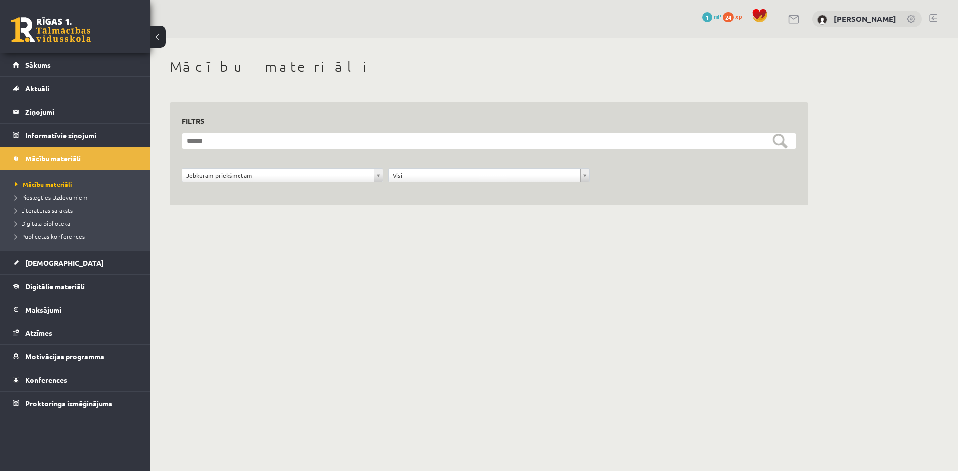
click at [40, 158] on span "Mācību materiāli" at bounding box center [52, 158] width 55 height 9
click at [36, 59] on link "Sākums" at bounding box center [75, 64] width 124 height 23
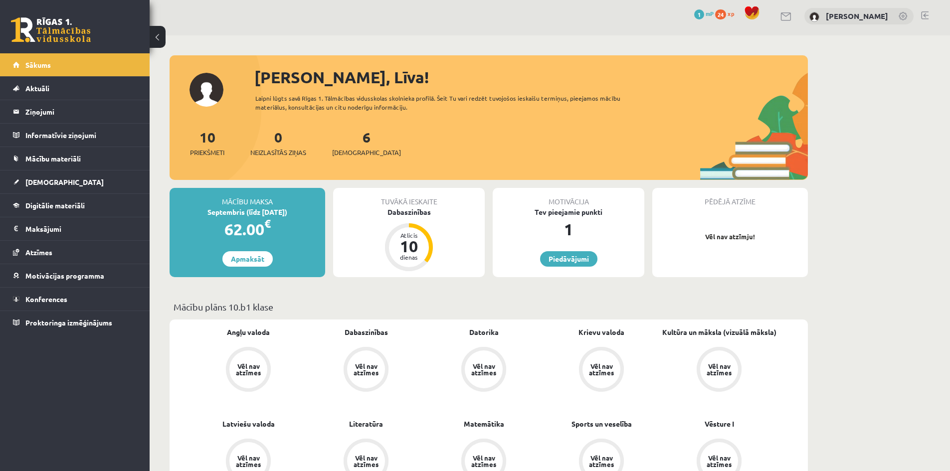
scroll to position [150, 0]
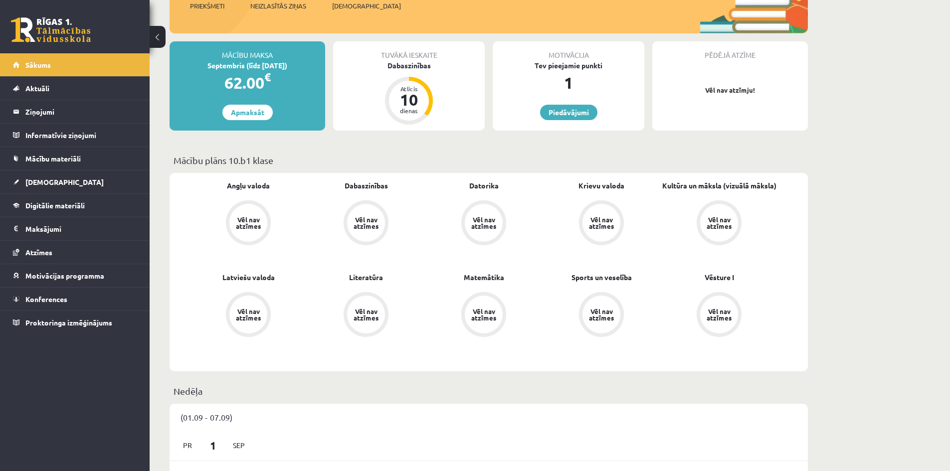
click at [248, 229] on div "Vēl nav atzīmes" at bounding box center [248, 223] width 38 height 38
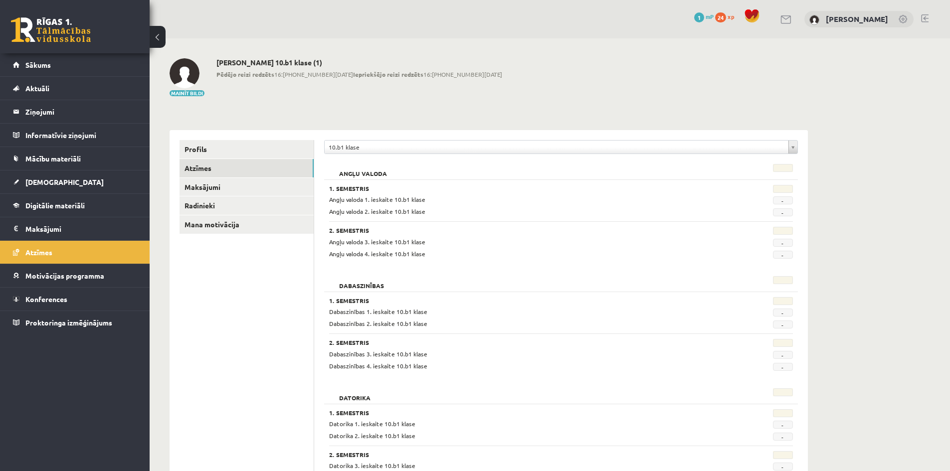
click at [395, 199] on span "Angļu valoda 1. ieskaite 10.b1 klase" at bounding box center [377, 199] width 96 height 8
drag, startPoint x: 343, startPoint y: 199, endPoint x: 412, endPoint y: 203, distance: 69.5
click at [412, 203] on div "Angļu valoda 1. ieskaite 10.b1 klase" at bounding box center [521, 199] width 399 height 9
click at [412, 207] on div "Angļu valoda 2. ieskaite 10.b1 klase" at bounding box center [521, 211] width 399 height 9
click at [784, 203] on span "-" at bounding box center [783, 200] width 20 height 8
